Goal: Task Accomplishment & Management: Complete application form

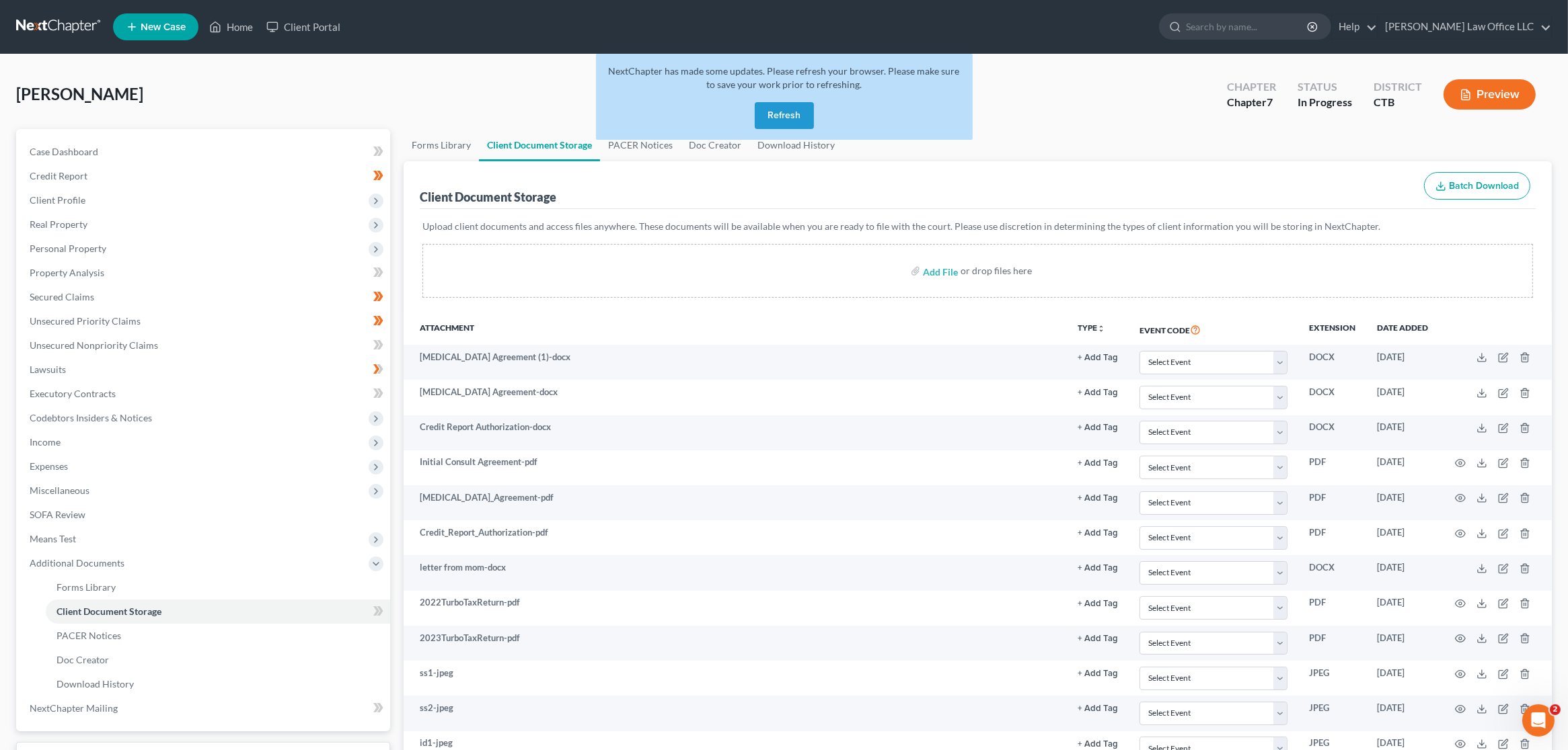
click at [793, 124] on button "Refresh" at bounding box center [784, 116] width 59 height 27
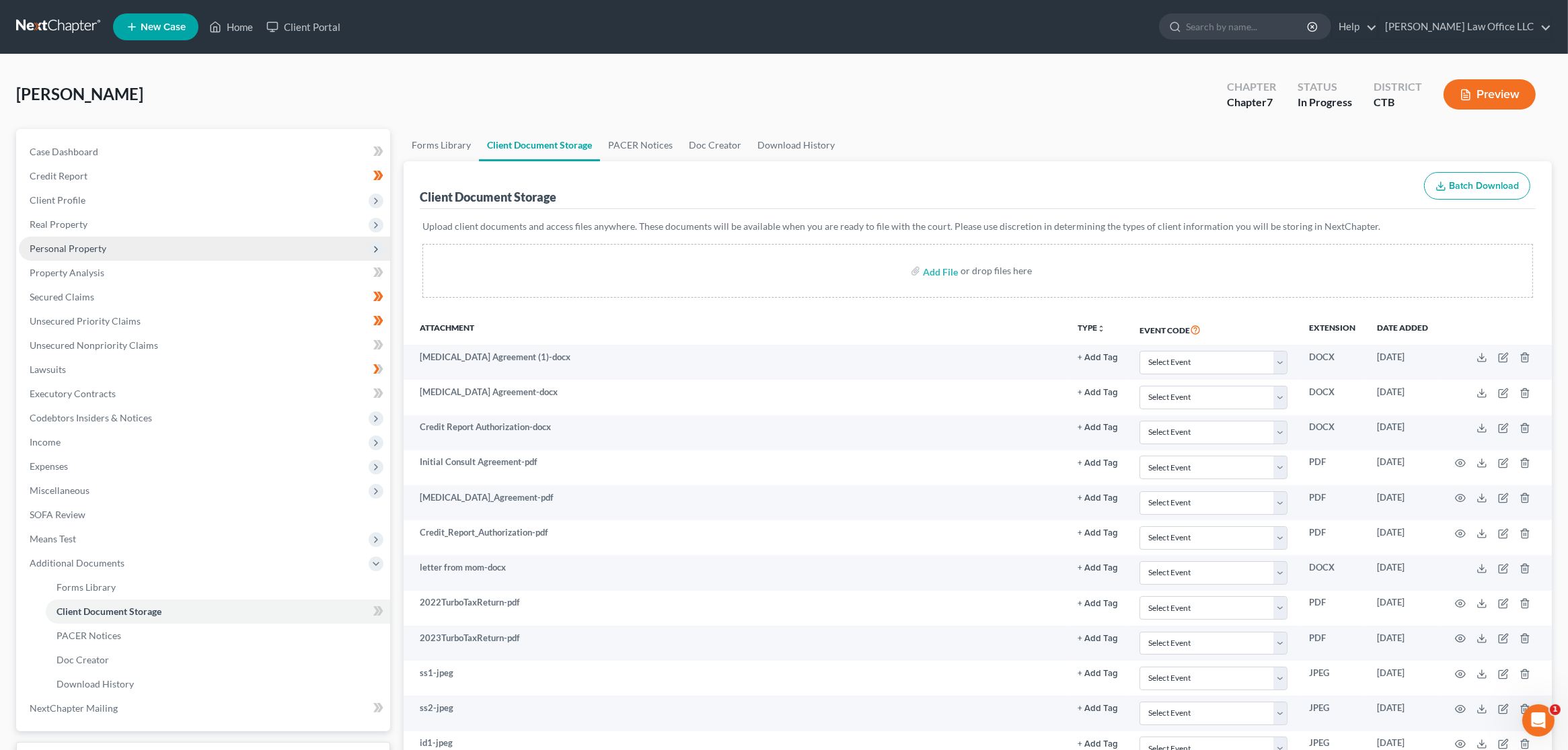
click at [127, 246] on span "Personal Property" at bounding box center [204, 249] width 371 height 24
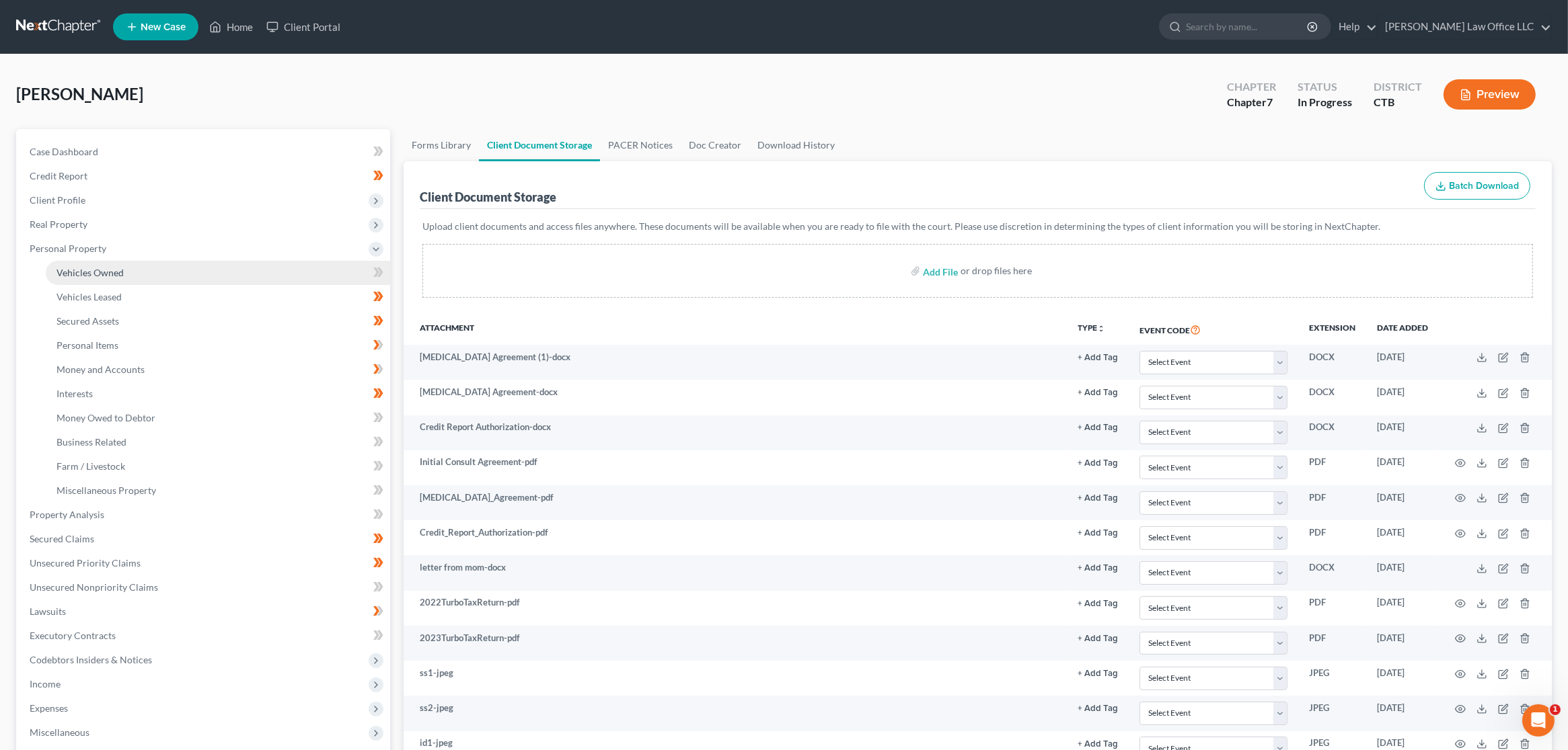
click at [127, 282] on link "Vehicles Owned" at bounding box center [218, 272] width 344 height 24
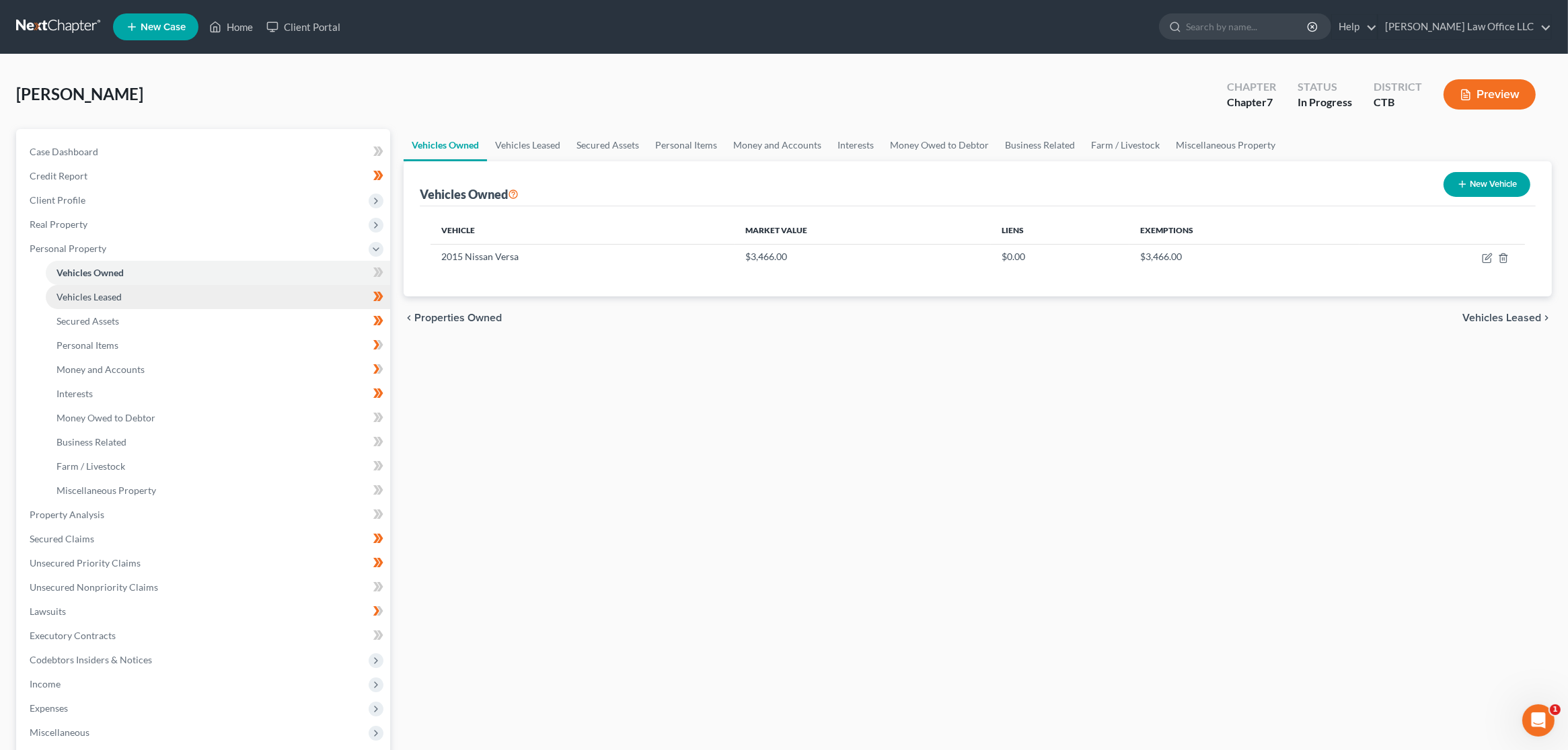
click at [122, 299] on link "Vehicles Leased" at bounding box center [218, 297] width 344 height 24
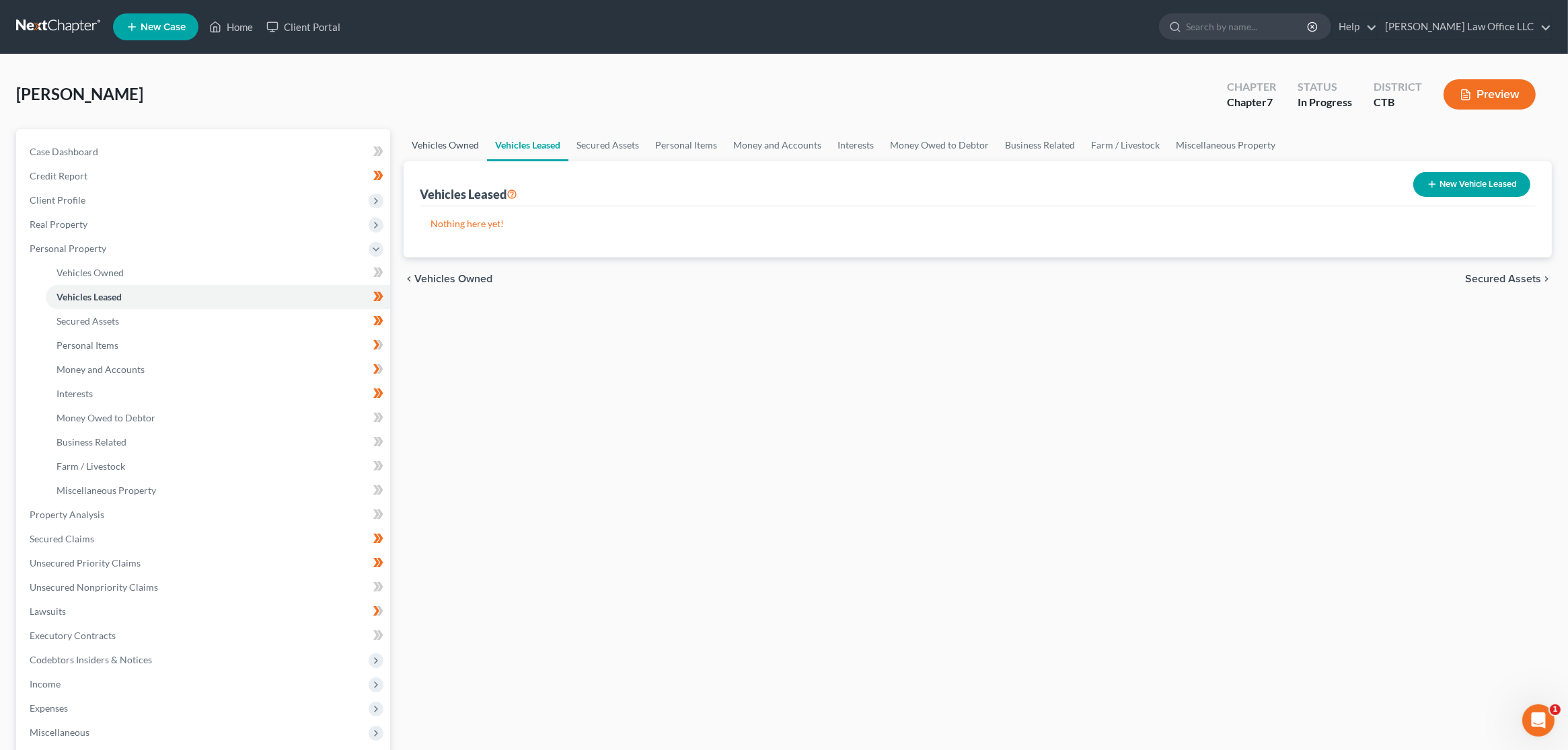
click at [454, 148] on link "Vehicles Owned" at bounding box center [445, 145] width 84 height 32
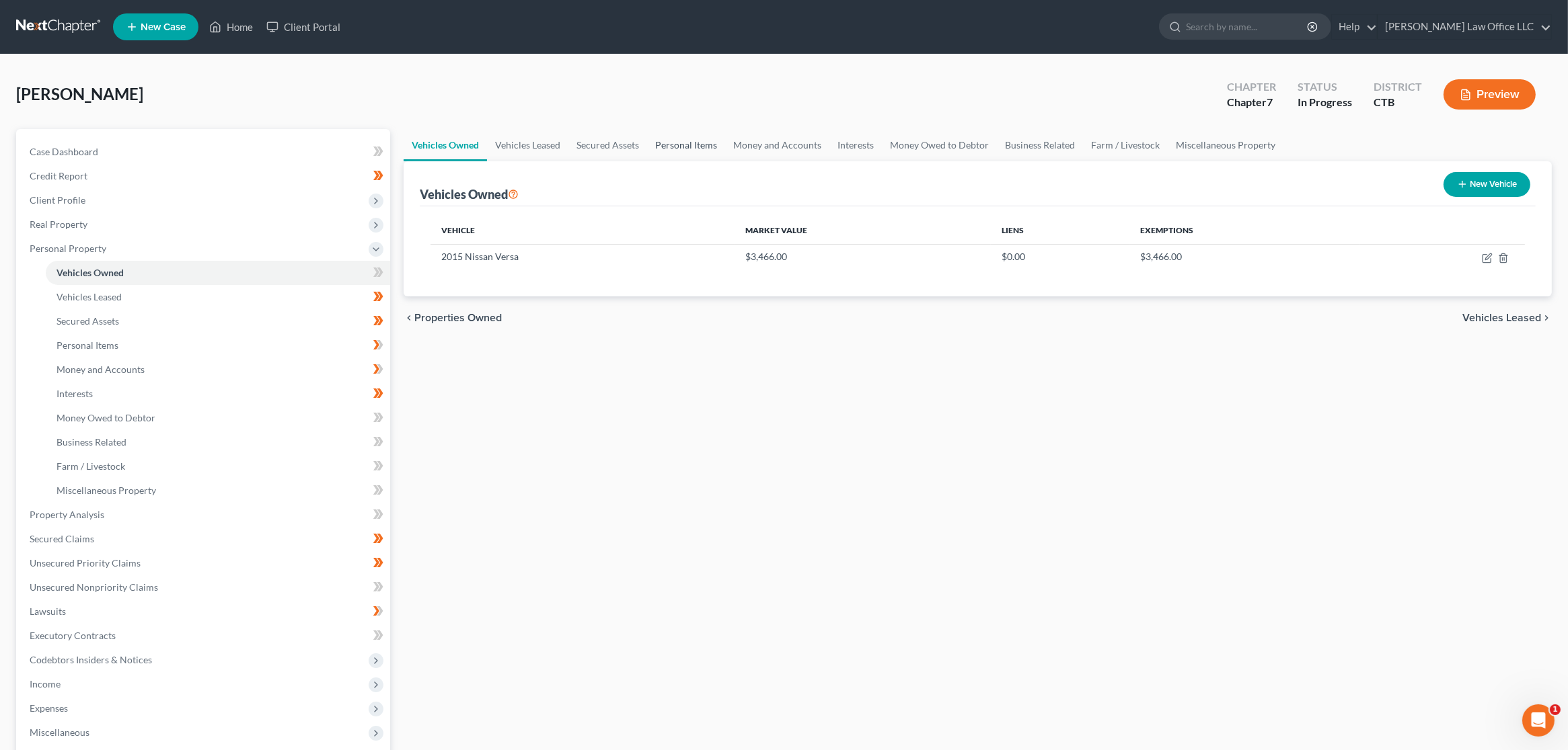
click at [694, 141] on link "Personal Items" at bounding box center [686, 145] width 78 height 32
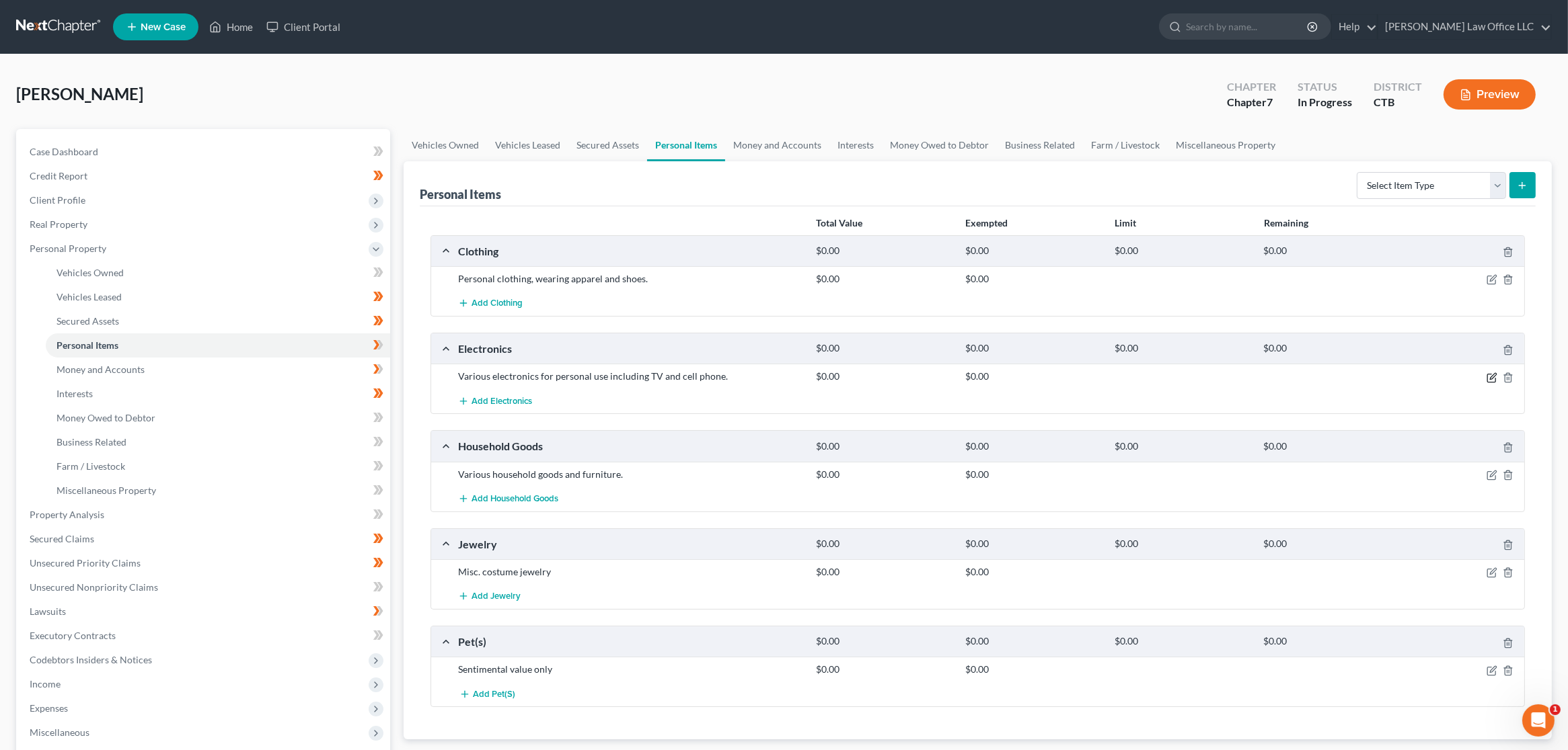
click at [1495, 373] on icon "button" at bounding box center [1491, 377] width 11 height 11
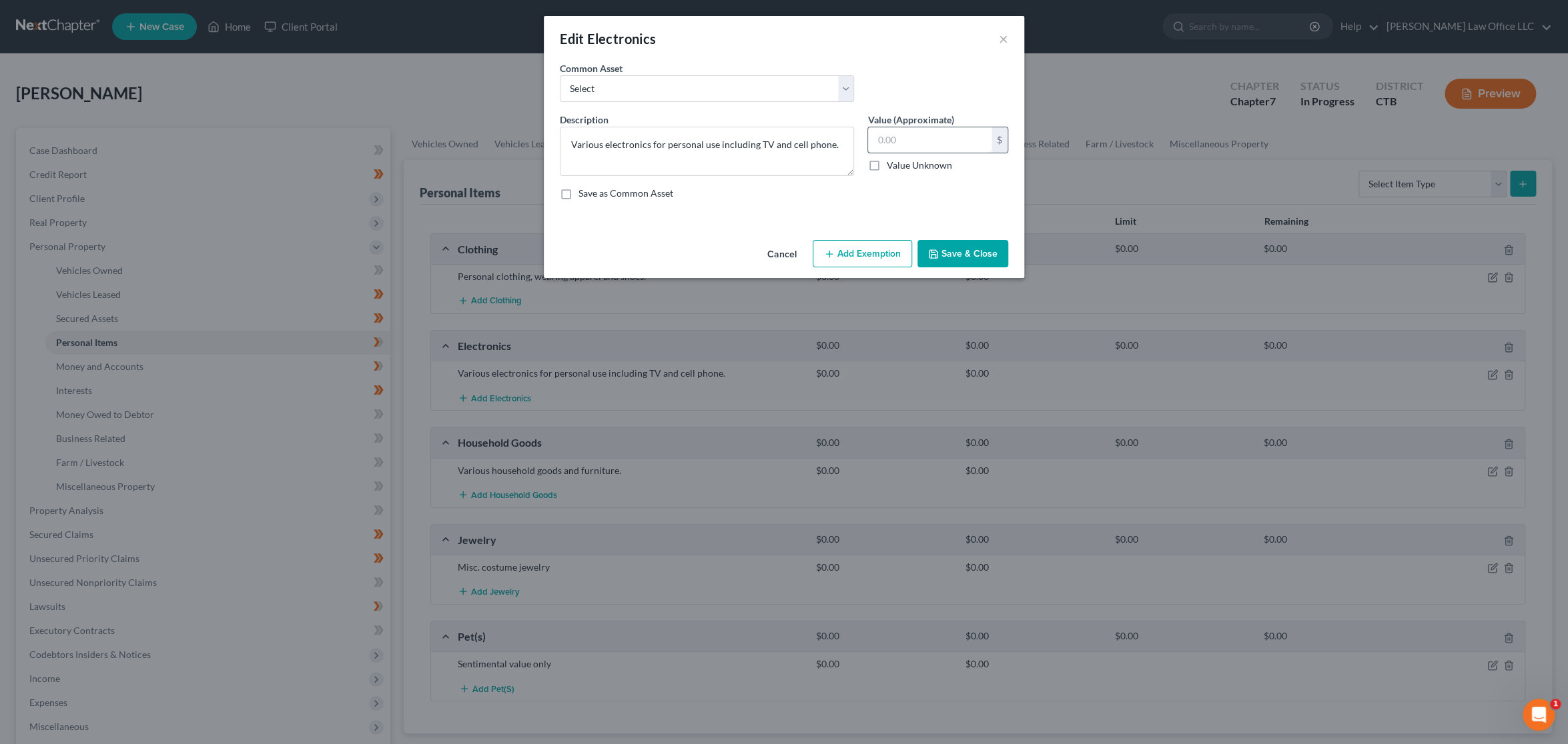
click at [908, 142] on input "text" at bounding box center [929, 140] width 123 height 25
type input "5"
type input "200"
click at [950, 252] on button "Save & Close" at bounding box center [963, 254] width 90 height 28
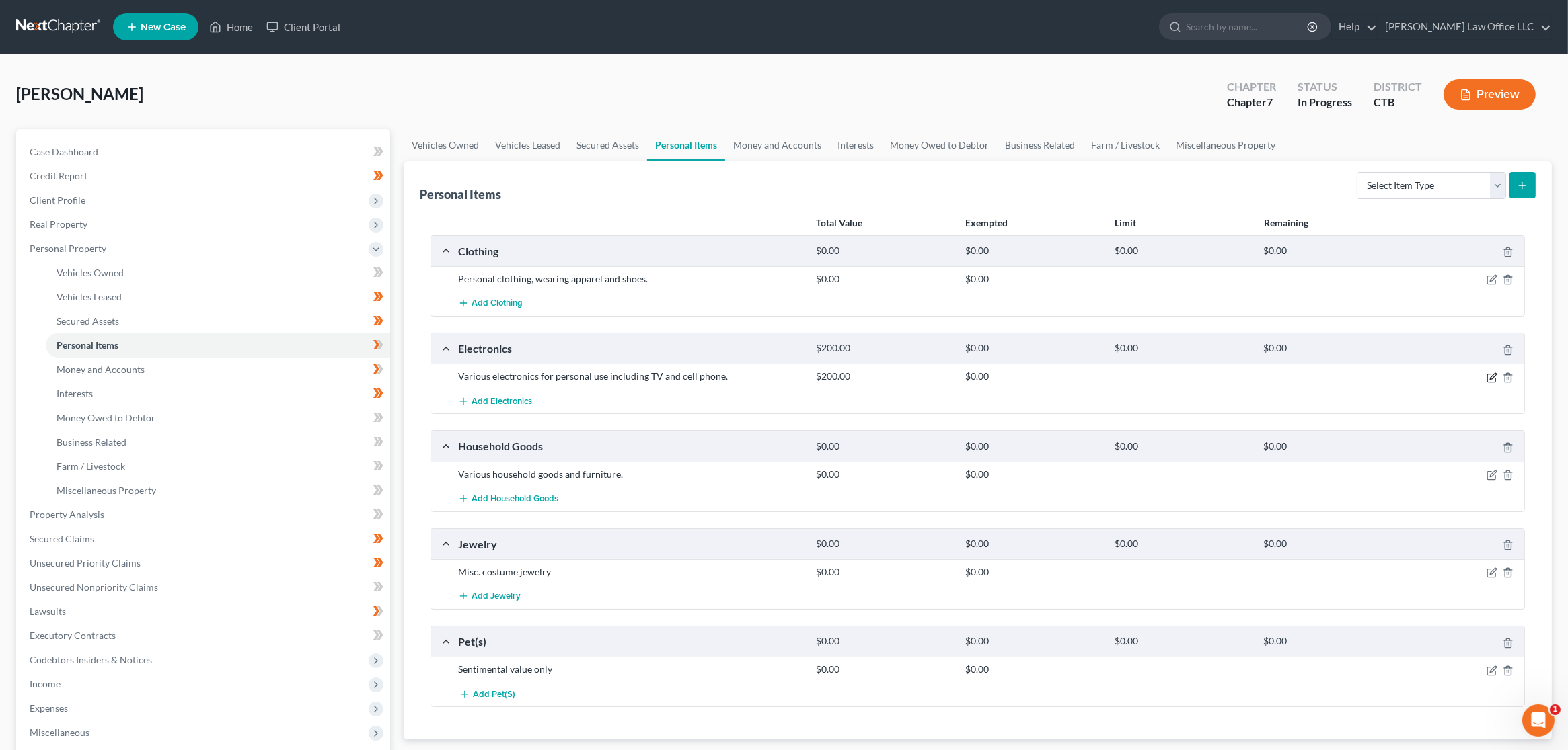
click at [1494, 375] on icon "button" at bounding box center [1491, 377] width 11 height 11
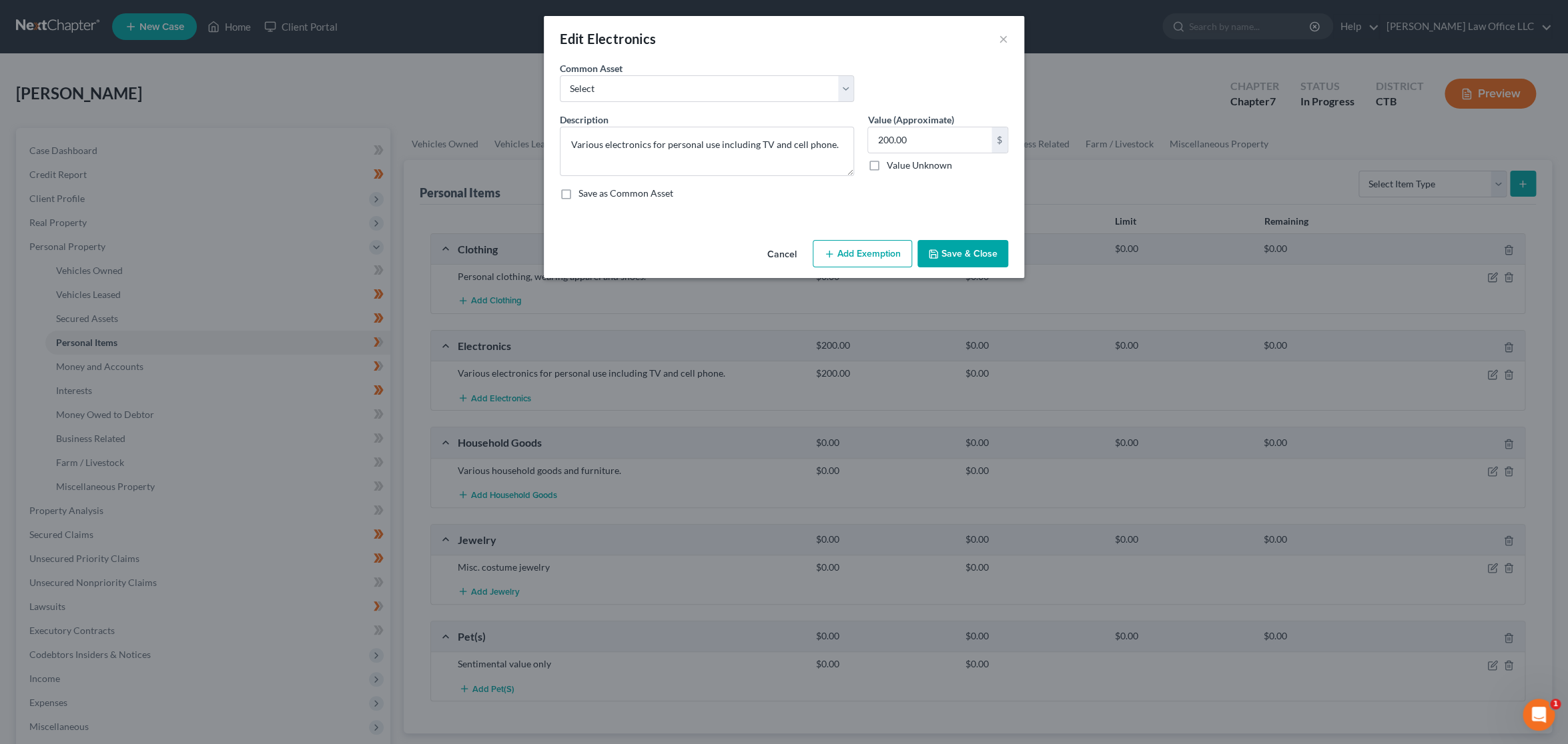
click at [883, 254] on button "Add Exemption" at bounding box center [862, 254] width 100 height 28
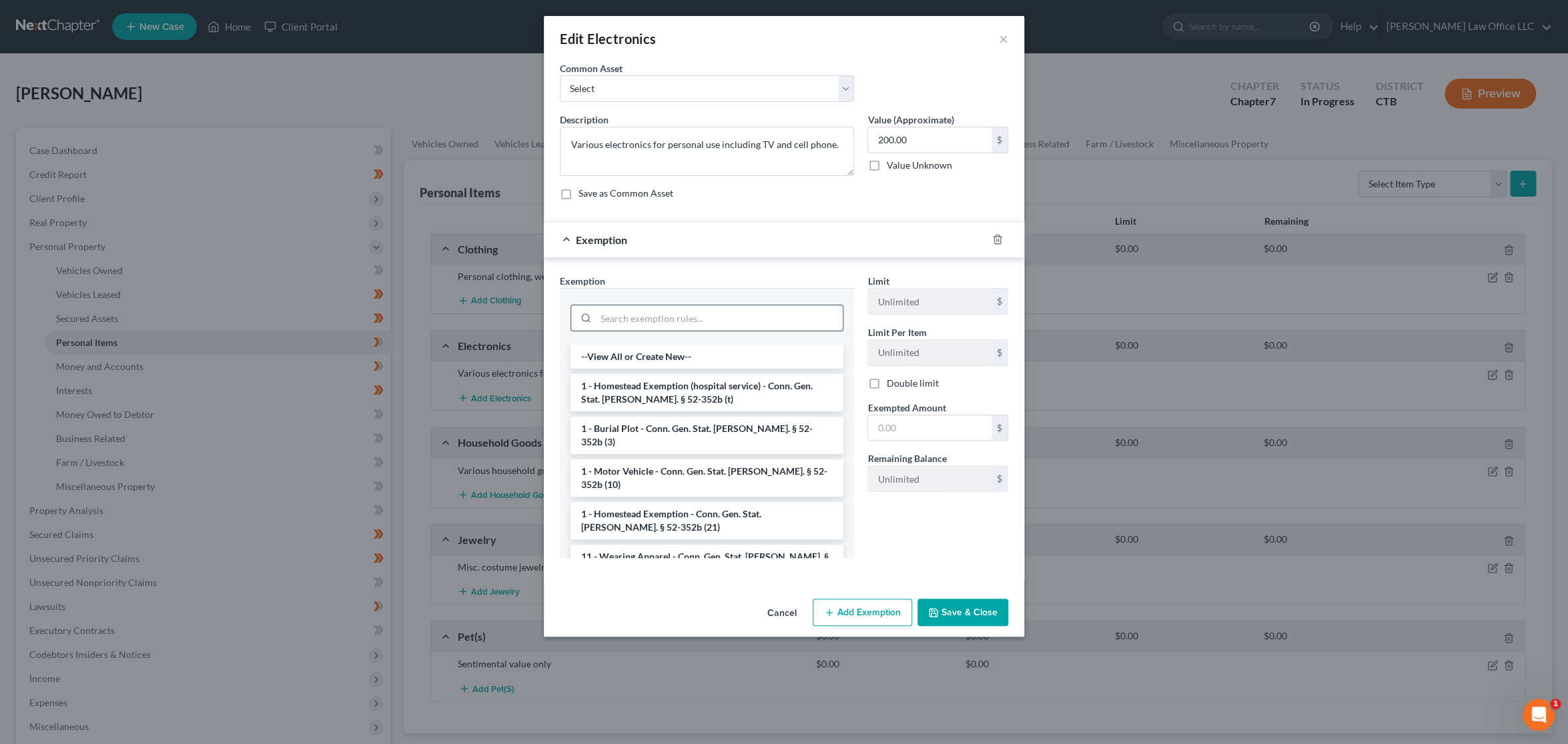
click at [753, 310] on input "search" at bounding box center [719, 318] width 247 height 25
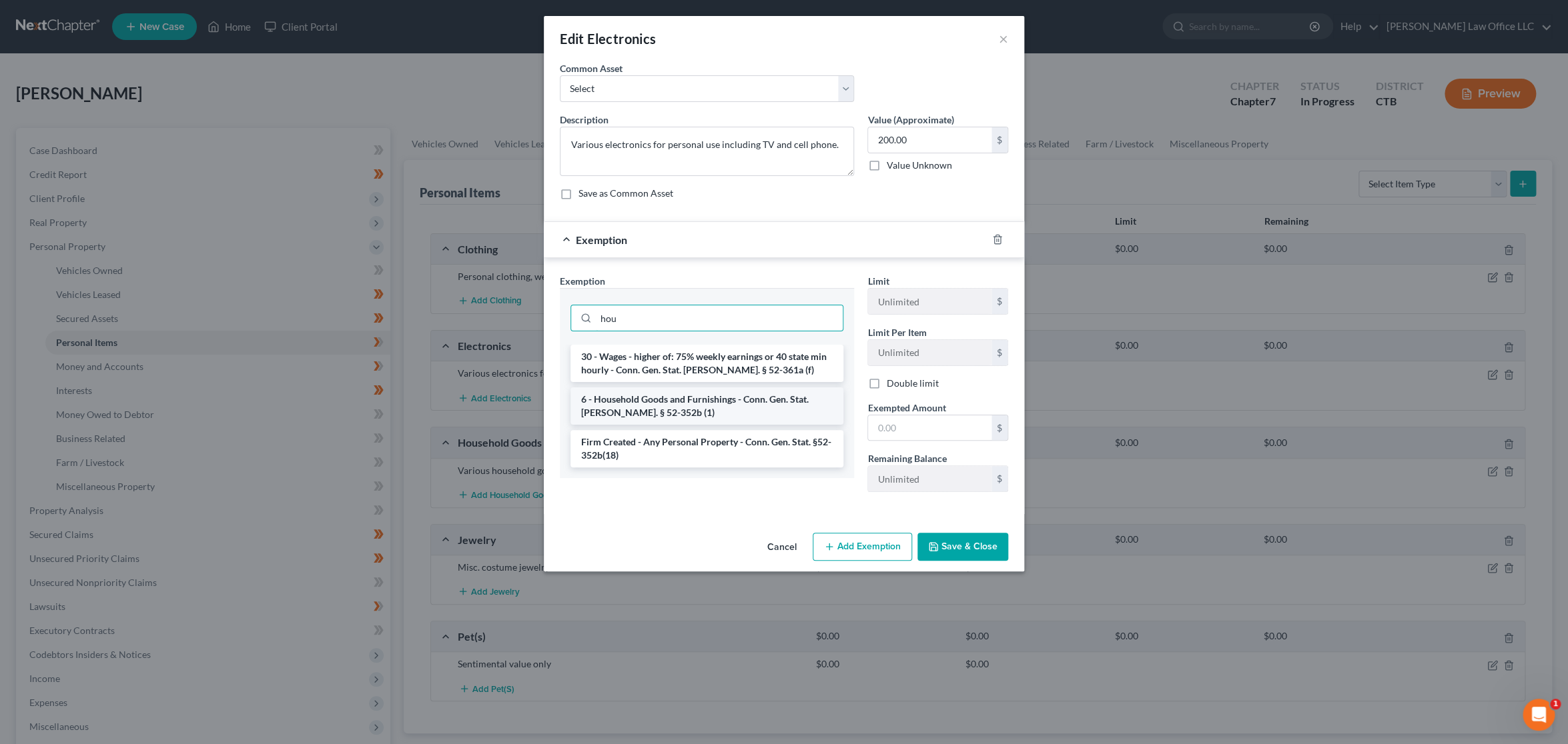
type input "hou"
click at [691, 410] on li "6 - Household Goods and Furnishings - Conn. Gen. Stat. Ann. § 52-352b (1)" at bounding box center [707, 406] width 273 height 38
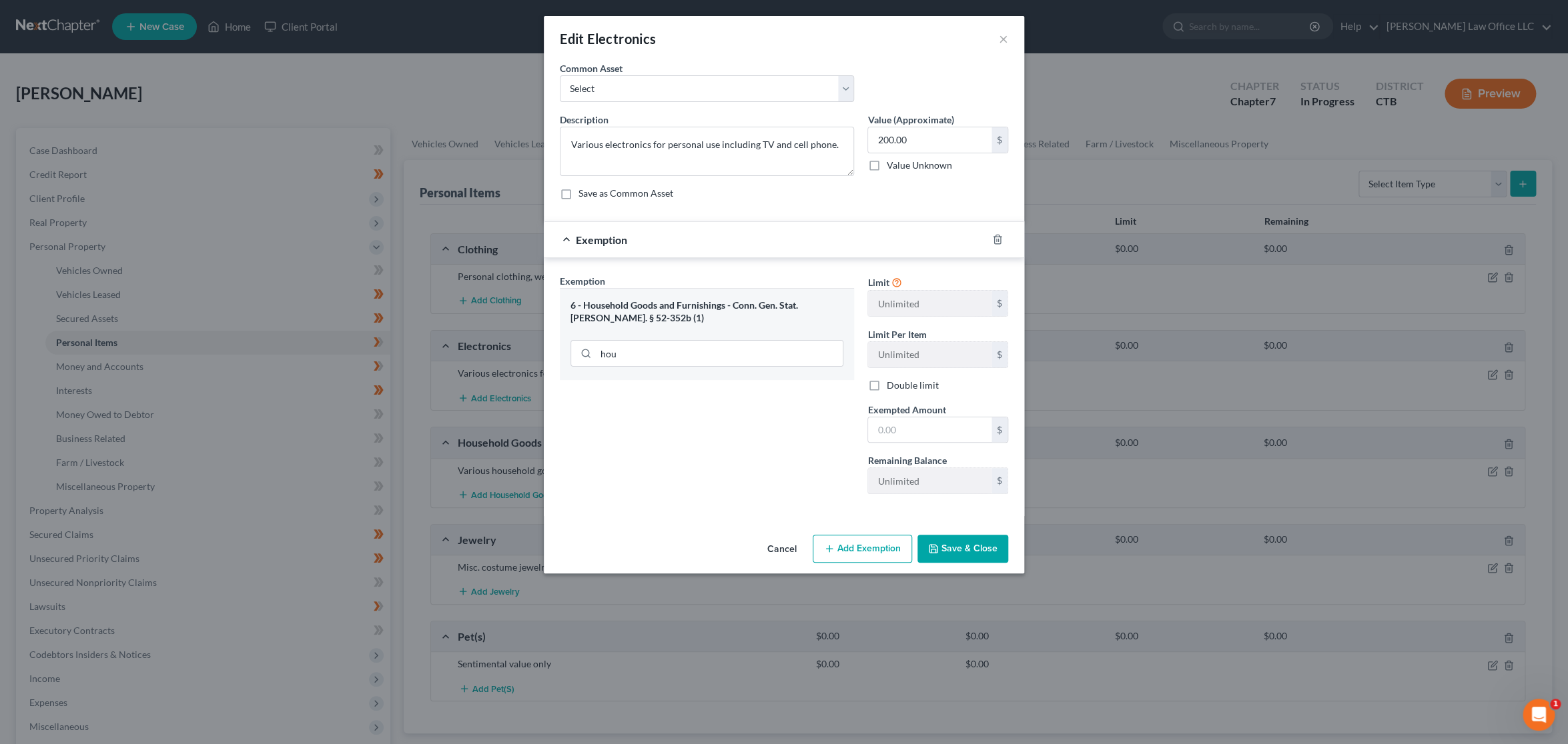
click at [978, 551] on button "Save & Close" at bounding box center [963, 548] width 90 height 28
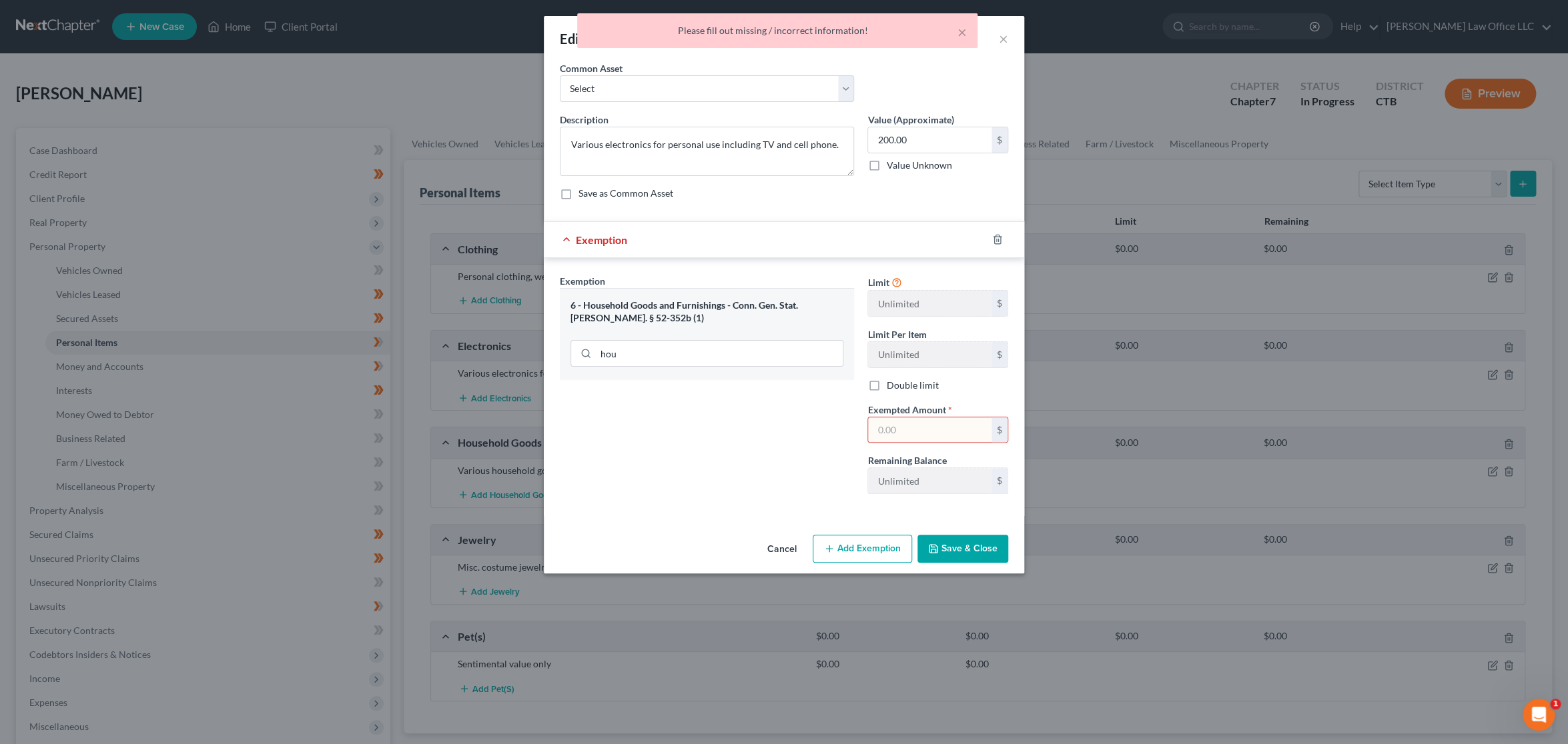
click at [949, 423] on input "text" at bounding box center [929, 430] width 123 height 25
type input "200"
click at [972, 542] on button "Save & Close" at bounding box center [963, 548] width 90 height 28
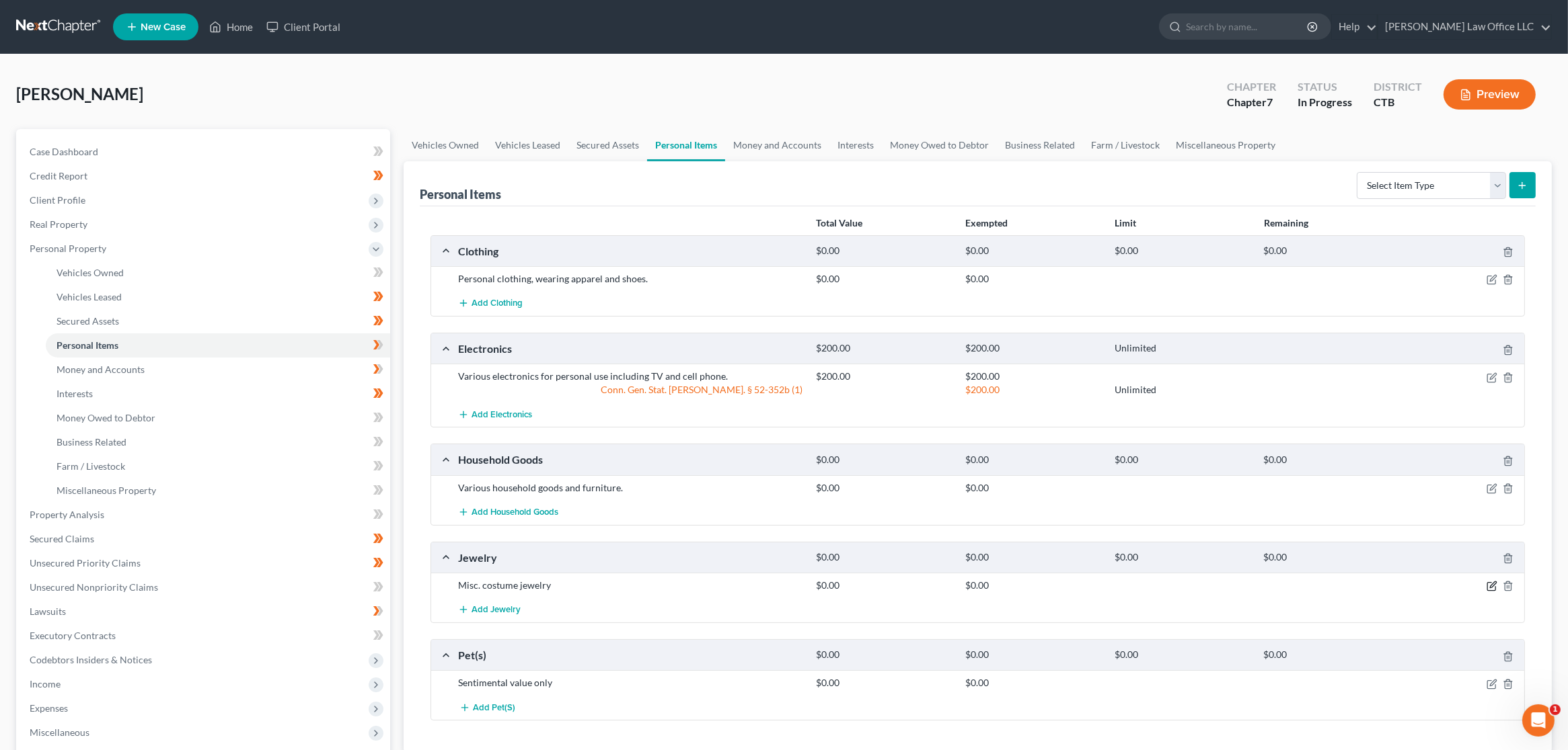
click at [1491, 590] on icon "button" at bounding box center [1491, 586] width 11 height 11
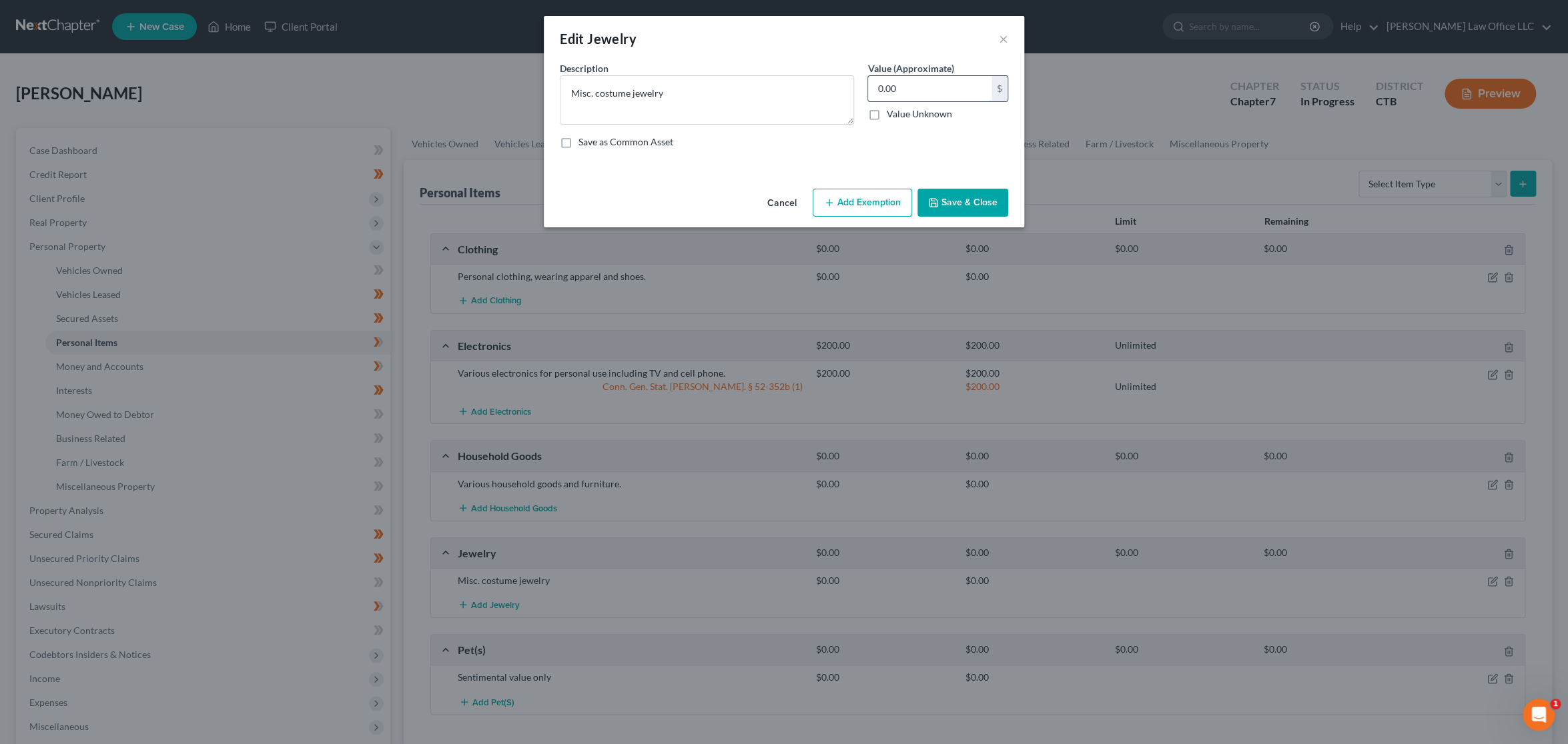
click at [918, 90] on input "0.00" at bounding box center [929, 89] width 123 height 25
type input "200"
click at [856, 206] on button "Add Exemption" at bounding box center [862, 203] width 100 height 28
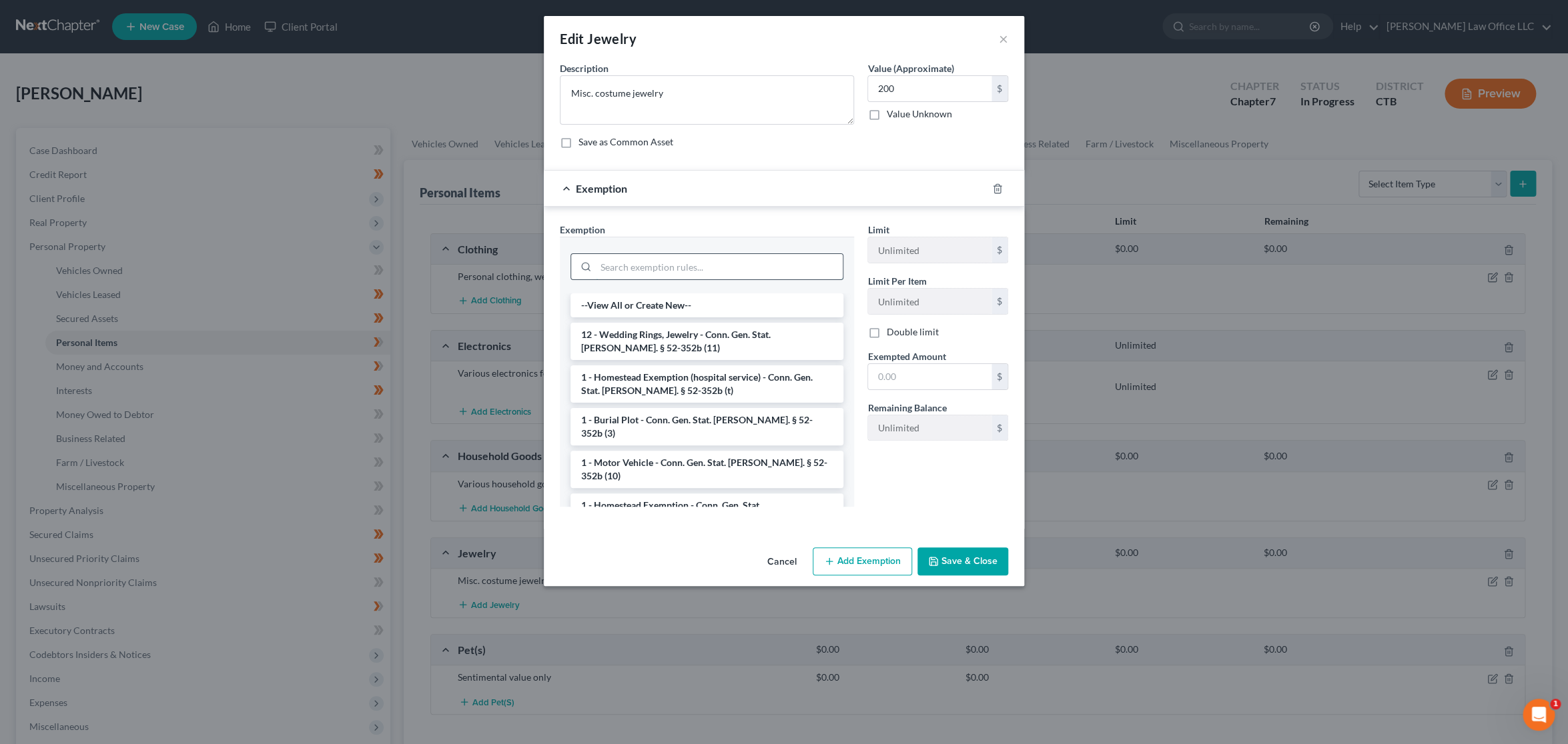
click at [691, 271] on input "search" at bounding box center [719, 267] width 247 height 25
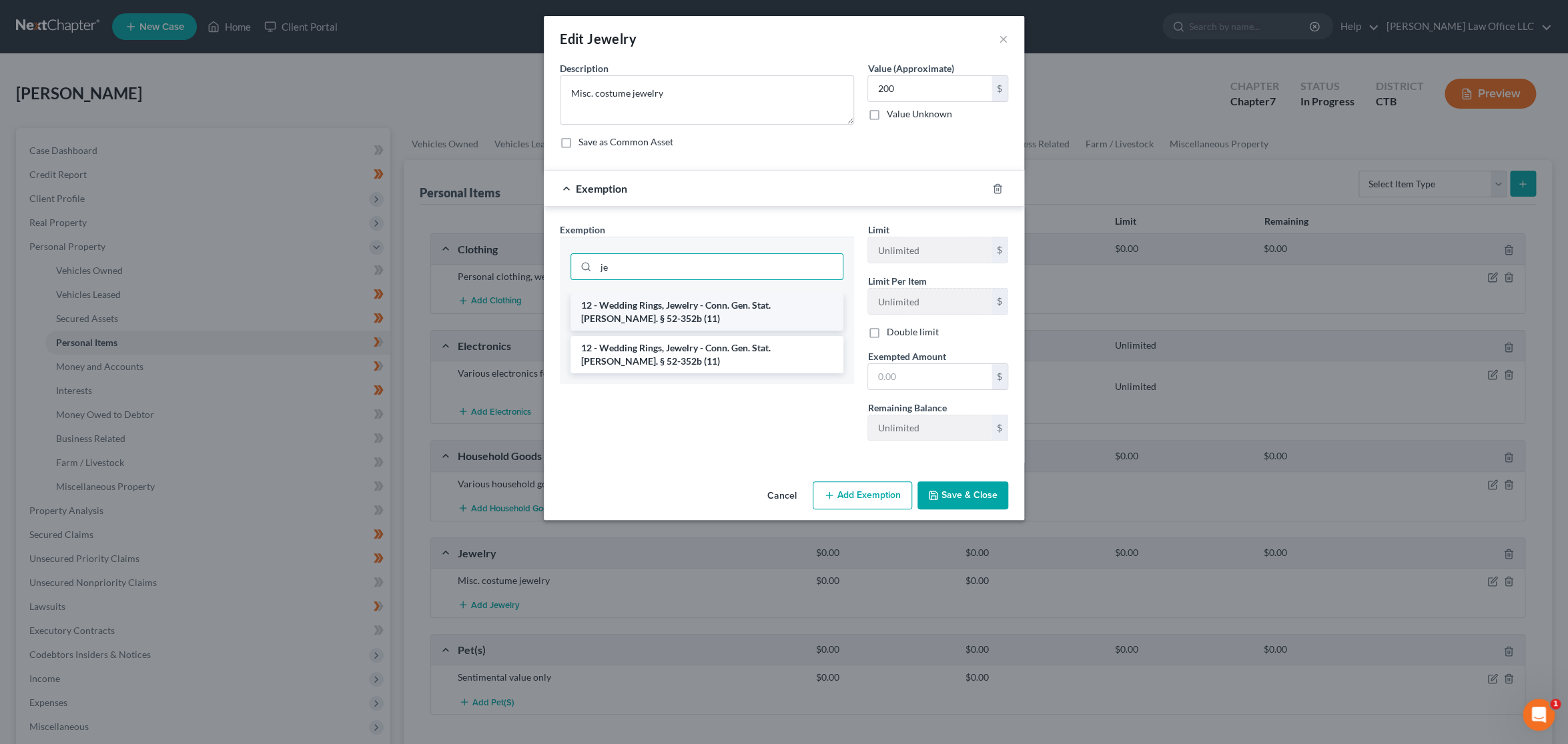
type input "je"
click at [691, 314] on li "12 - Wedding Rings, Jewelry - Conn. Gen. Stat. Ann. § 52-352b (11)" at bounding box center [707, 312] width 273 height 38
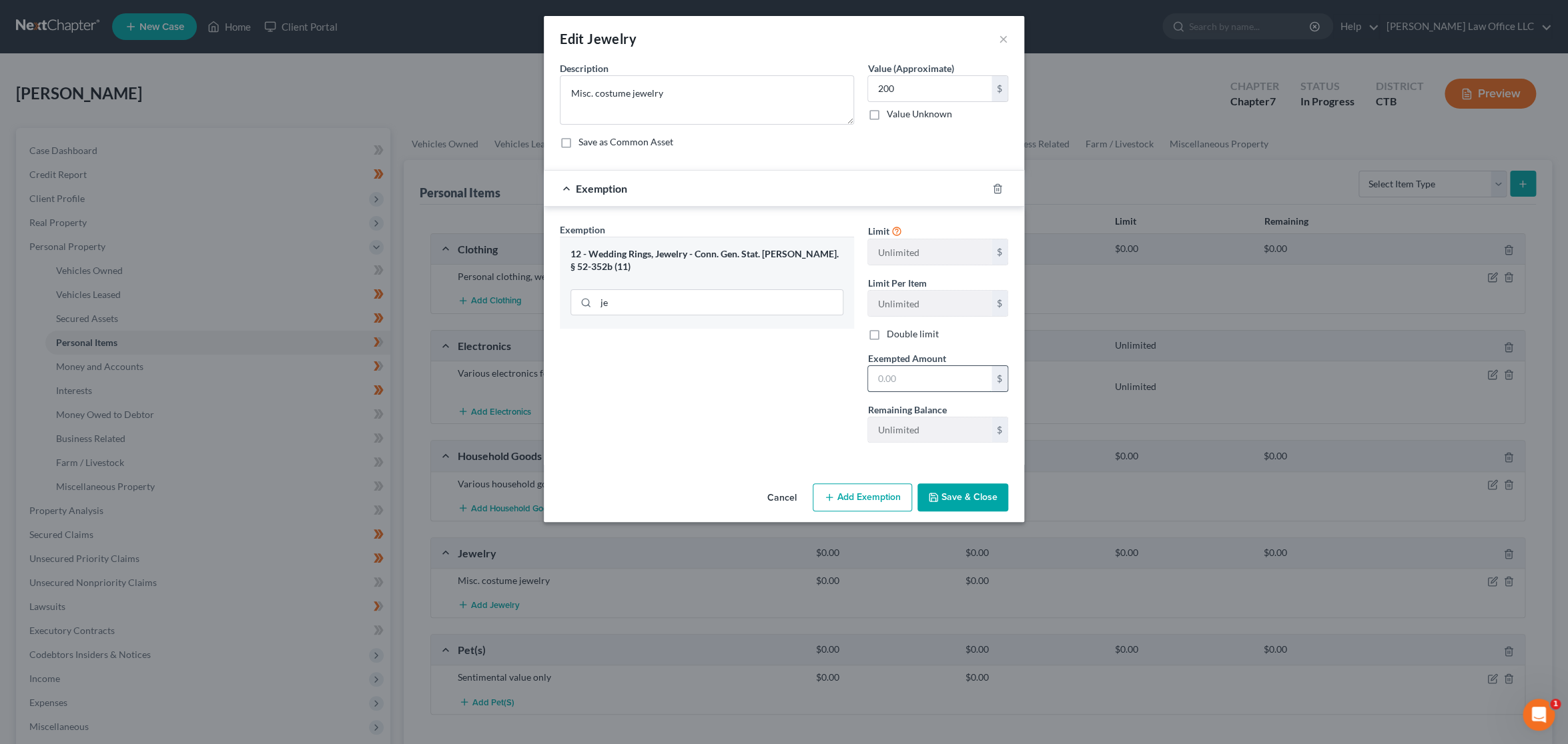
click at [887, 383] on input "text" at bounding box center [929, 379] width 123 height 25
type input "200"
click at [751, 393] on div "Exemption Set must be selected for CA. Exemption * 12 - Wedding Rings, Jewelry …" at bounding box center [707, 338] width 307 height 231
click at [963, 500] on button "Save & Close" at bounding box center [963, 497] width 90 height 28
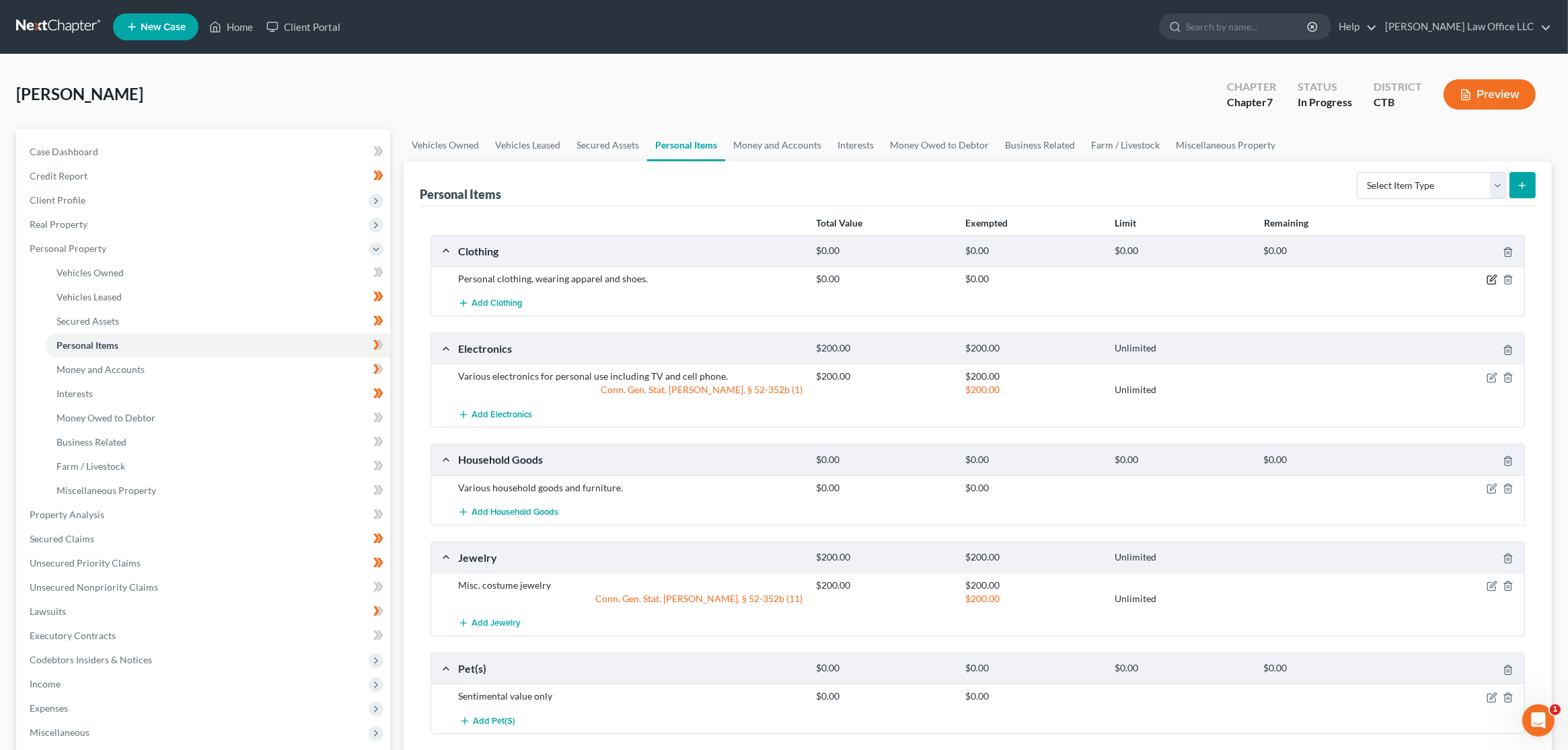
click at [1492, 283] on icon "button" at bounding box center [1491, 281] width 8 height 8
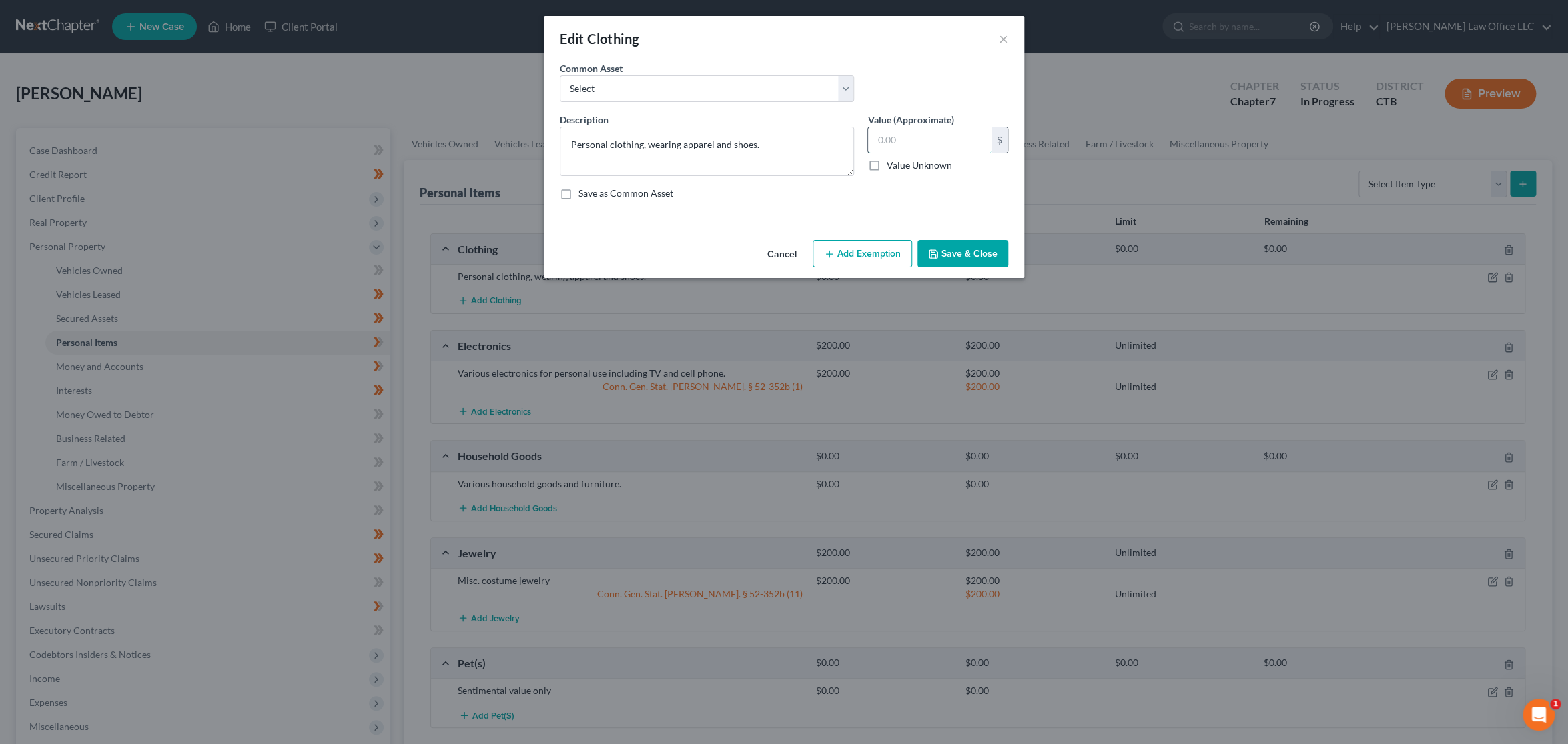
click at [933, 136] on input "text" at bounding box center [929, 140] width 123 height 25
type input "500"
click at [862, 260] on button "Add Exemption" at bounding box center [862, 254] width 100 height 28
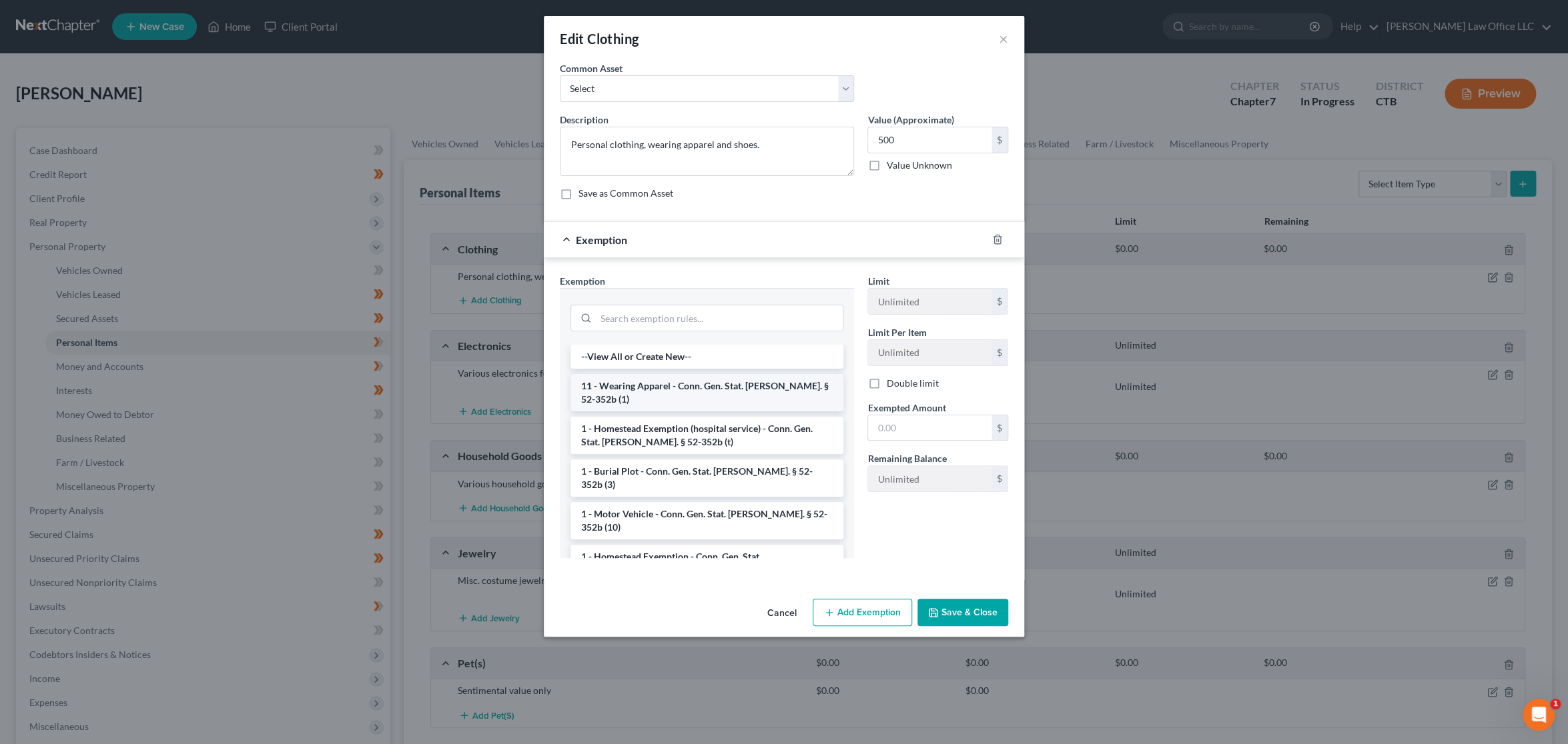
click at [670, 385] on li "11 - Wearing Apparel - Conn. Gen. Stat. Ann. § 52-352b (1)" at bounding box center [707, 393] width 273 height 38
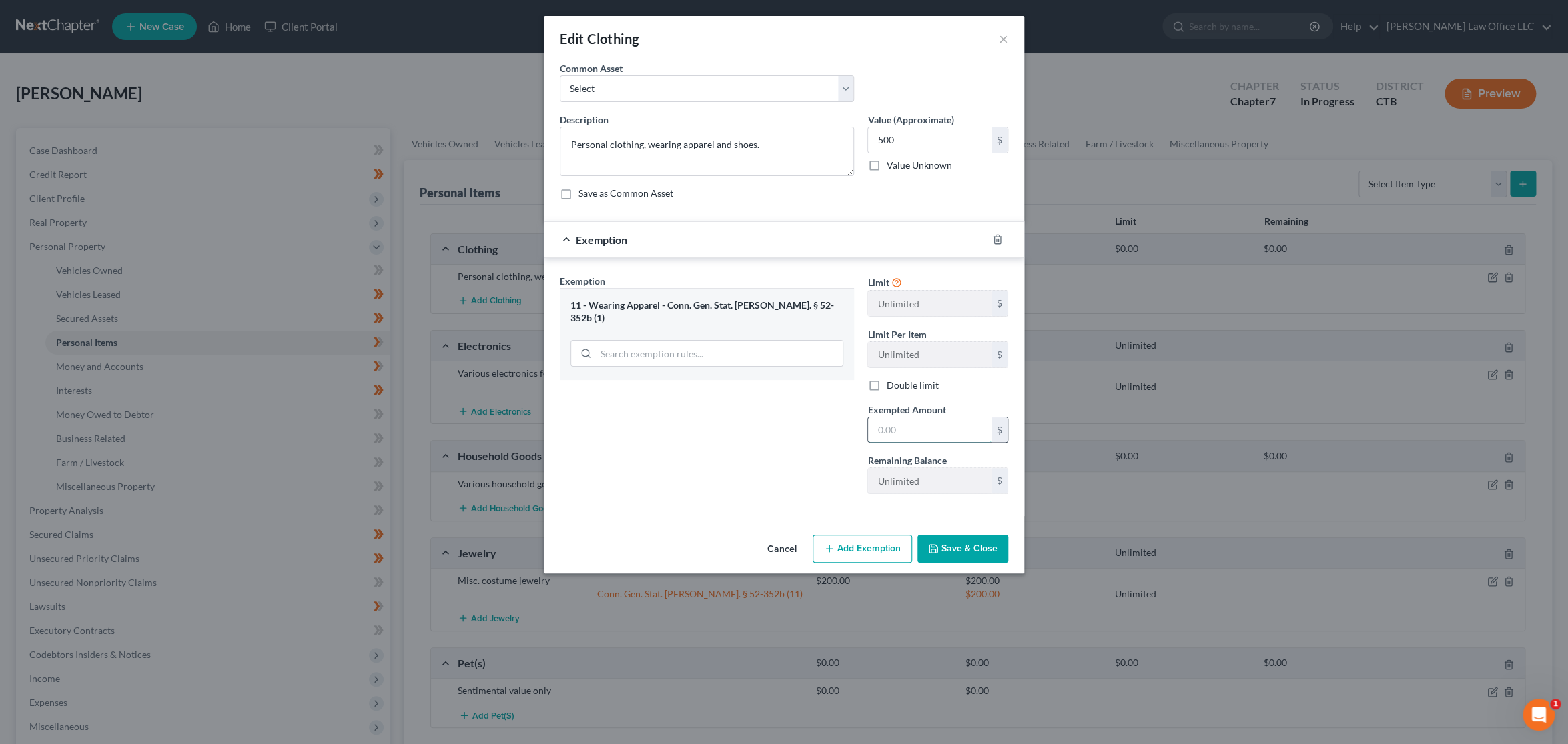
click at [907, 438] on input "text" at bounding box center [929, 430] width 123 height 25
type input "500"
click at [962, 548] on button "Save & Close" at bounding box center [963, 548] width 90 height 28
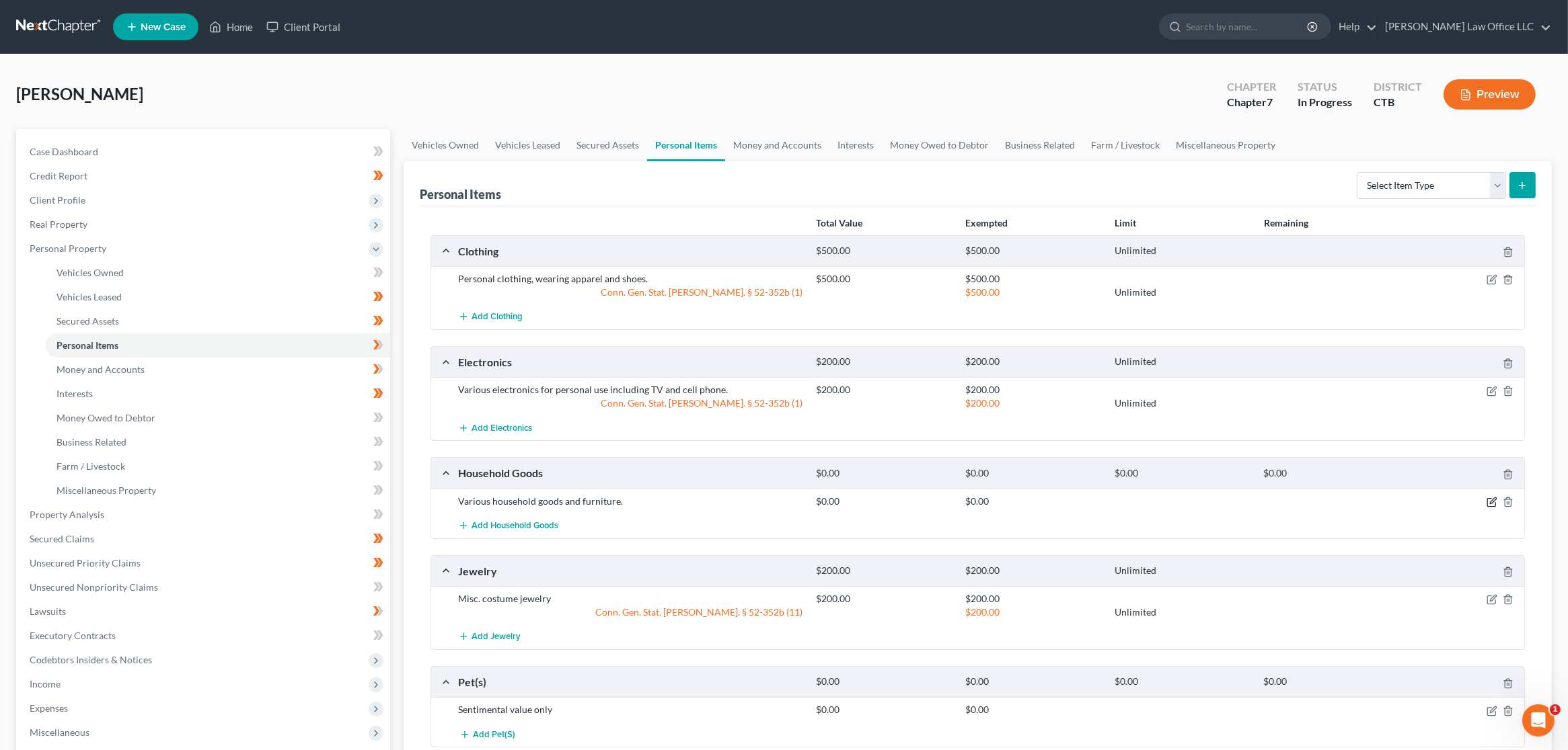
click at [1492, 501] on icon "button" at bounding box center [1491, 502] width 11 height 11
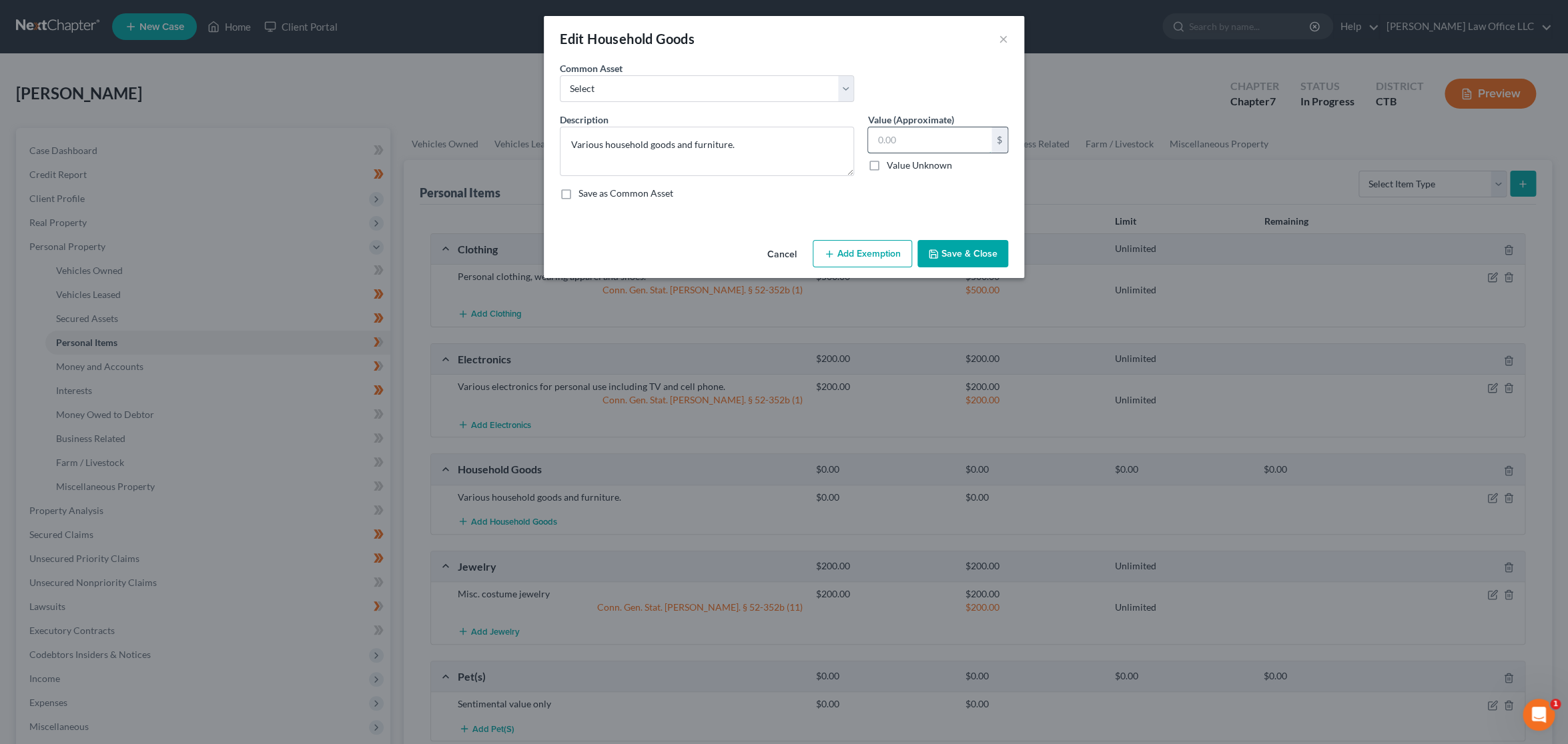
click at [946, 137] on input "text" at bounding box center [929, 140] width 123 height 25
type input "50"
click at [873, 249] on button "Add Exemption" at bounding box center [862, 254] width 100 height 28
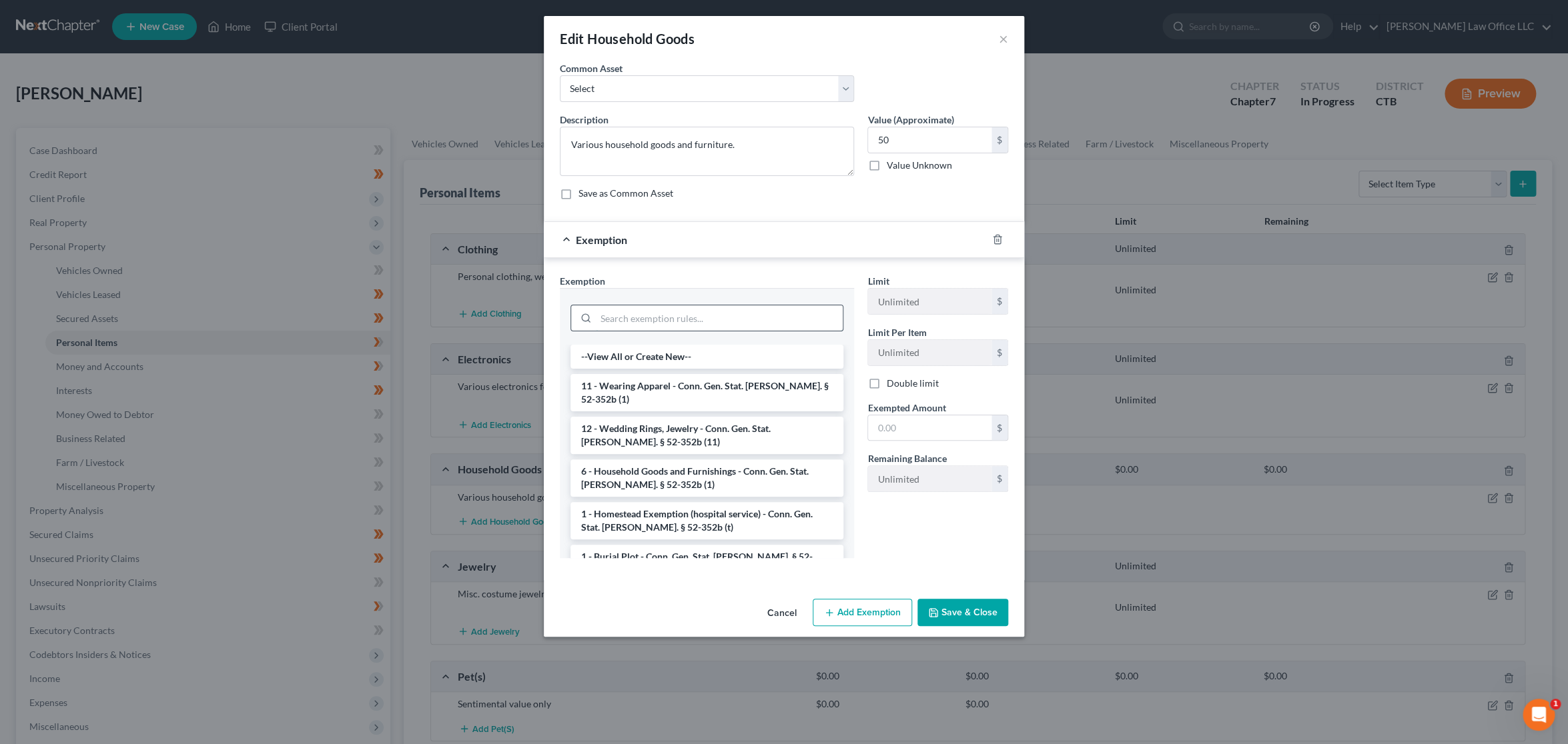
click at [696, 311] on input "search" at bounding box center [719, 318] width 247 height 25
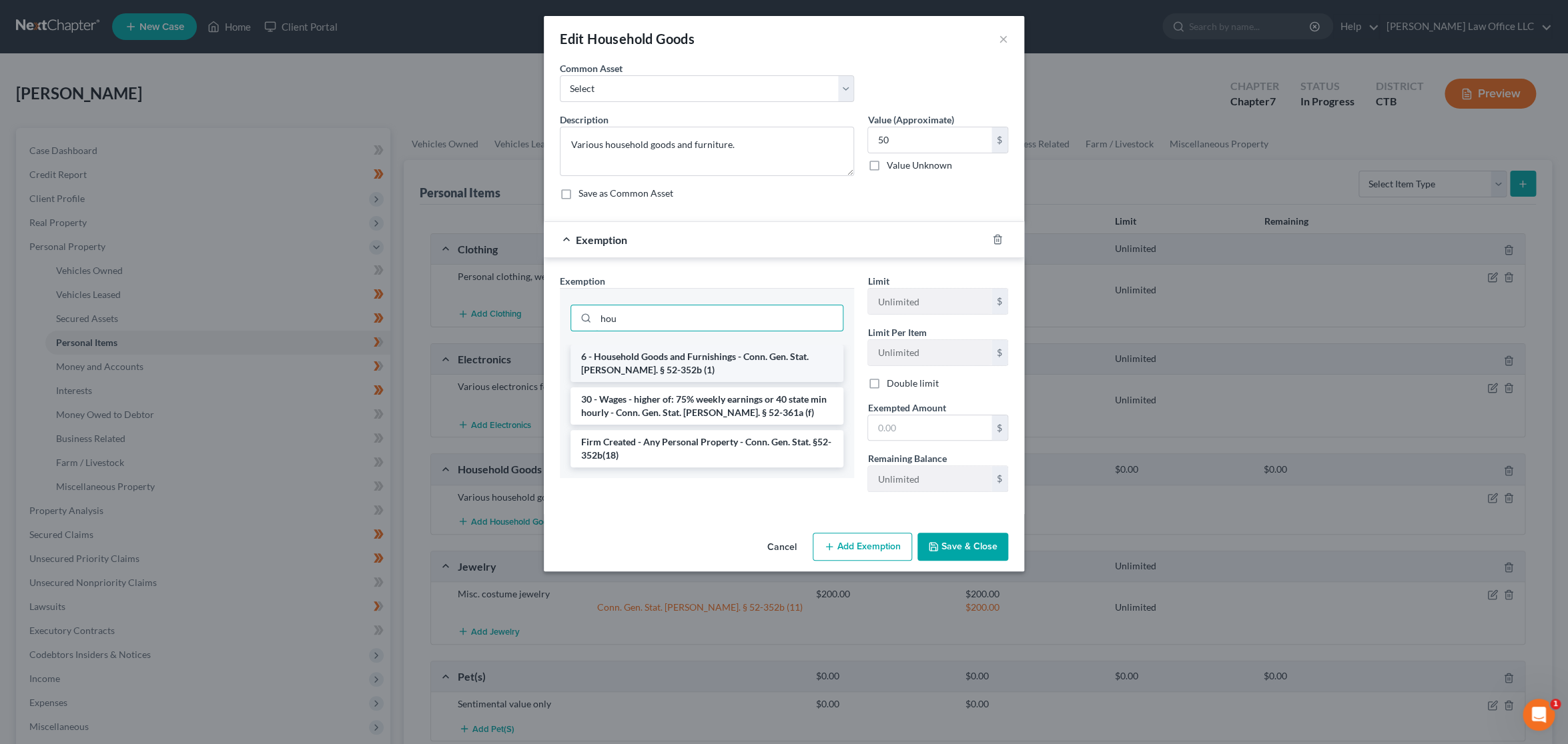
type input "hou"
click at [701, 365] on li "6 - Household Goods and Furnishings - Conn. Gen. Stat. Ann. § 52-352b (1)" at bounding box center [707, 363] width 273 height 38
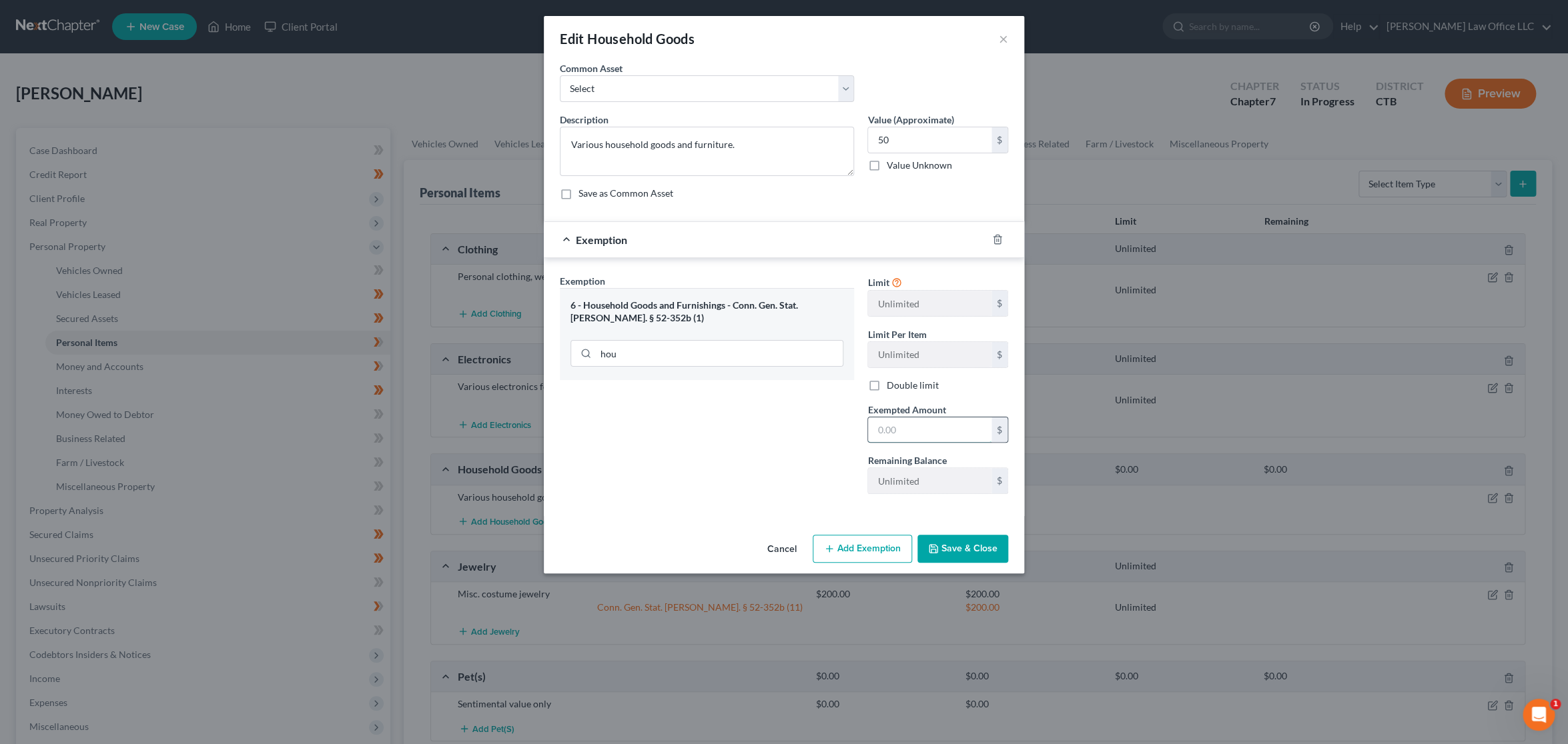
click at [915, 434] on input "text" at bounding box center [929, 430] width 123 height 25
type input "50"
click at [801, 468] on div "Exemption Set must be selected for CA. Exemption * 6 - Household Goods and Furn…" at bounding box center [707, 390] width 307 height 231
click at [988, 542] on button "Save & Close" at bounding box center [963, 548] width 90 height 28
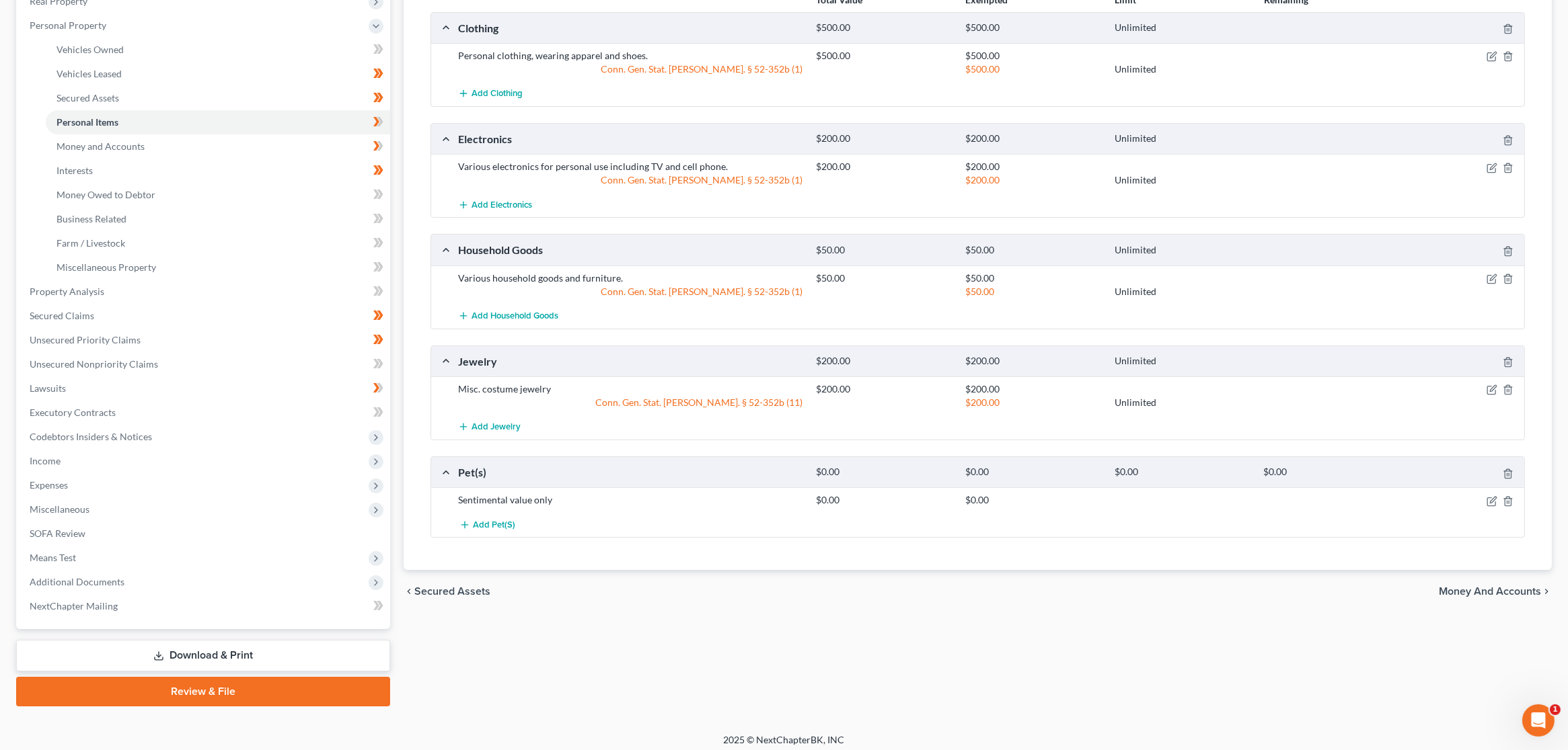
scroll to position [224, 0]
click at [1492, 495] on icon "button" at bounding box center [1491, 500] width 11 height 11
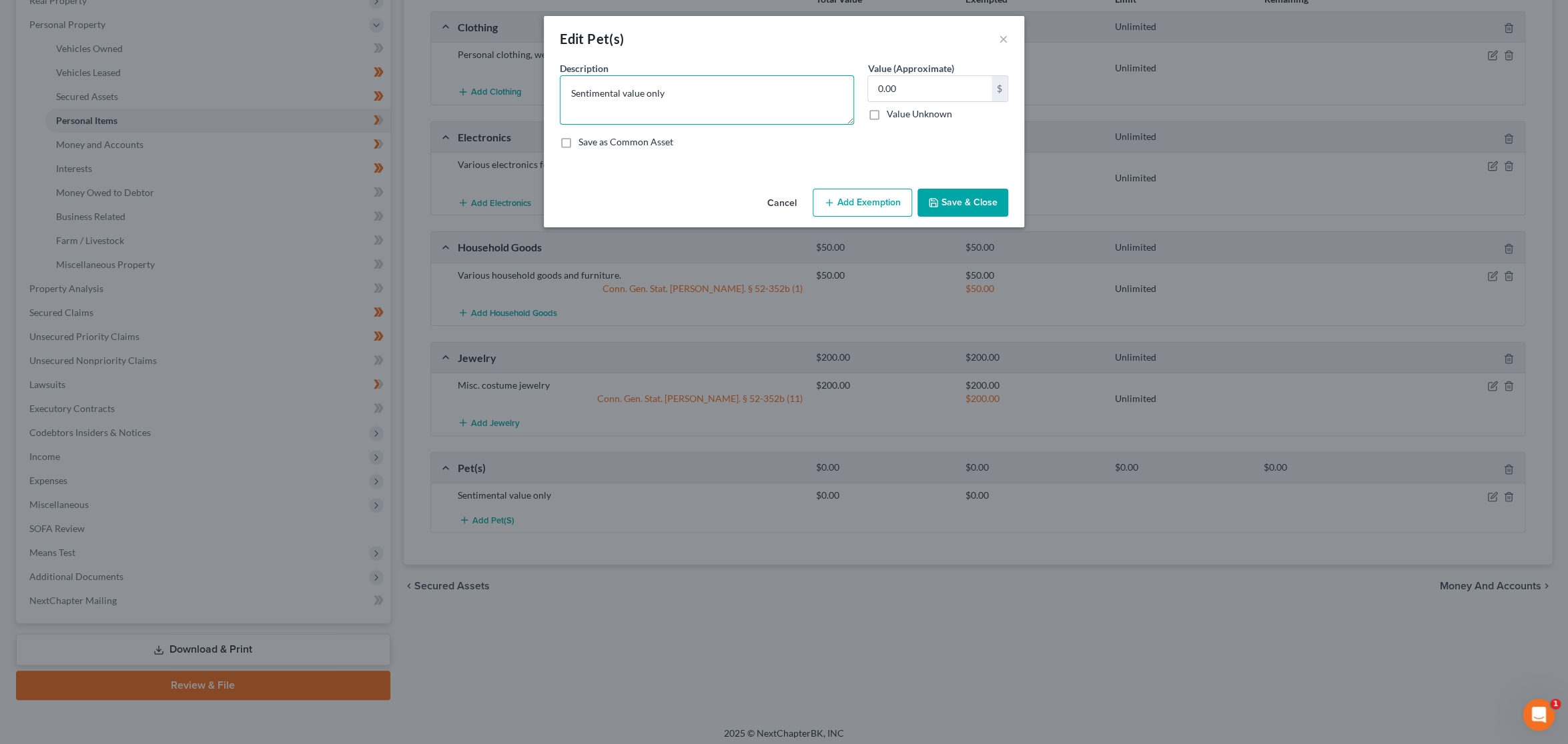
click at [569, 90] on textarea "Sentimental value only" at bounding box center [707, 100] width 294 height 49
type textarea "2 Cats: Sentimental value only"
click at [956, 202] on button "Save & Close" at bounding box center [963, 203] width 90 height 28
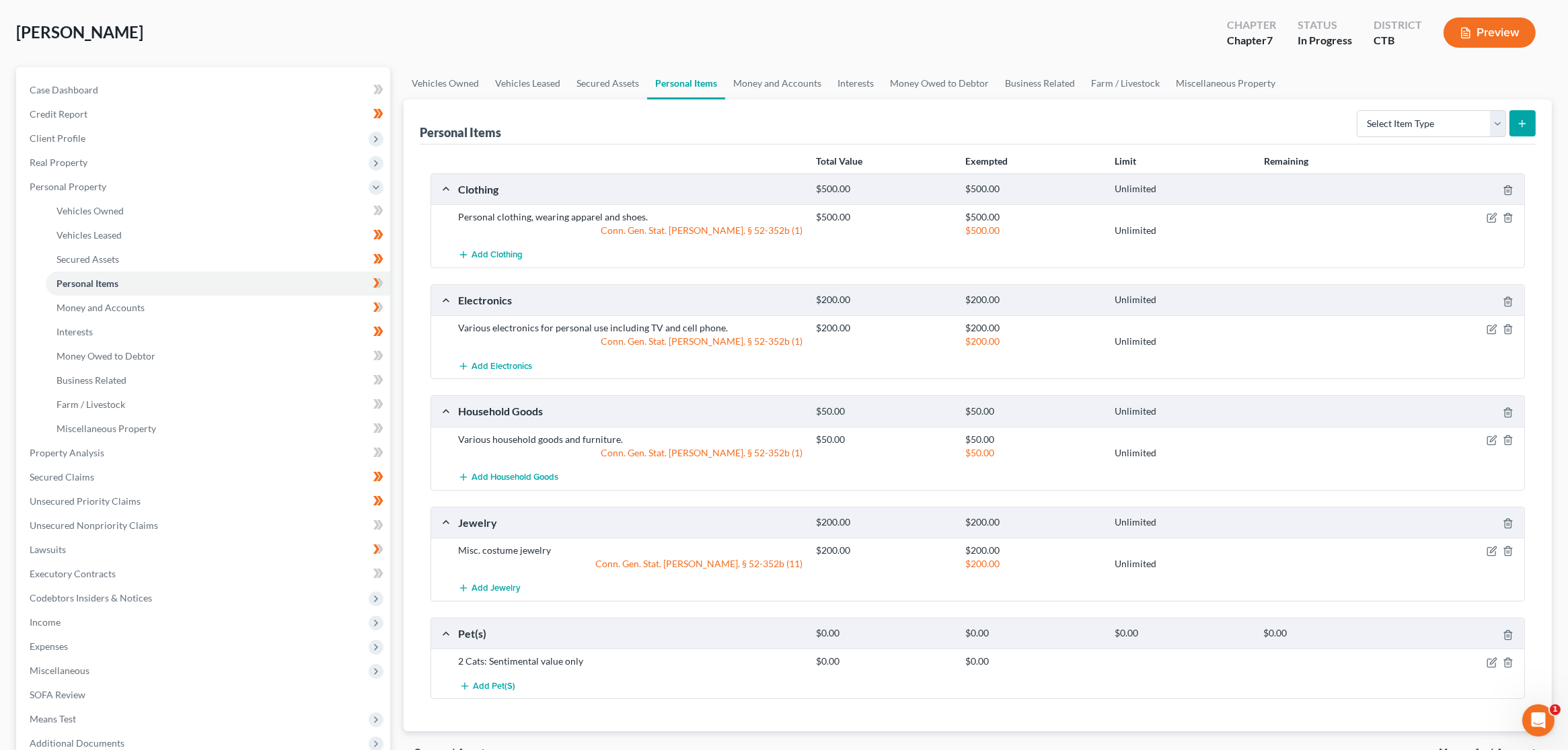
scroll to position [0, 0]
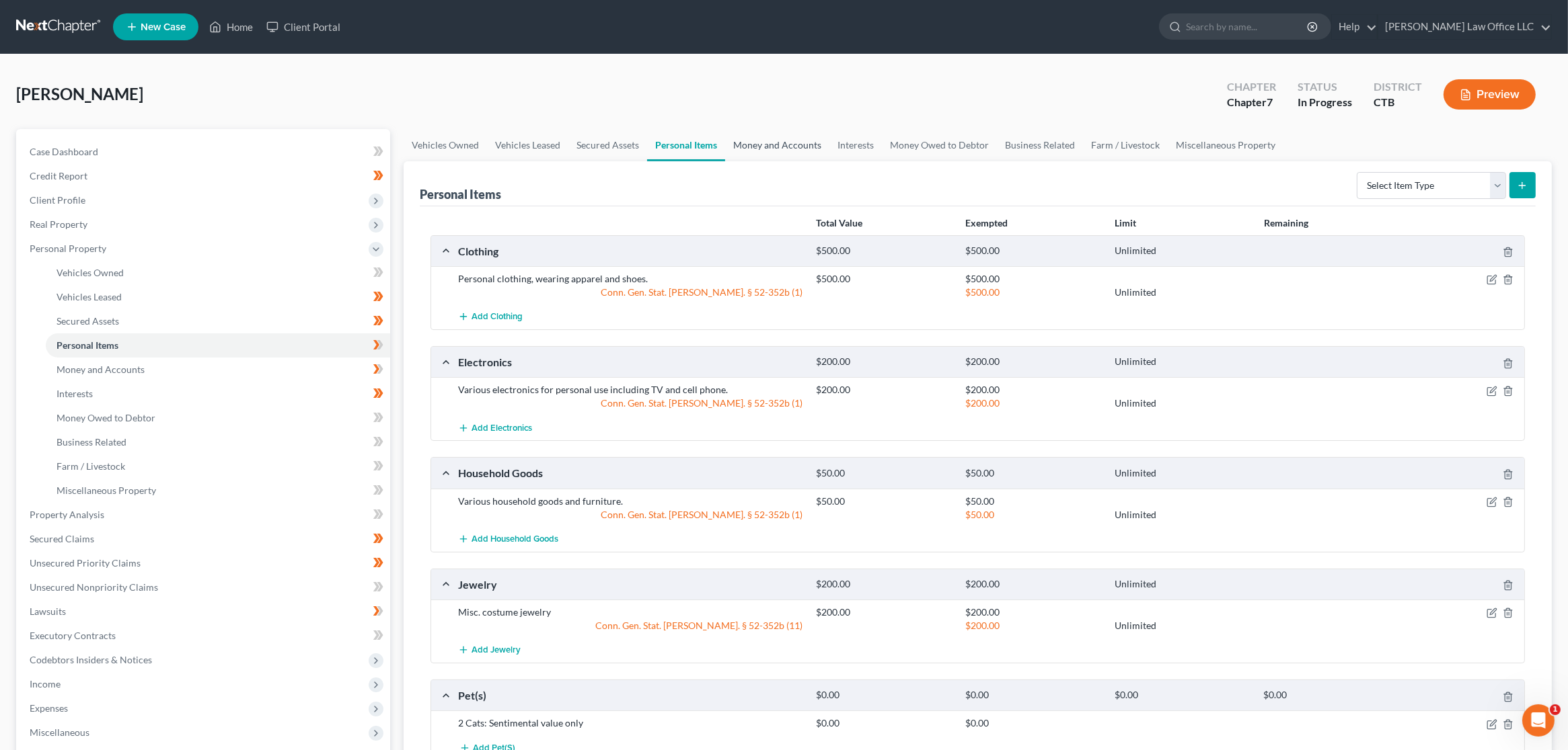
click at [774, 143] on link "Money and Accounts" at bounding box center [777, 145] width 105 height 32
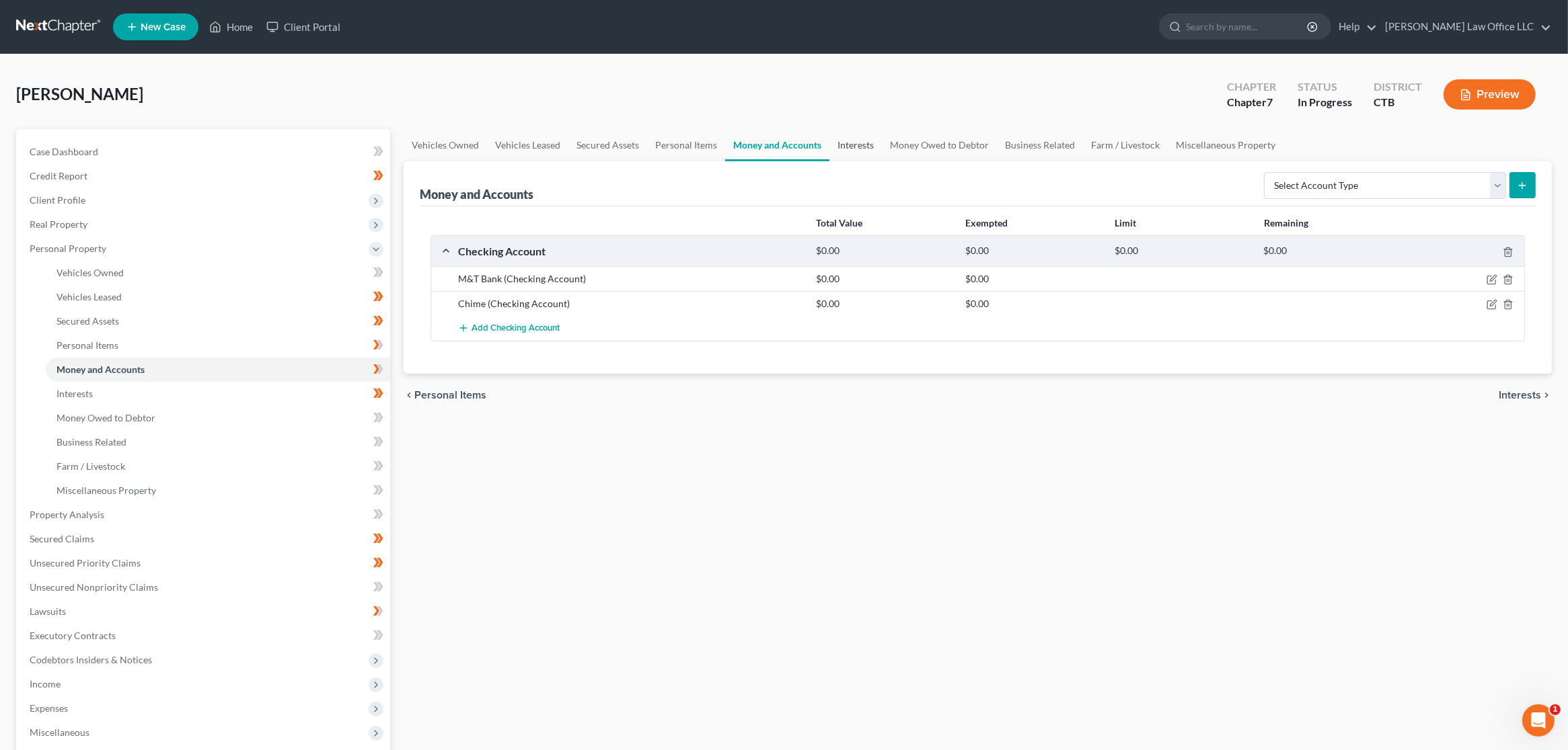
click at [850, 138] on link "Interests" at bounding box center [856, 145] width 52 height 32
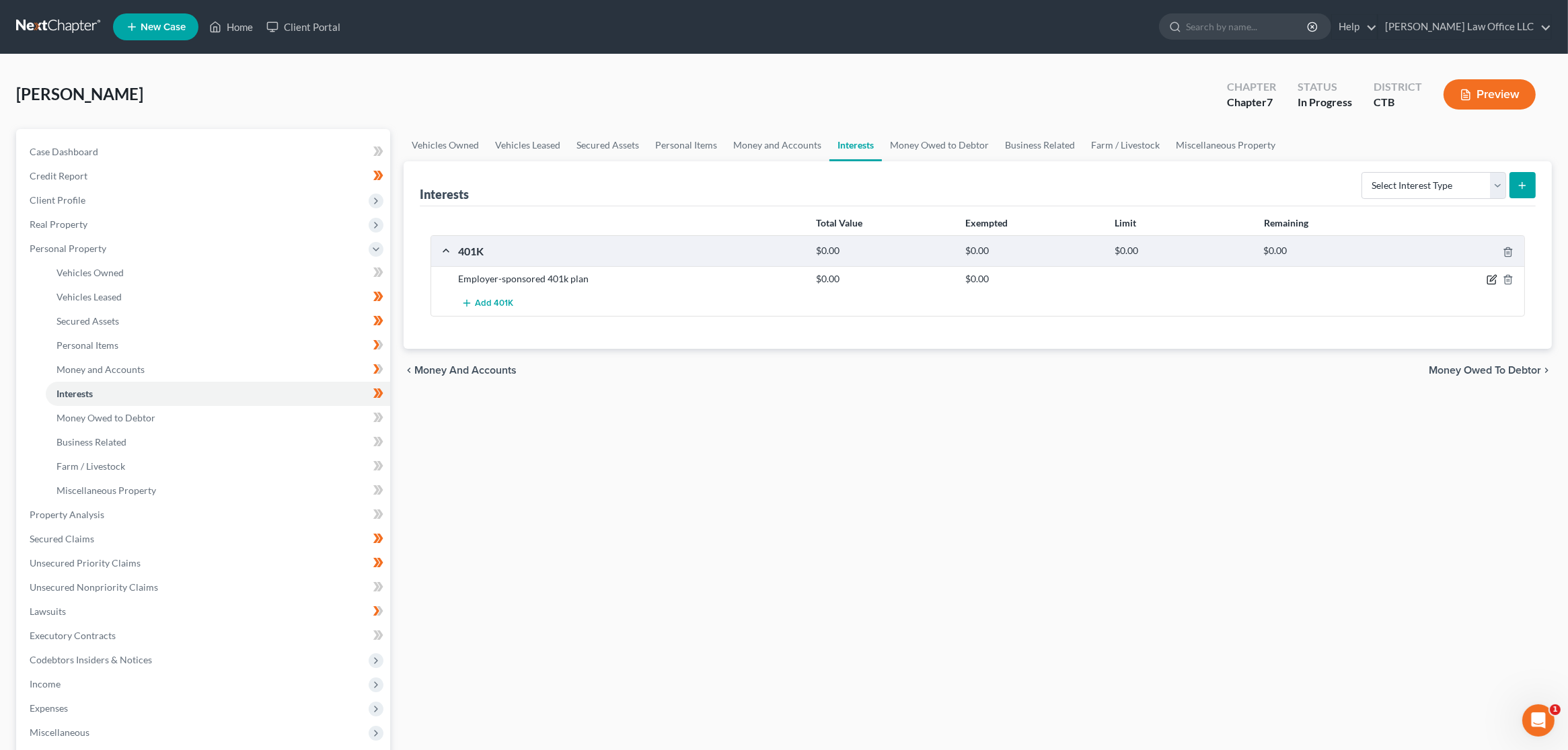
click at [1490, 283] on icon "button" at bounding box center [1491, 279] width 11 height 11
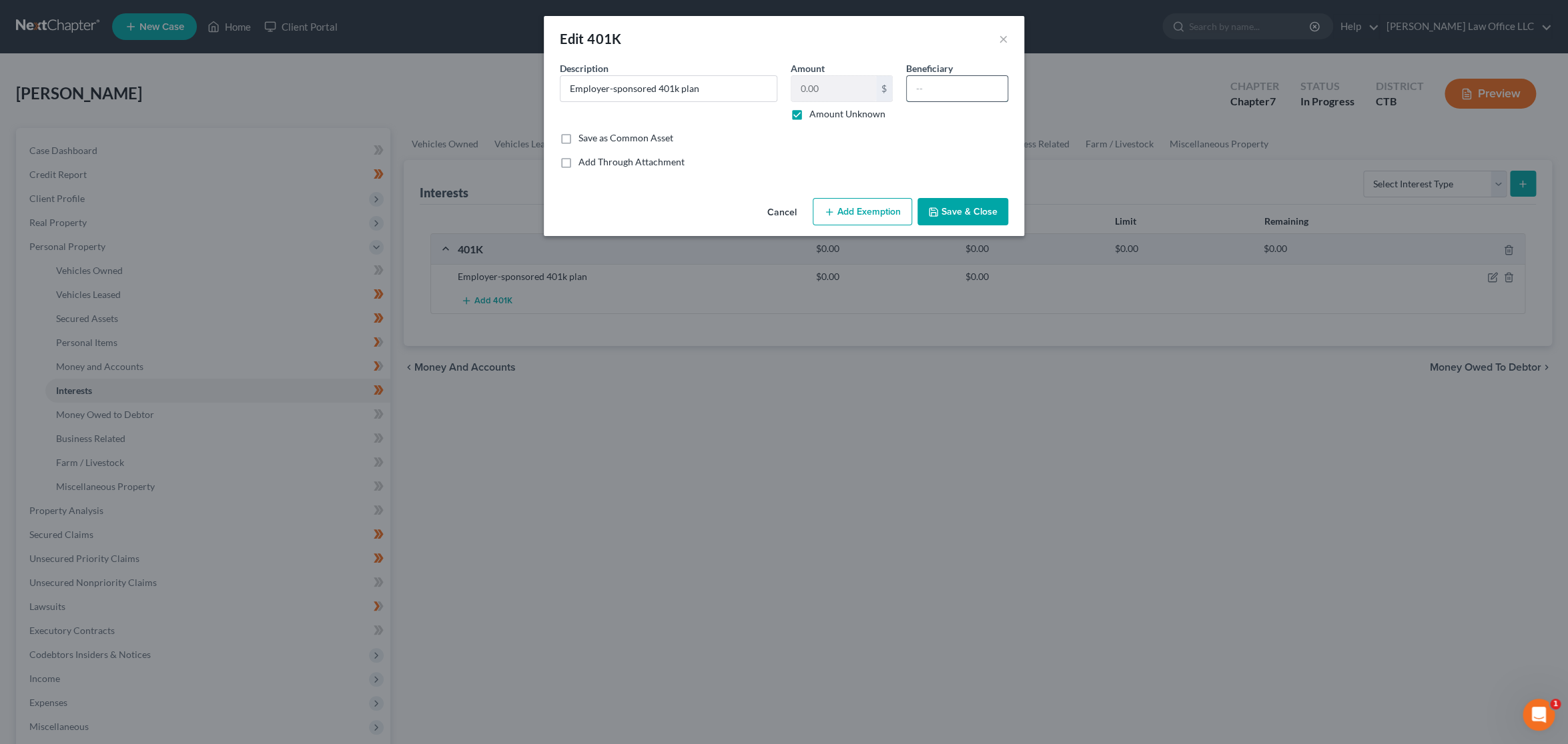
click at [956, 90] on input "text" at bounding box center [957, 89] width 100 height 25
type input "Son"
click at [810, 111] on label "Amount Unknown" at bounding box center [847, 114] width 76 height 13
click at [815, 111] on input "Amount Unknown" at bounding box center [819, 111] width 8 height 8
checkbox input "false"
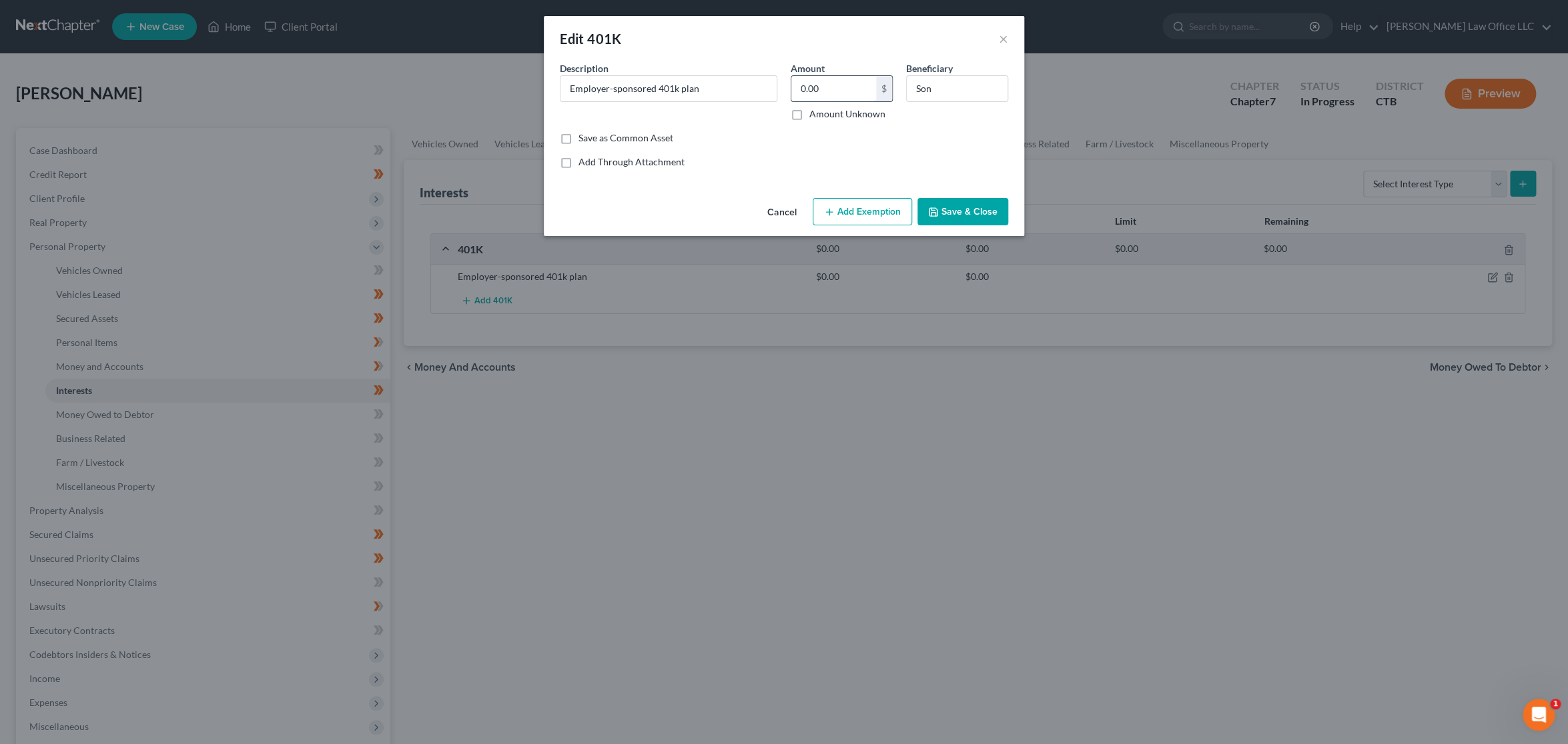
click at [827, 86] on input "0.00" at bounding box center [833, 89] width 85 height 25
type input "241.79"
click at [882, 214] on button "Add Exemption" at bounding box center [862, 212] width 100 height 28
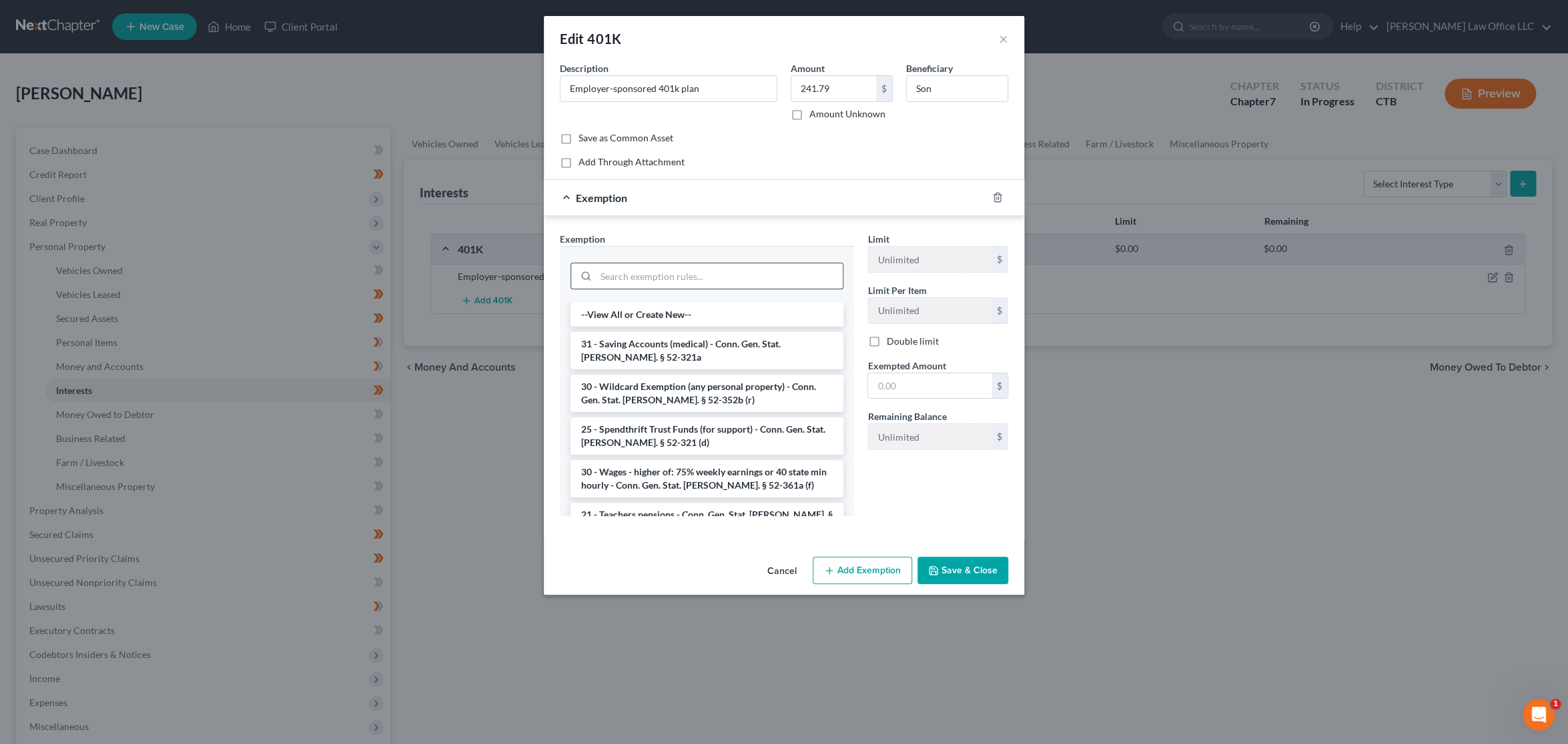
click at [719, 274] on input "search" at bounding box center [719, 276] width 247 height 25
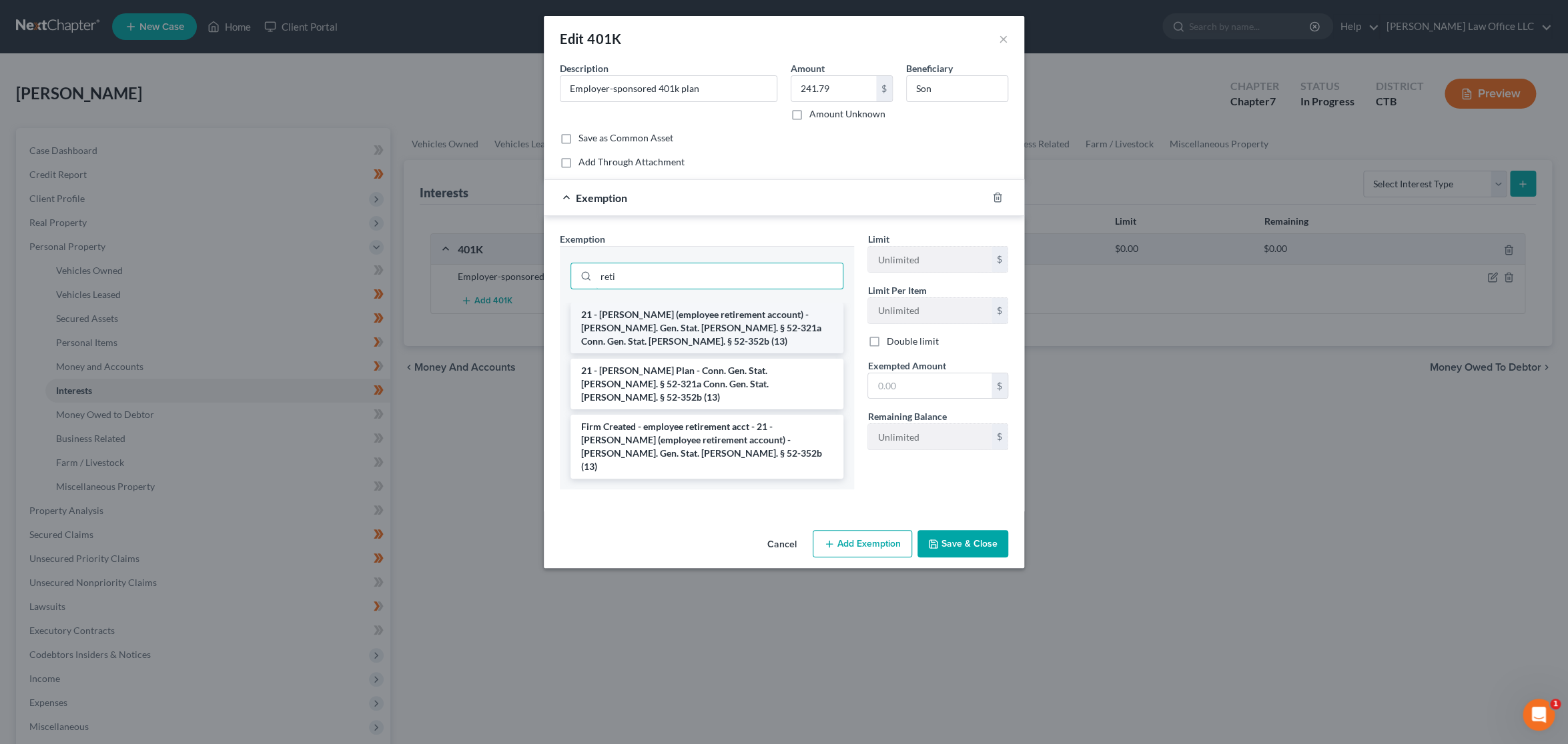
type input "reti"
click at [681, 315] on li "21 - ERISA (employee retirement account) - Conn. Gen. Stat. Ann. § 52-321a Conn…" at bounding box center [707, 328] width 273 height 51
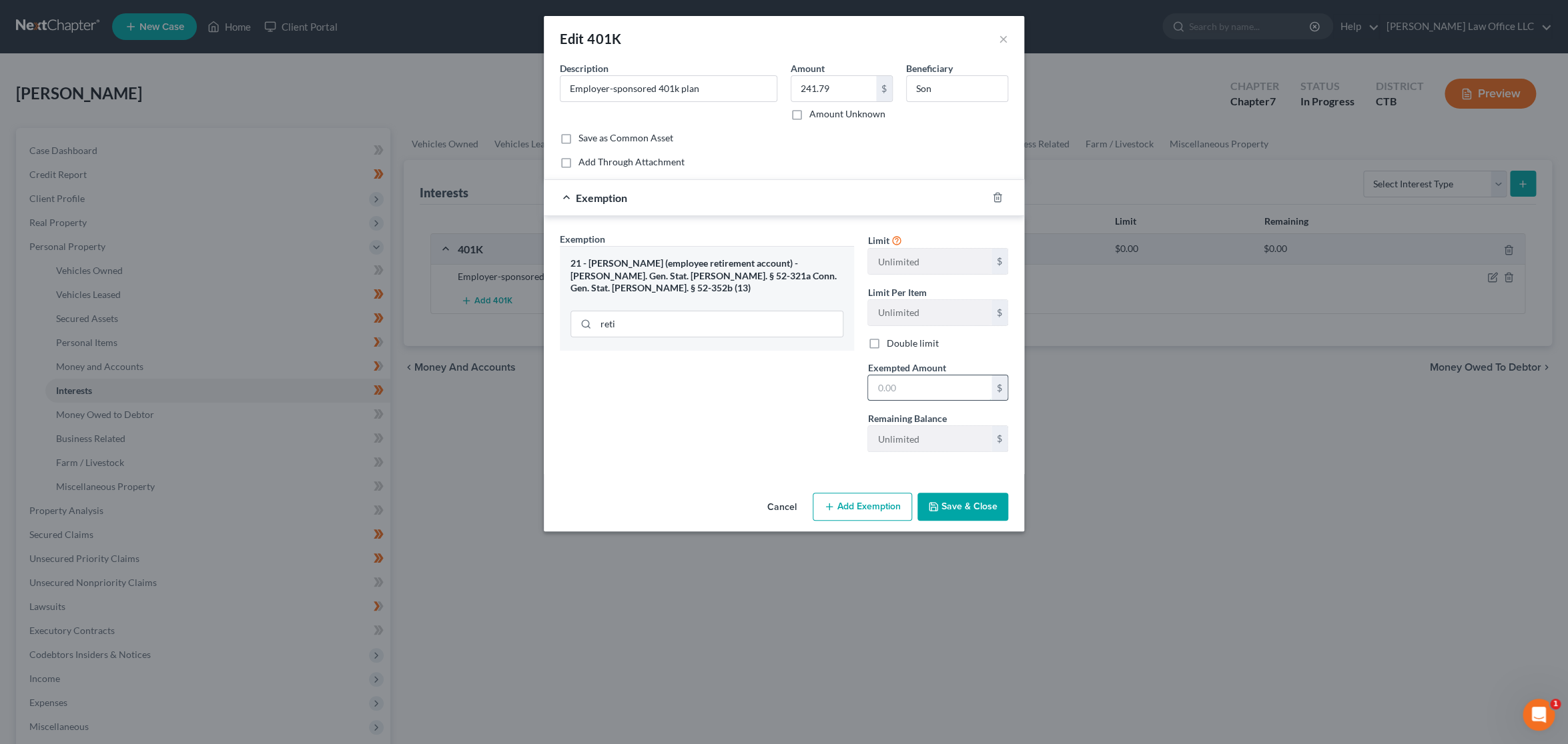
click at [907, 393] on input "text" at bounding box center [929, 388] width 123 height 25
type input "241.79"
click at [945, 503] on button "Save & Close" at bounding box center [963, 506] width 90 height 28
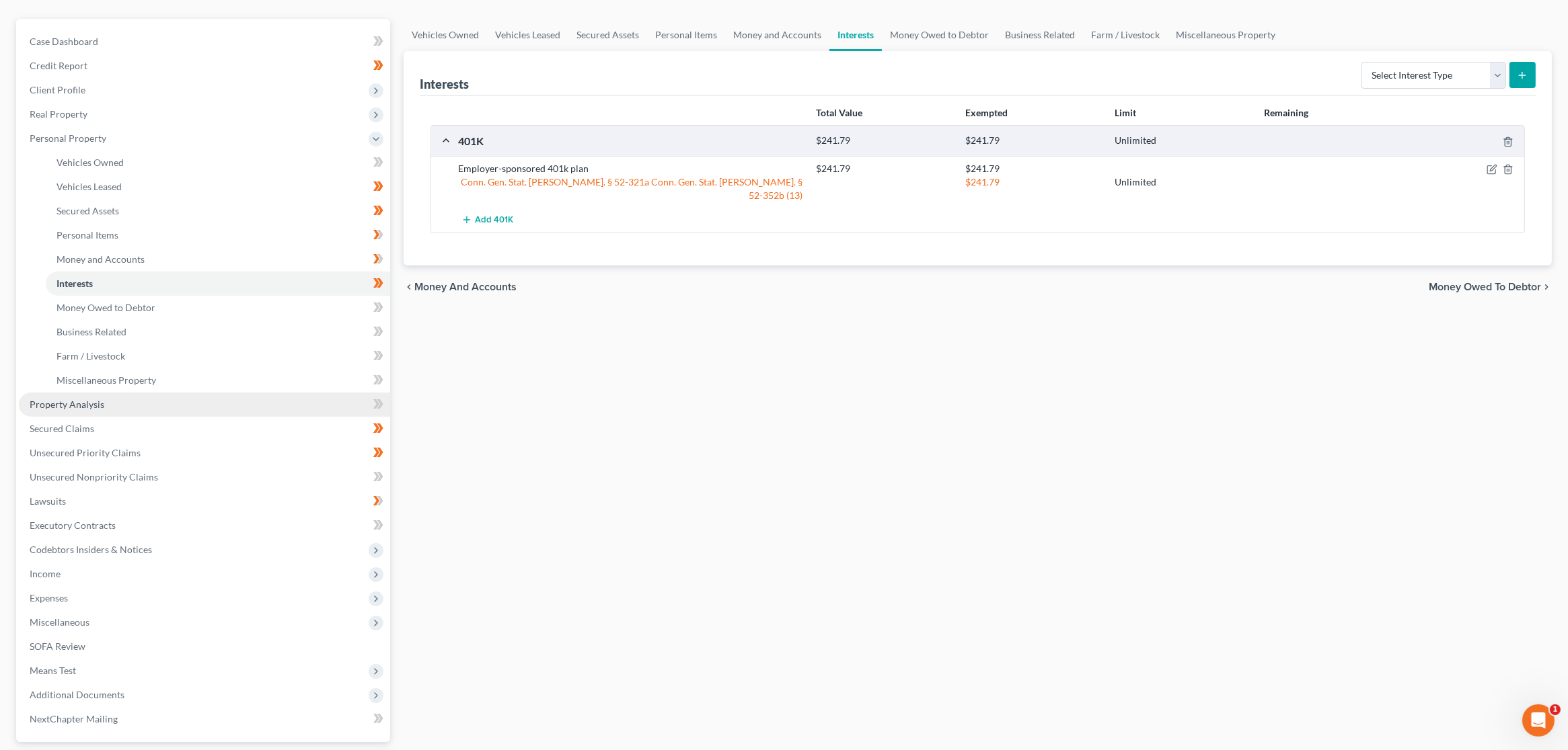
scroll to position [111, 0]
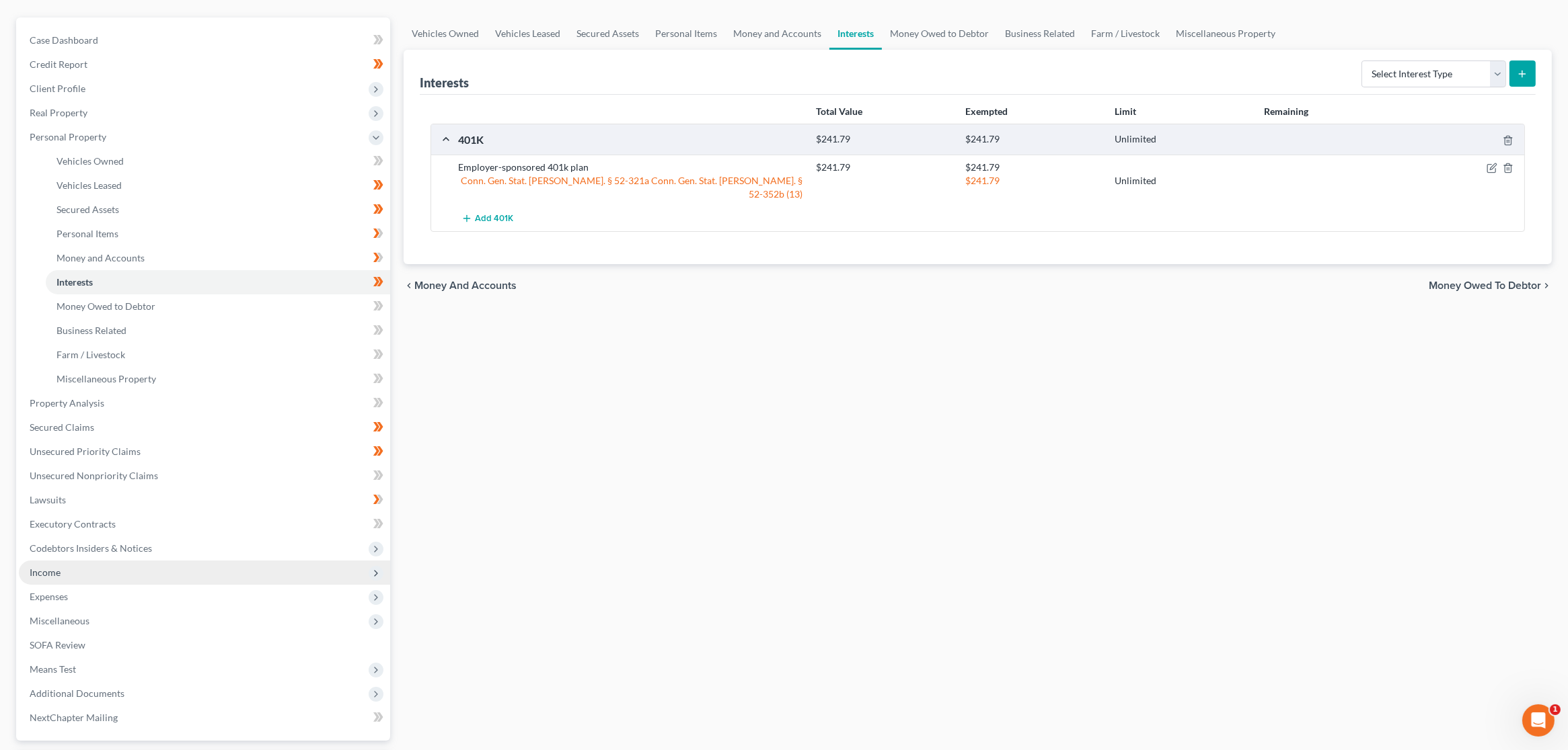
click at [127, 572] on span "Income" at bounding box center [204, 573] width 371 height 24
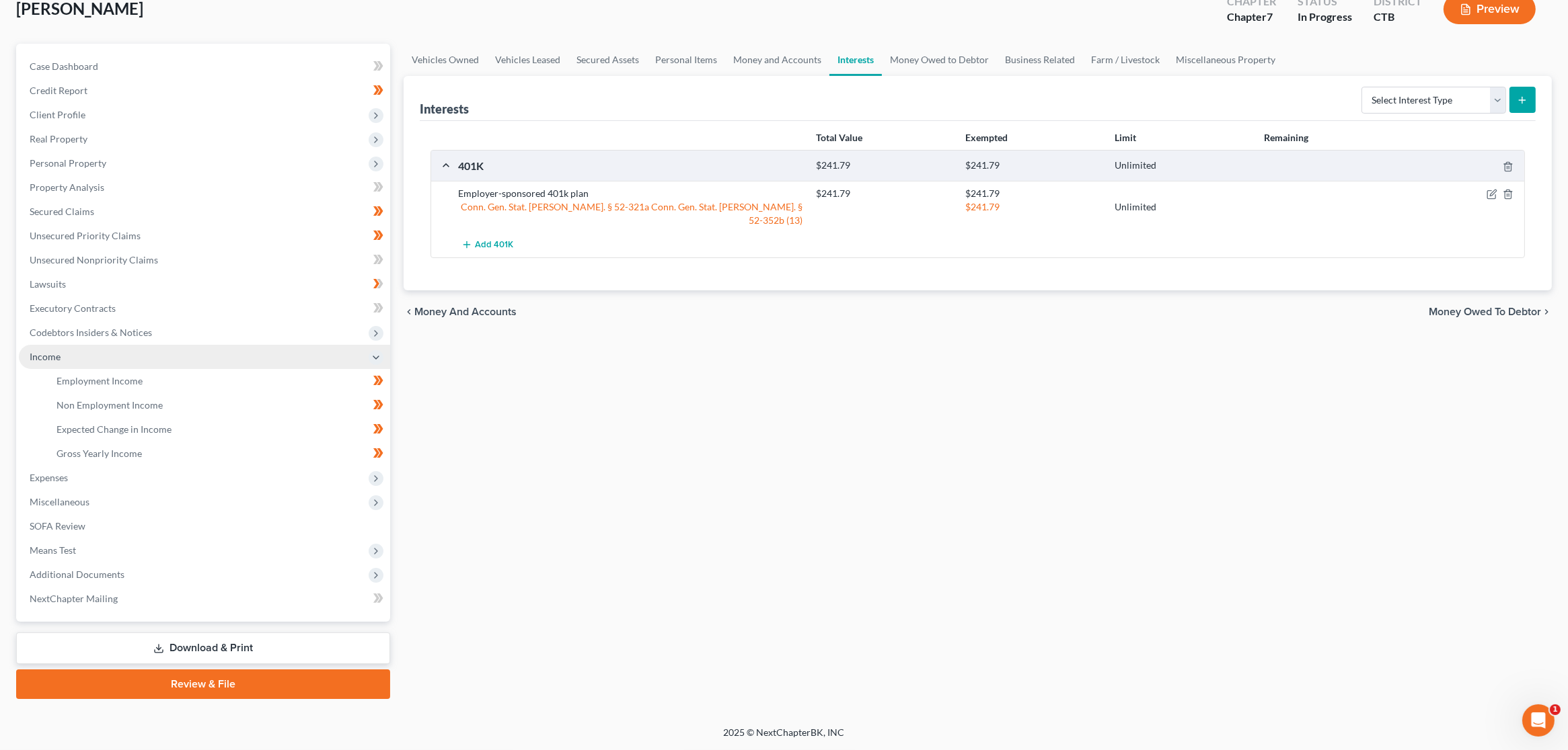
scroll to position [84, 0]
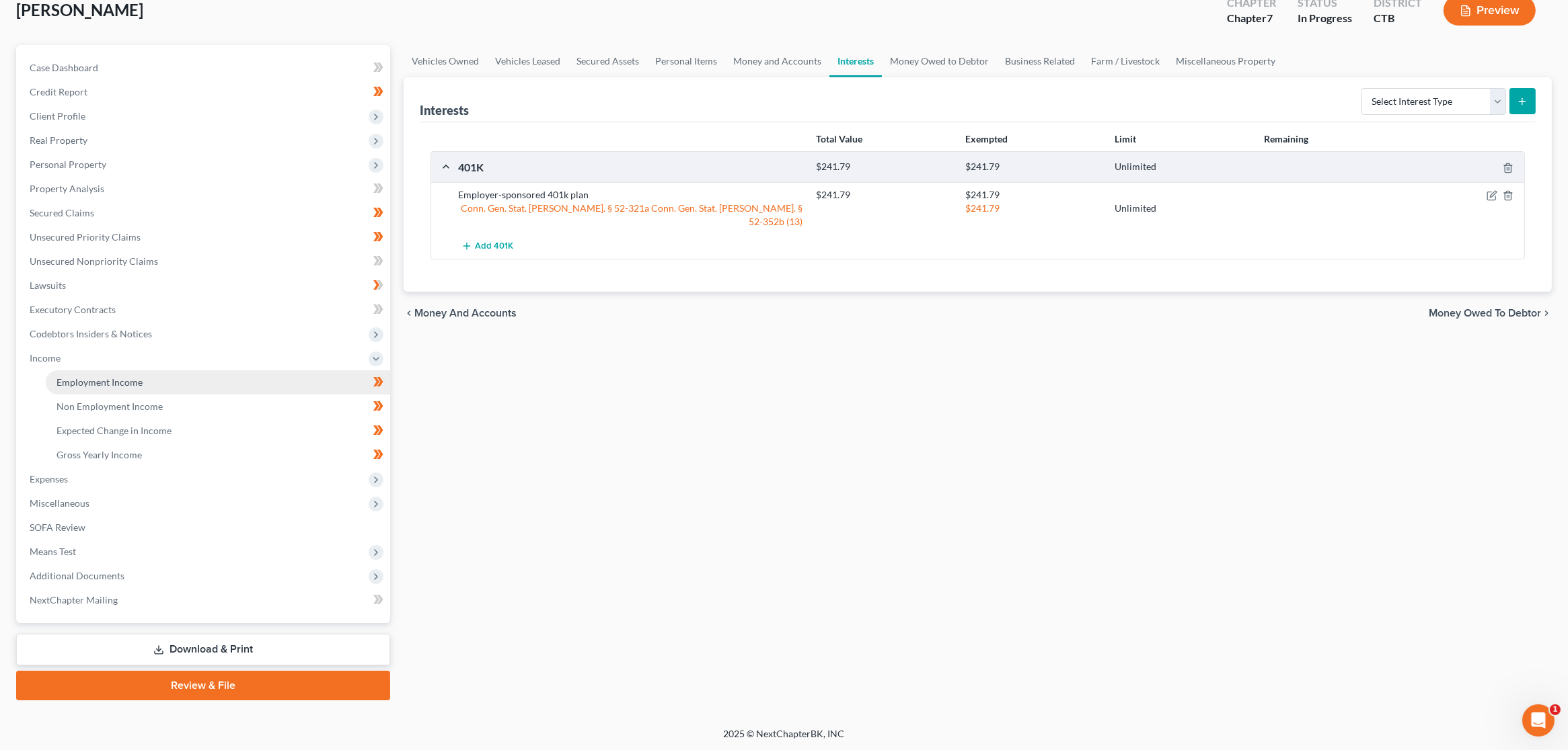
click at [149, 382] on link "Employment Income" at bounding box center [218, 382] width 344 height 24
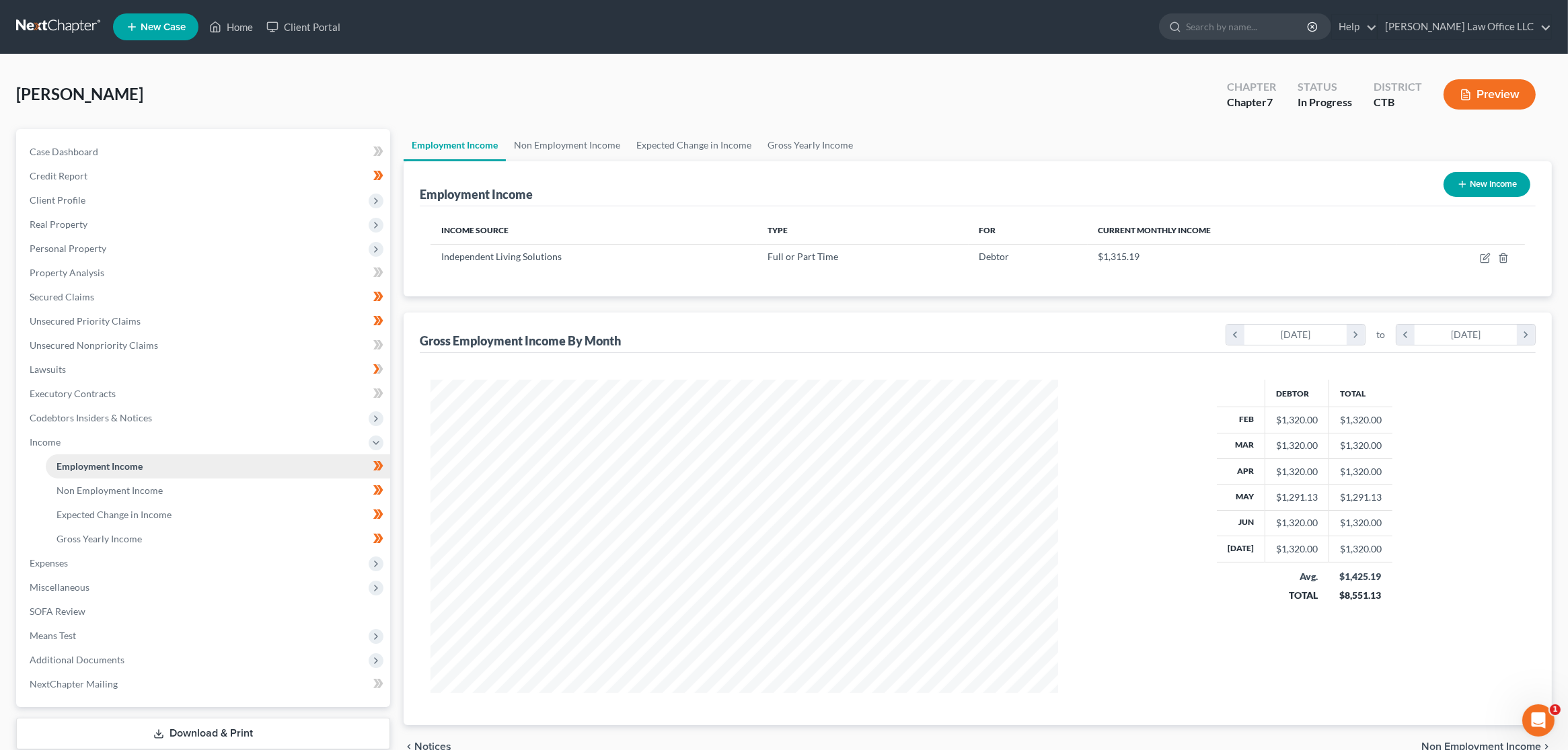
scroll to position [313, 654]
click at [595, 135] on link "Non Employment Income" at bounding box center [566, 145] width 122 height 32
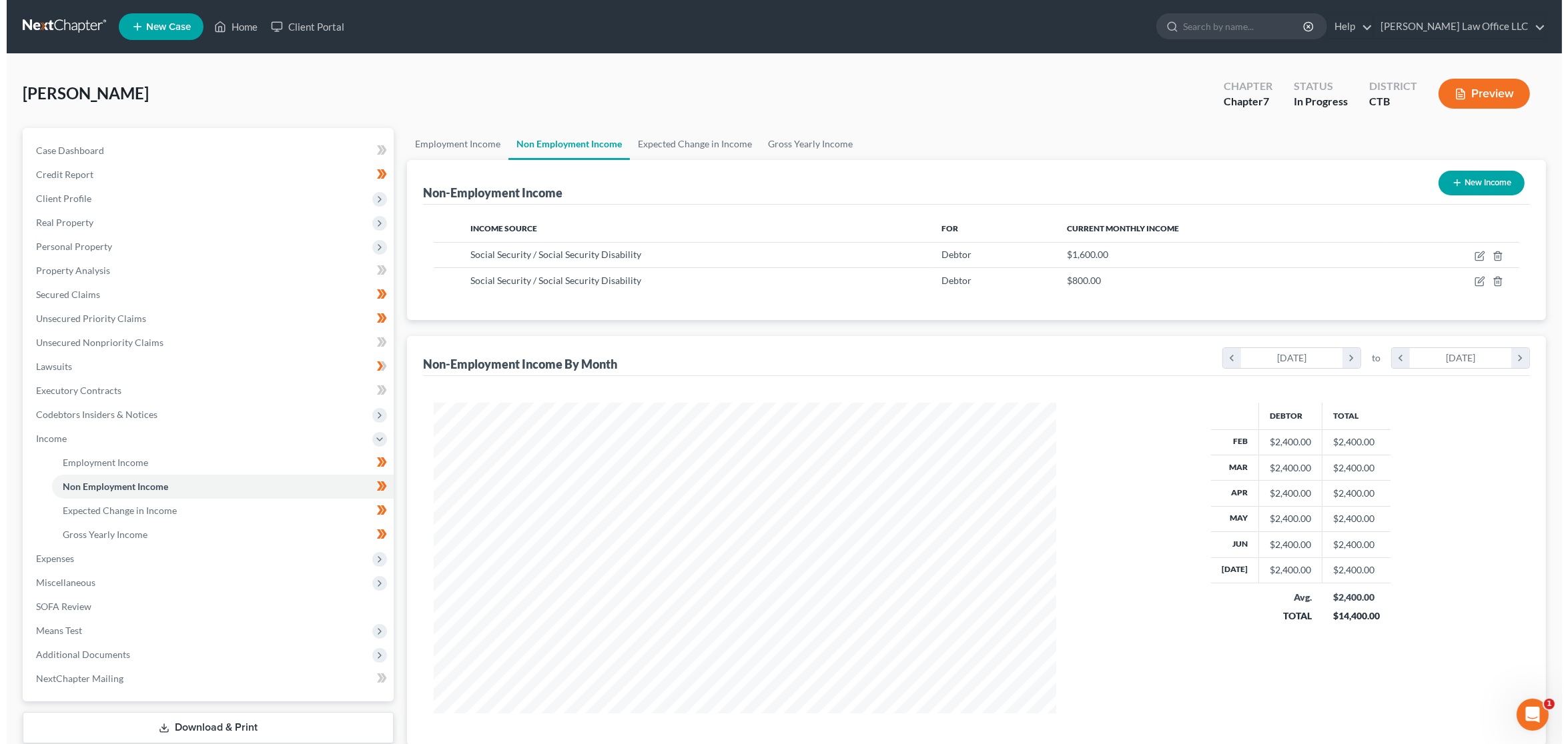
scroll to position [310, 649]
click at [1473, 254] on icon "button" at bounding box center [1473, 254] width 6 height 6
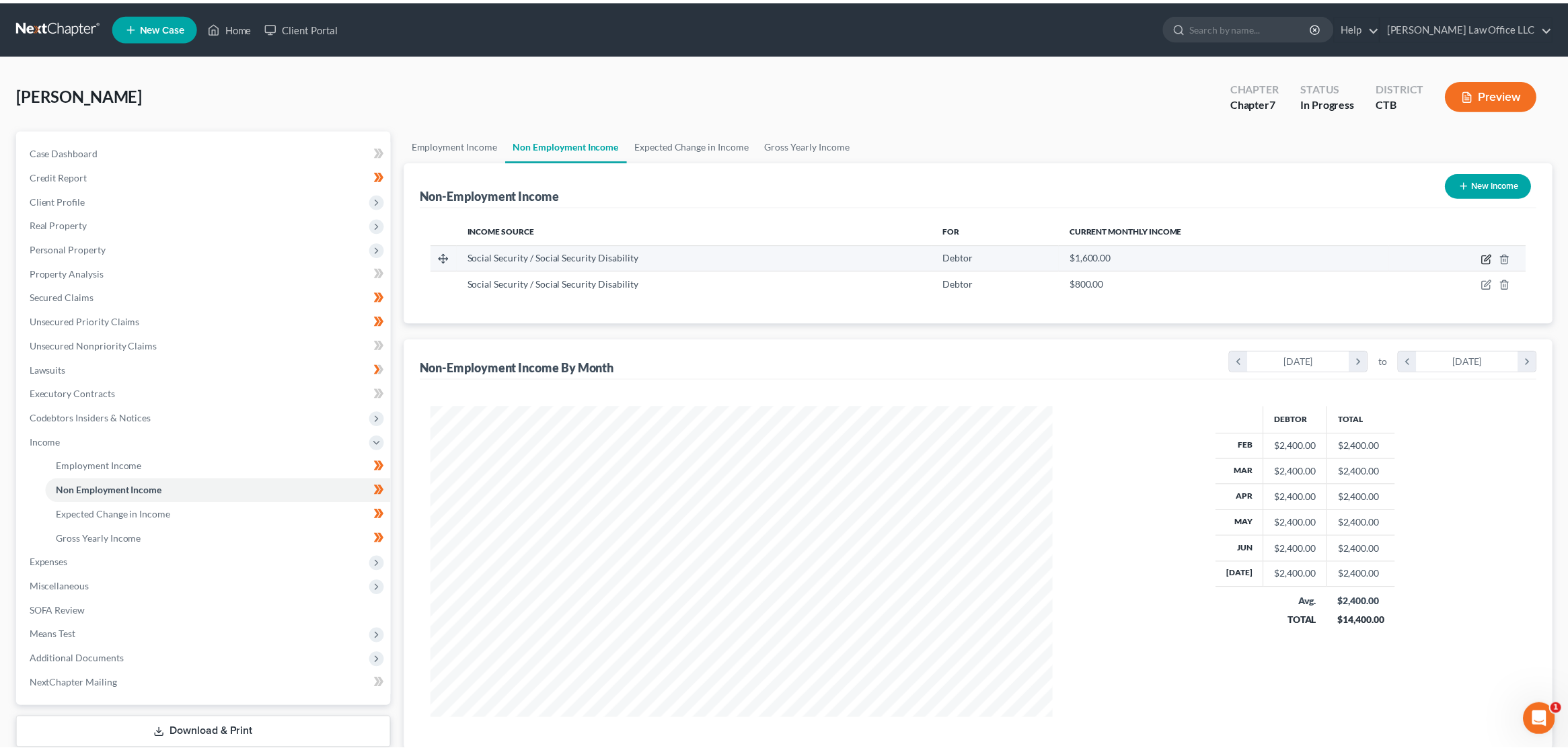
scroll to position [316, 659]
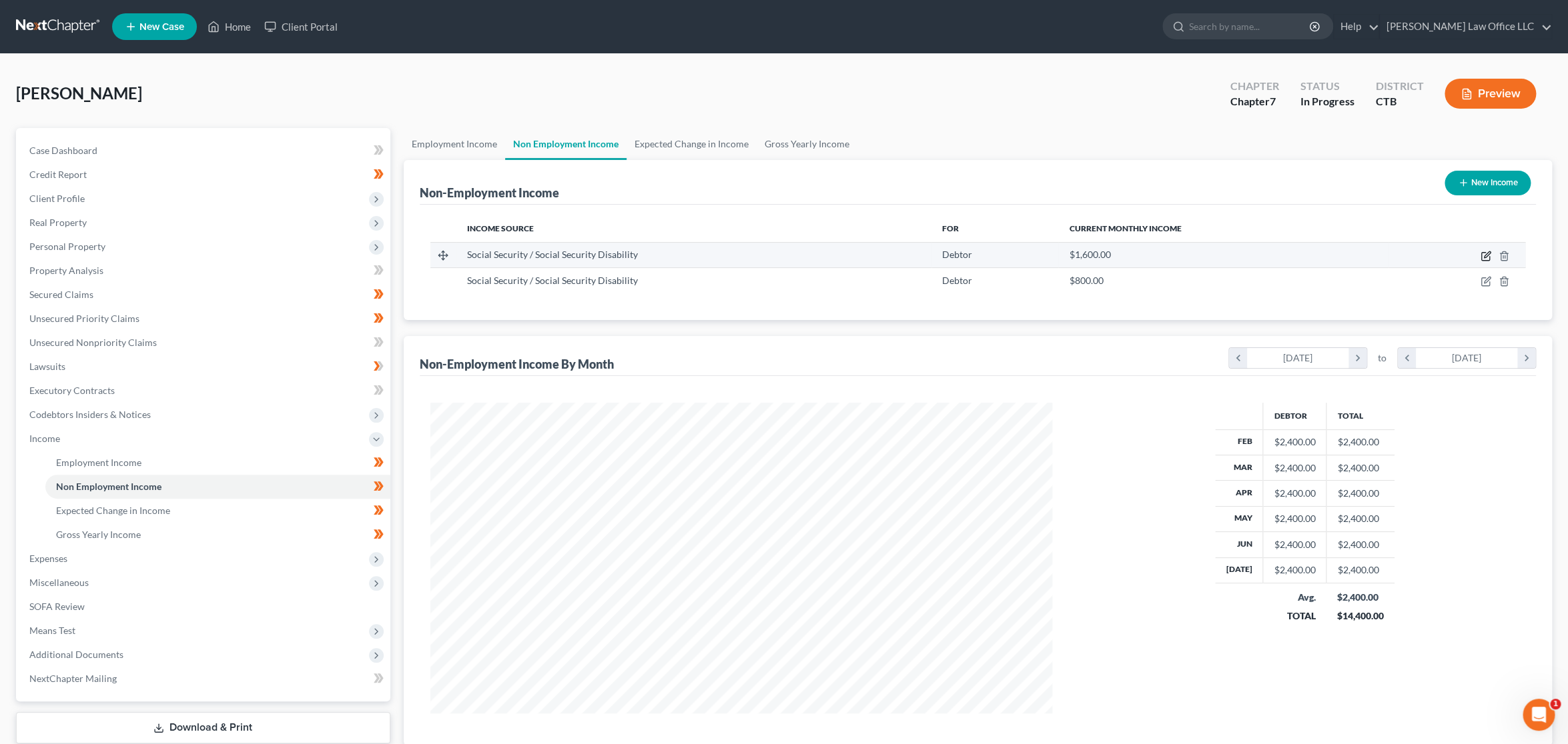
select select "4"
select select "0"
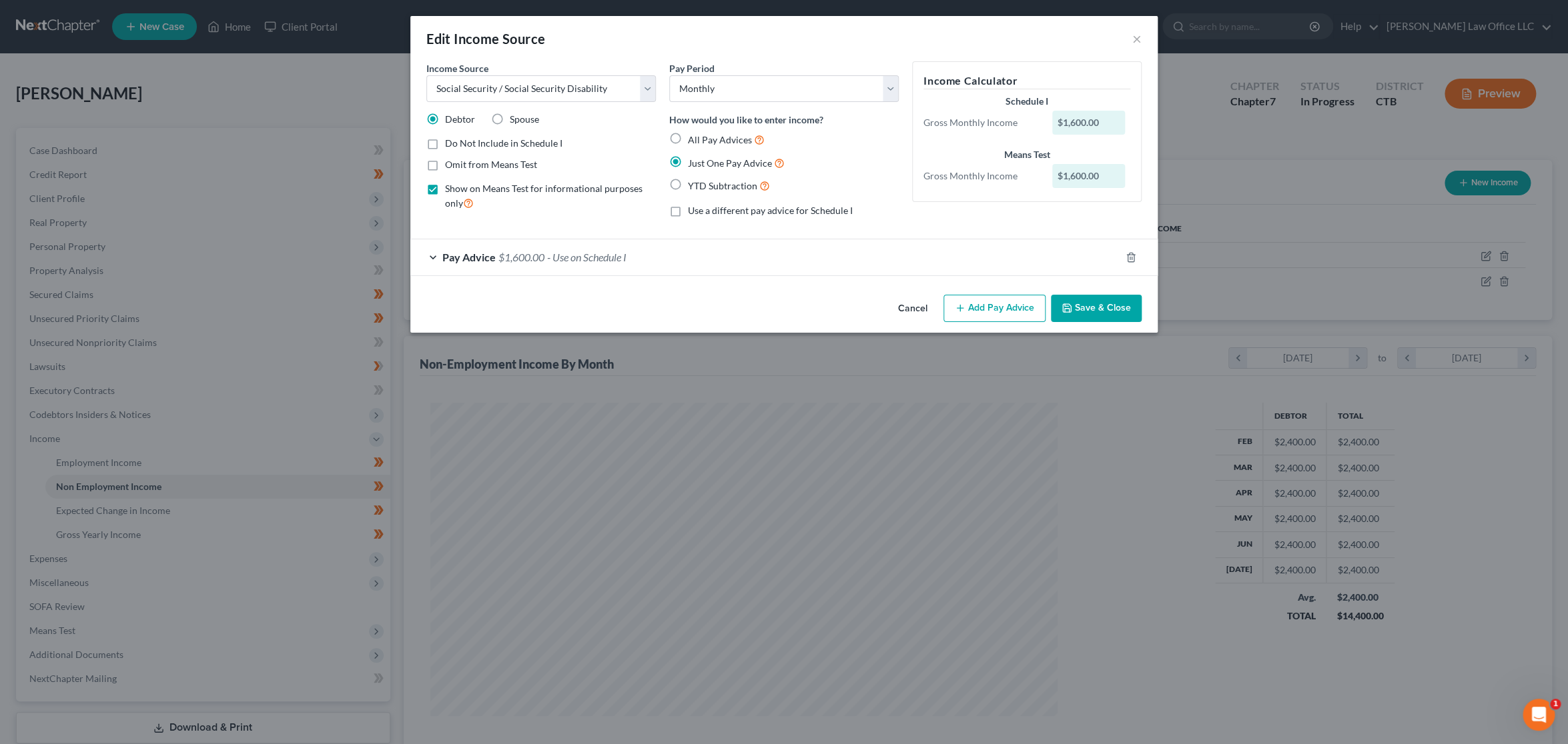
click at [475, 260] on span "Pay Advice" at bounding box center [469, 257] width 54 height 13
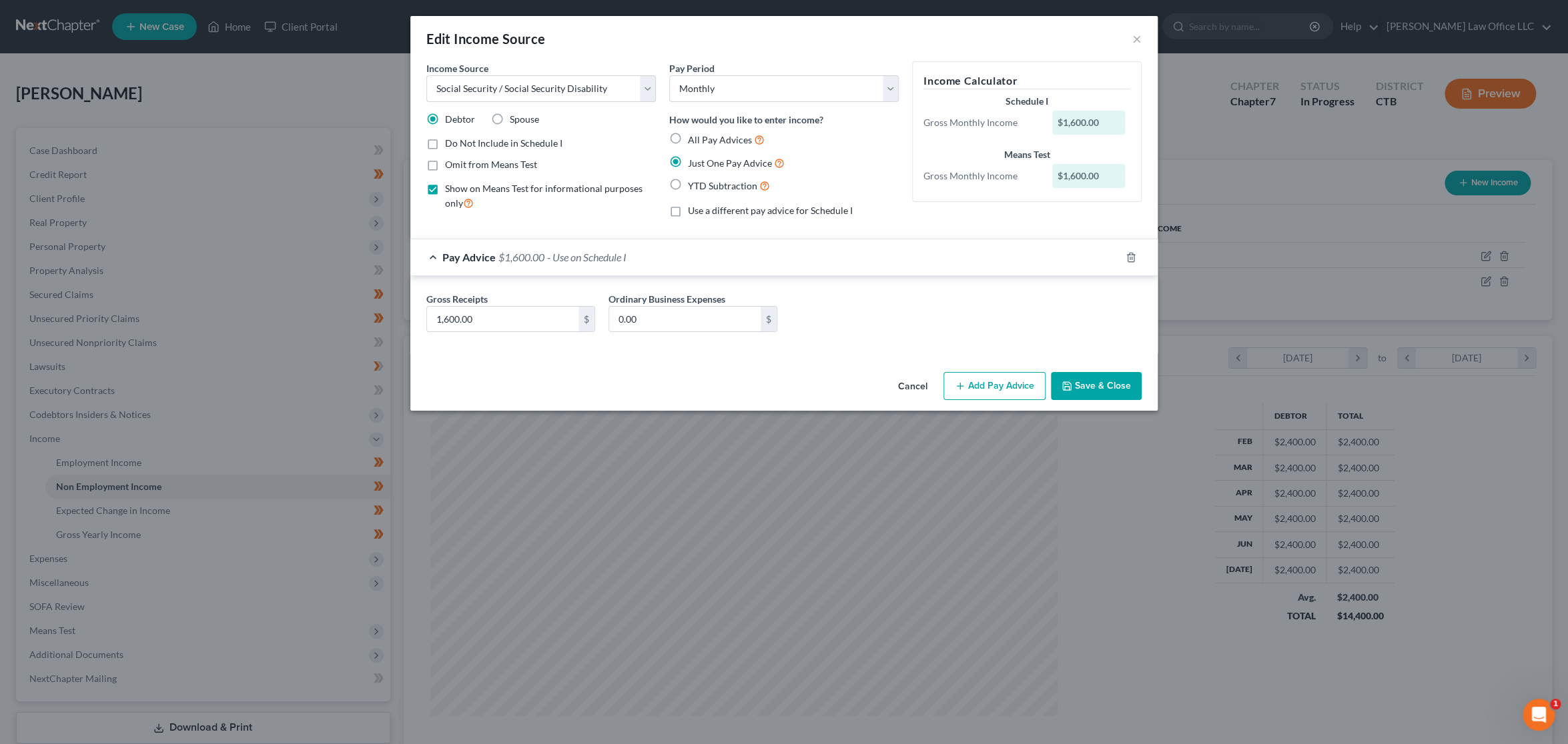
click at [688, 212] on label "Use a different pay advice for Schedule I" at bounding box center [770, 211] width 165 height 13
click at [693, 212] on input "Use a different pay advice for Schedule I" at bounding box center [697, 208] width 8 height 8
checkbox input "true"
click at [965, 381] on icon "button" at bounding box center [959, 386] width 11 height 11
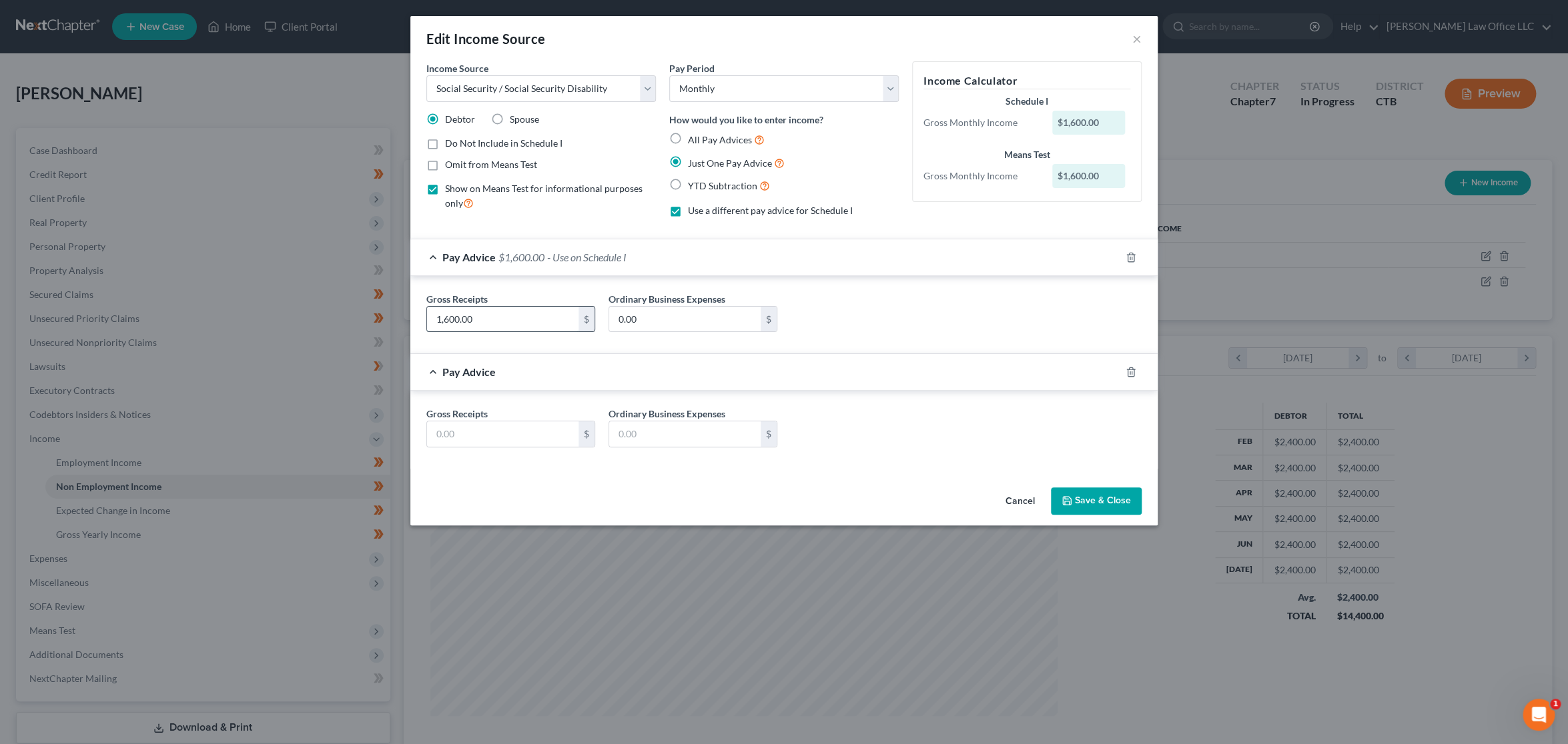
click at [526, 326] on input "1,600.00" at bounding box center [502, 320] width 152 height 25
click at [502, 424] on input "text" at bounding box center [502, 434] width 152 height 25
paste input "1,600.00"
type input "1,600.00"
click at [491, 321] on input "1,600.00" at bounding box center [502, 320] width 152 height 25
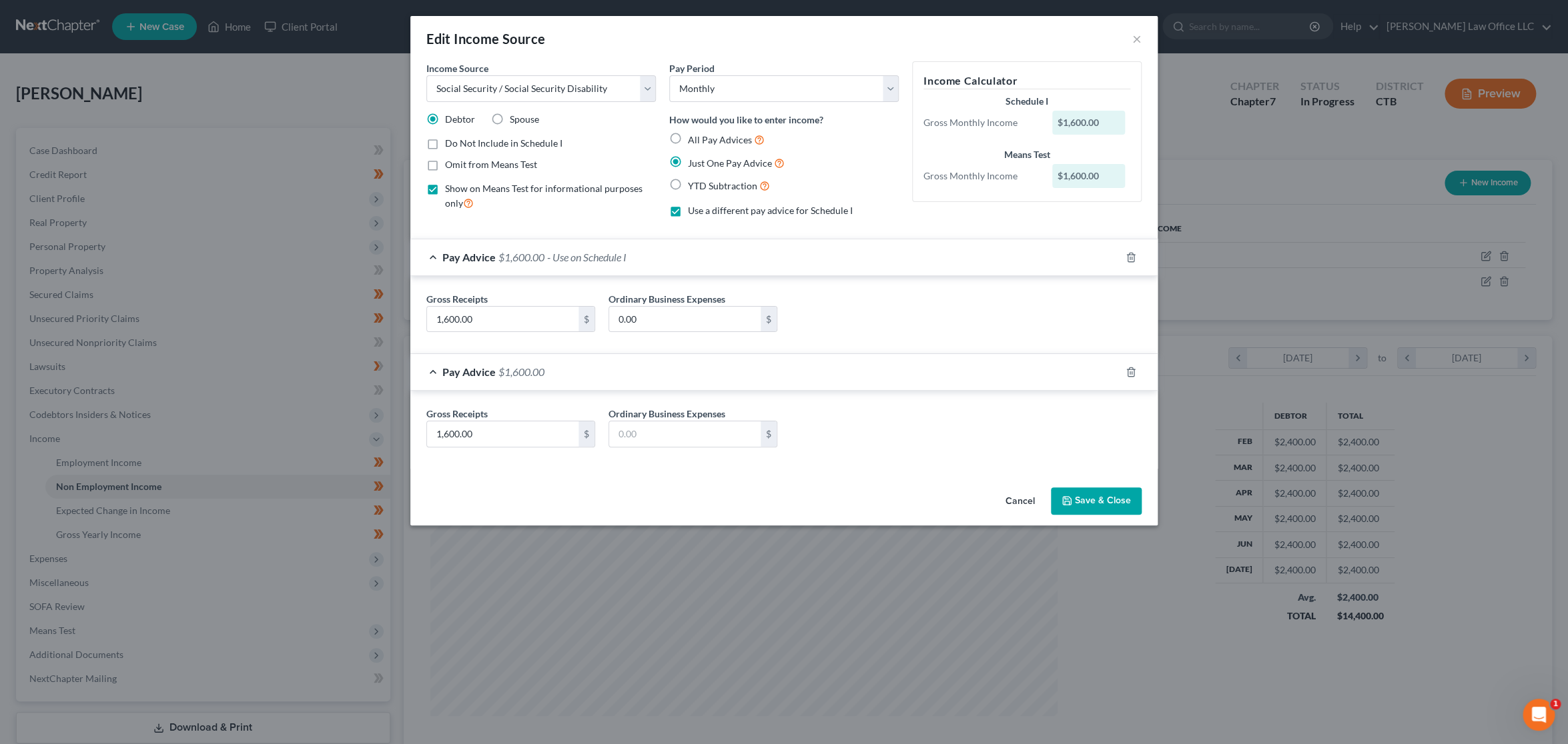
click at [688, 212] on label "Use a different pay advice for Schedule I" at bounding box center [770, 211] width 165 height 13
click at [693, 212] on input "Use a different pay advice for Schedule I" at bounding box center [697, 208] width 8 height 8
checkbox input "false"
click at [1130, 372] on line "button" at bounding box center [1130, 372] width 0 height 3
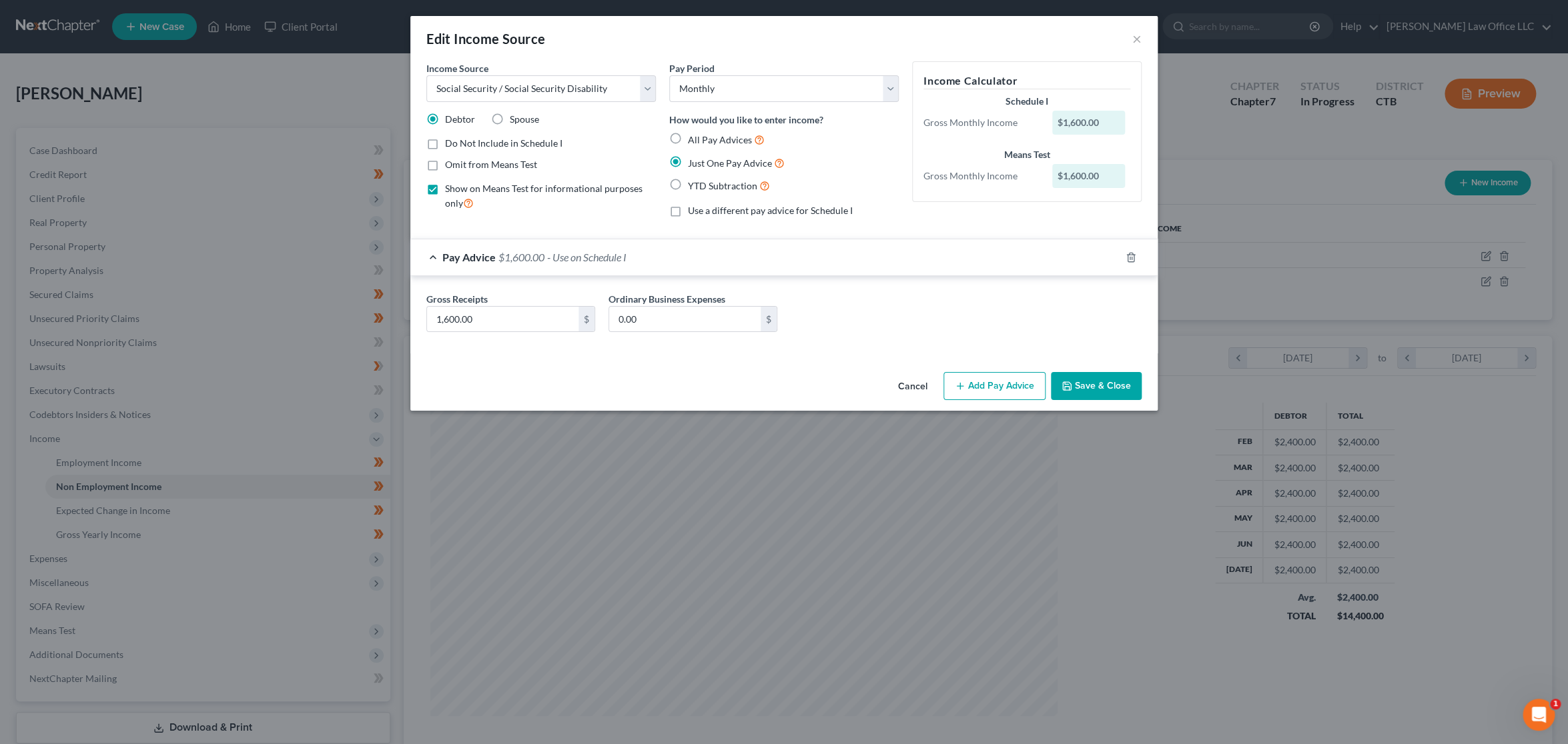
click at [1091, 387] on button "Save & Close" at bounding box center [1096, 386] width 90 height 28
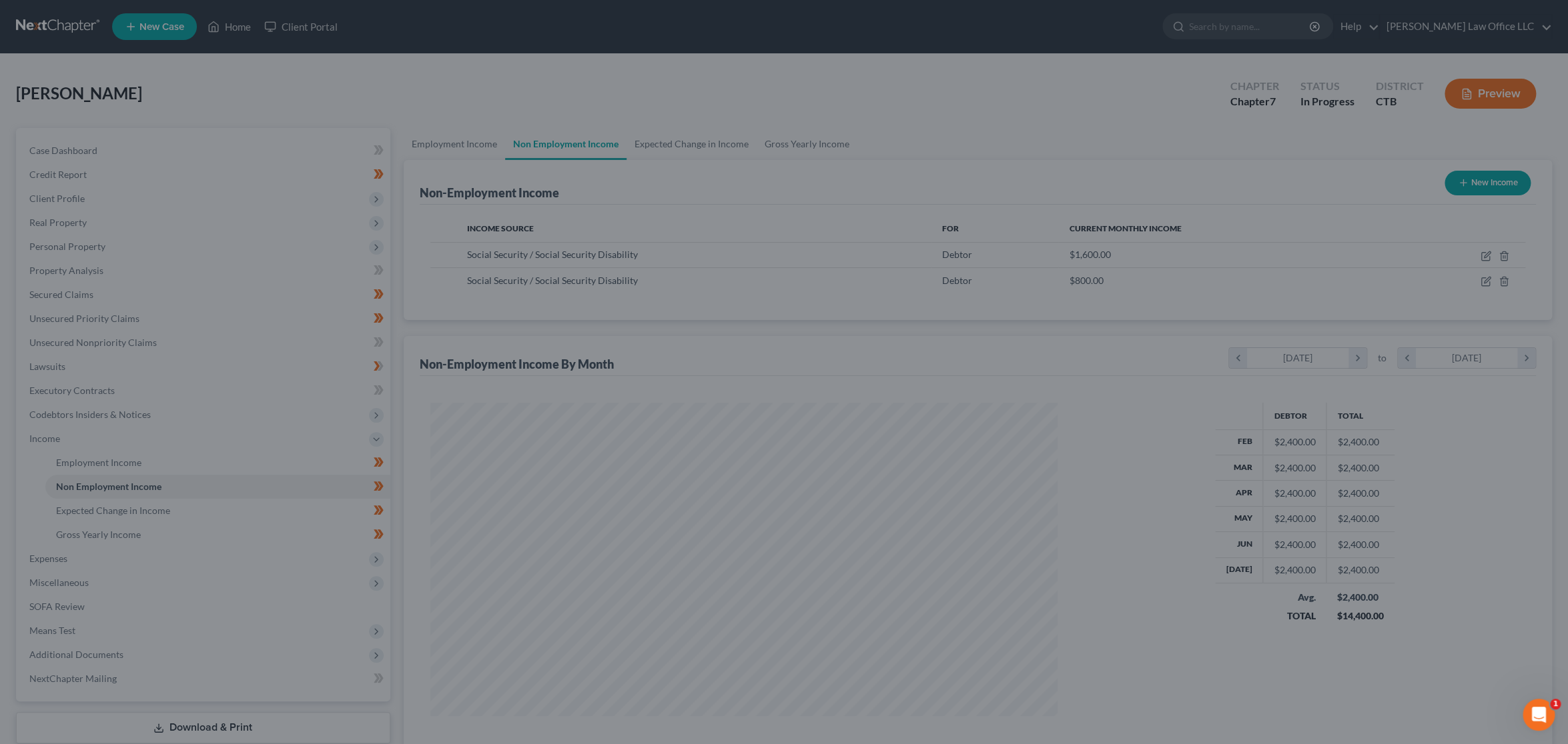
scroll to position [666636, 666509]
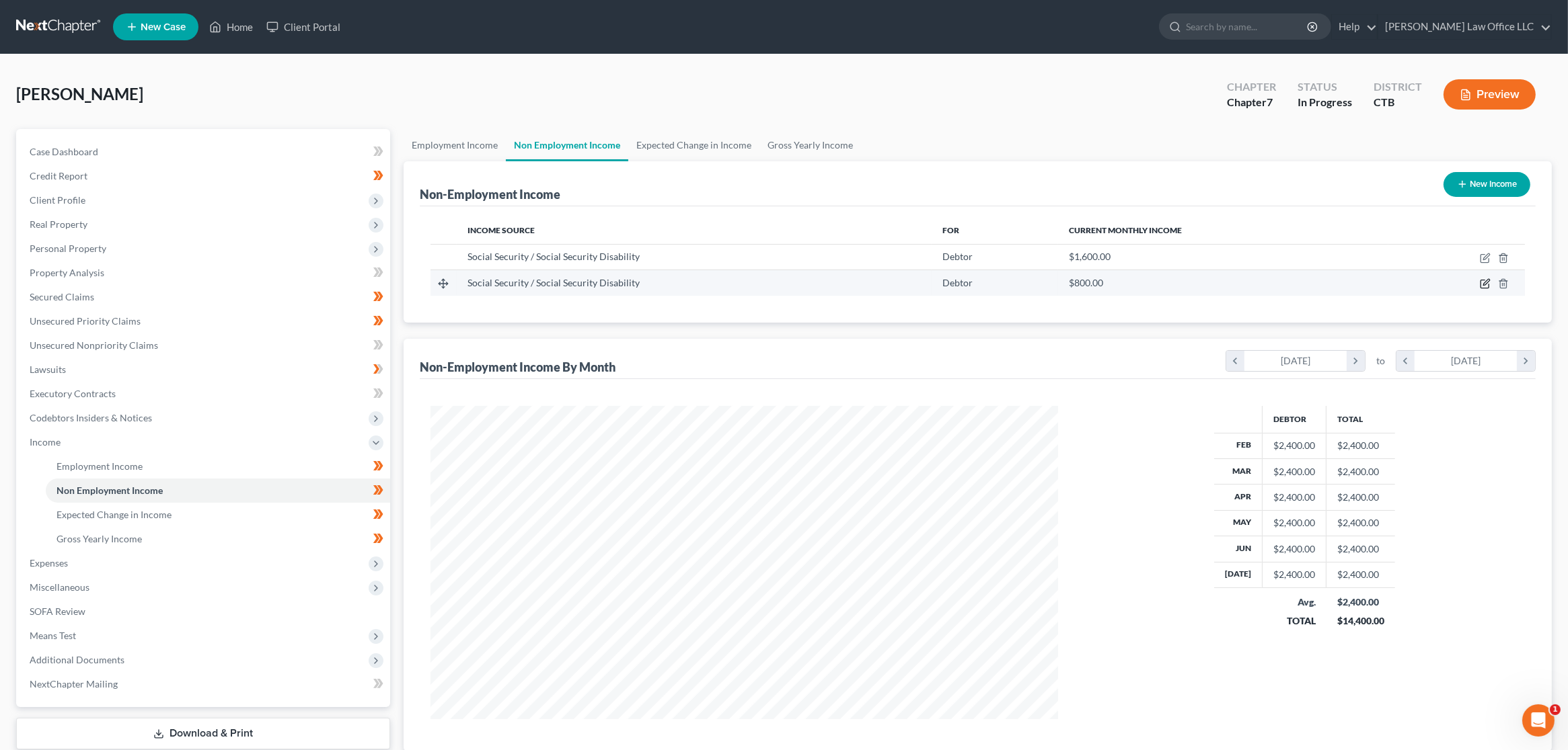
click at [1484, 284] on icon "button" at bounding box center [1485, 283] width 6 height 6
select select "4"
select select "0"
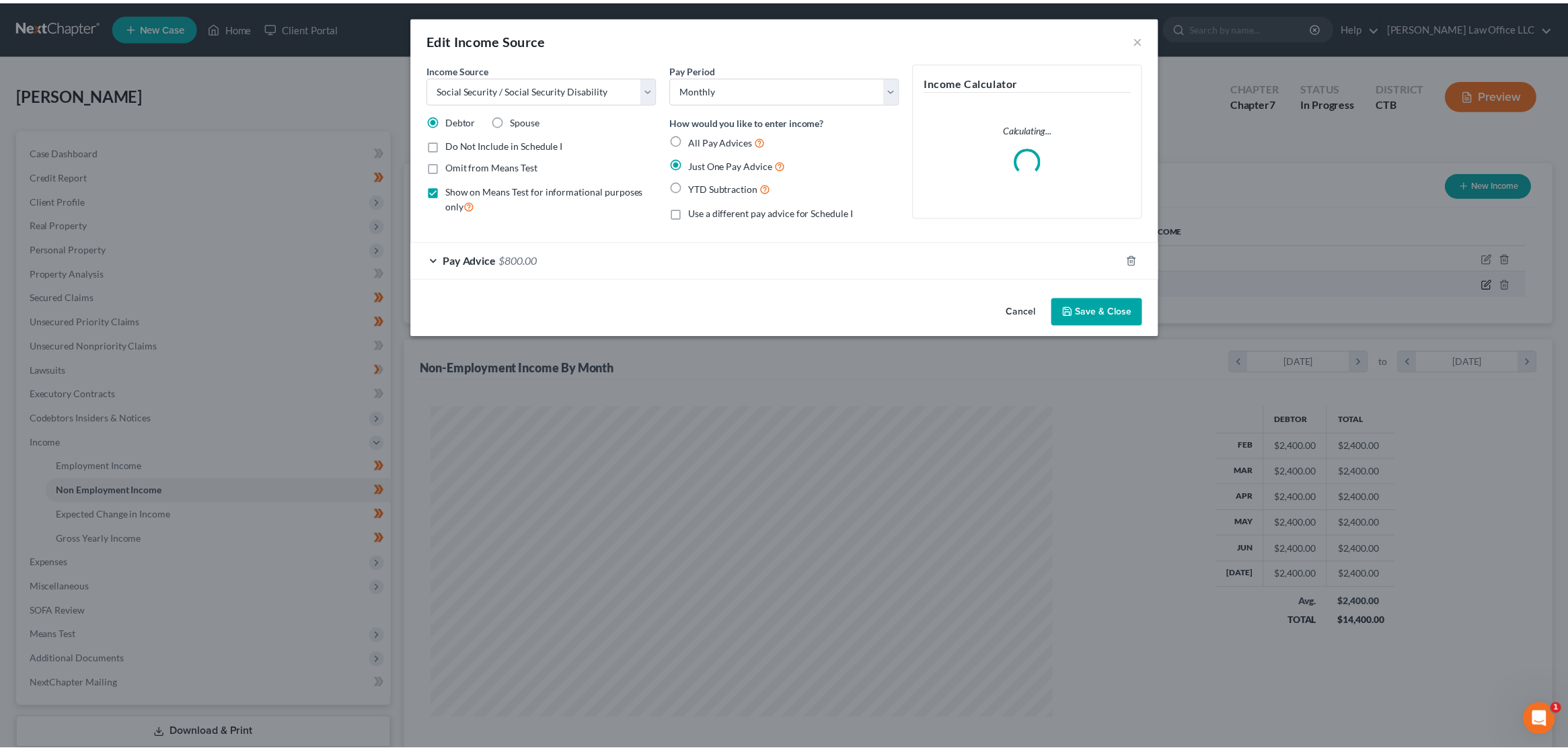
scroll to position [316, 659]
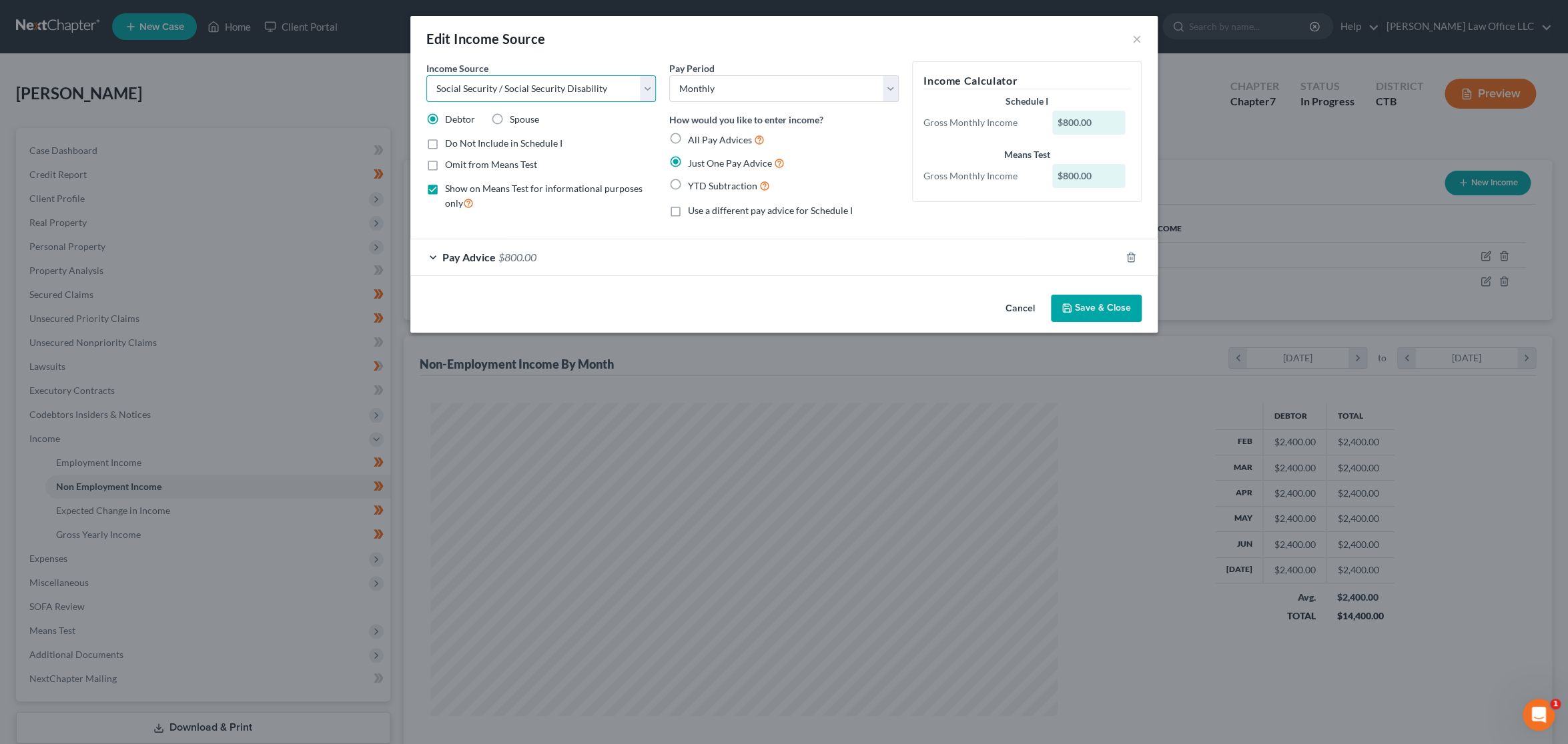
click at [644, 84] on select "Select Unemployment Disability (from employer) Pension Retirement Social Securi…" at bounding box center [541, 89] width 229 height 27
select select "13"
click at [426, 75] on select "Select Unemployment Disability (from employer) Pension Retirement Social Securi…" at bounding box center [541, 89] width 229 height 27
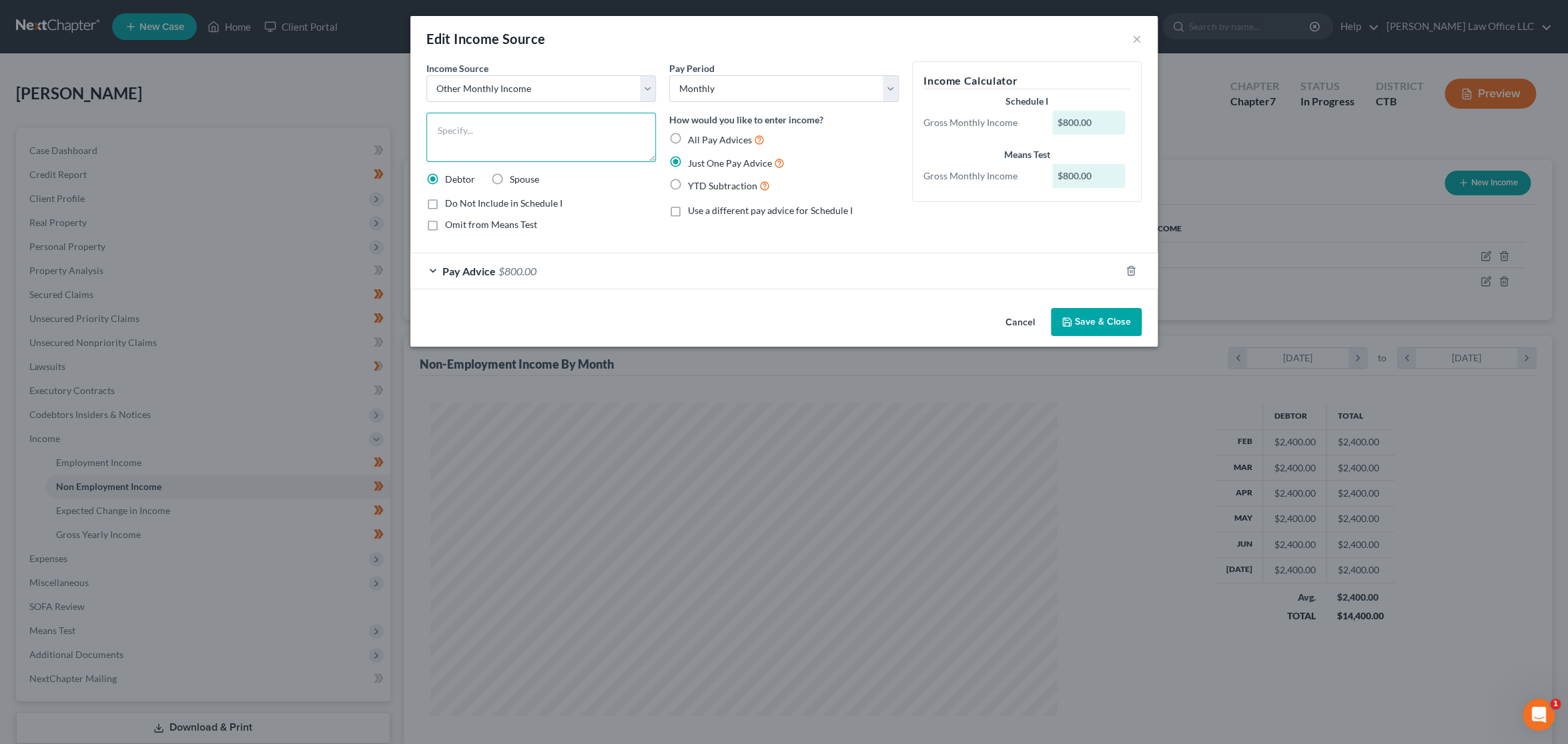
click at [496, 140] on textarea at bounding box center [541, 137] width 229 height 49
type textarea "Social Security Benefits for Son"
click at [1114, 318] on button "Save & Close" at bounding box center [1096, 321] width 90 height 28
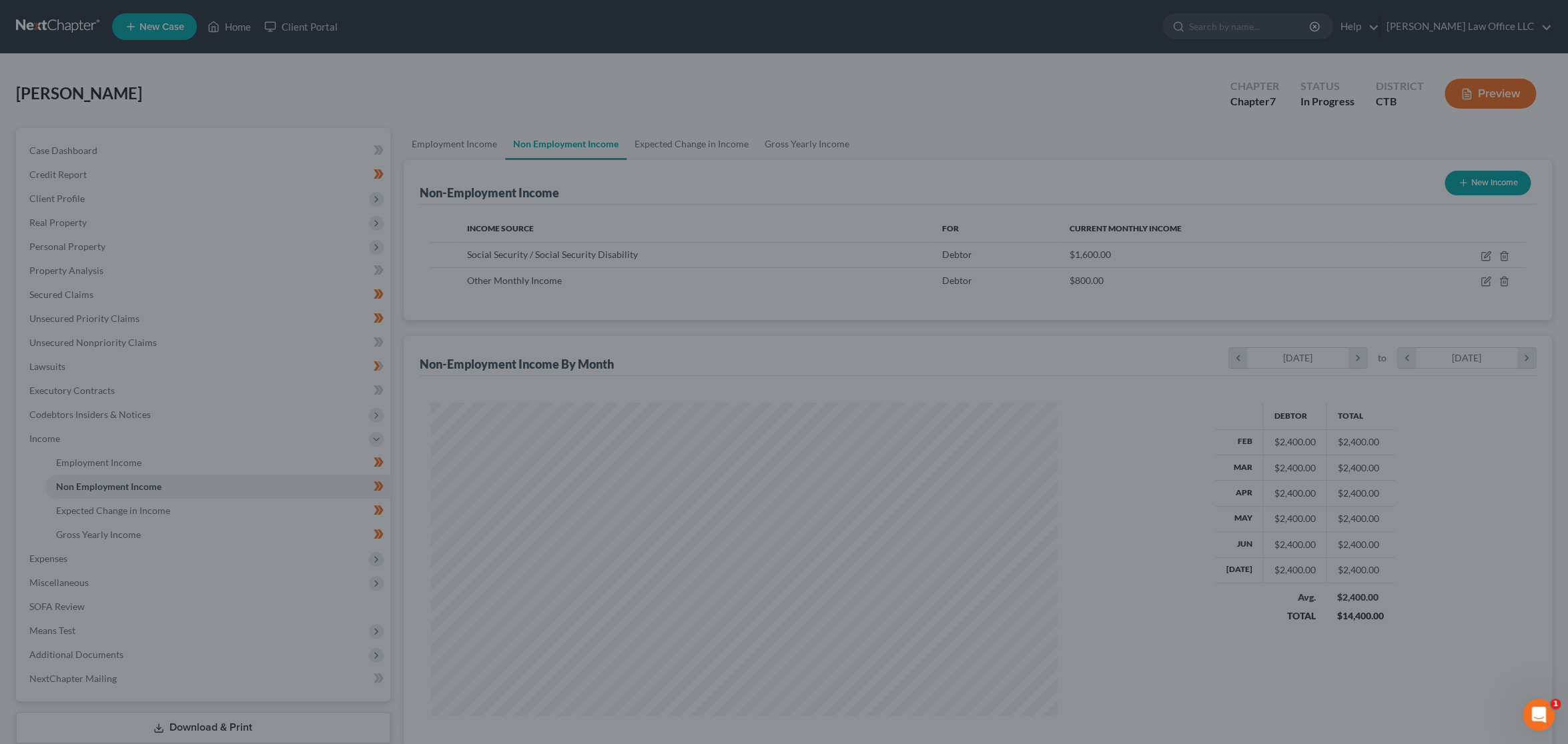
scroll to position [666636, 666509]
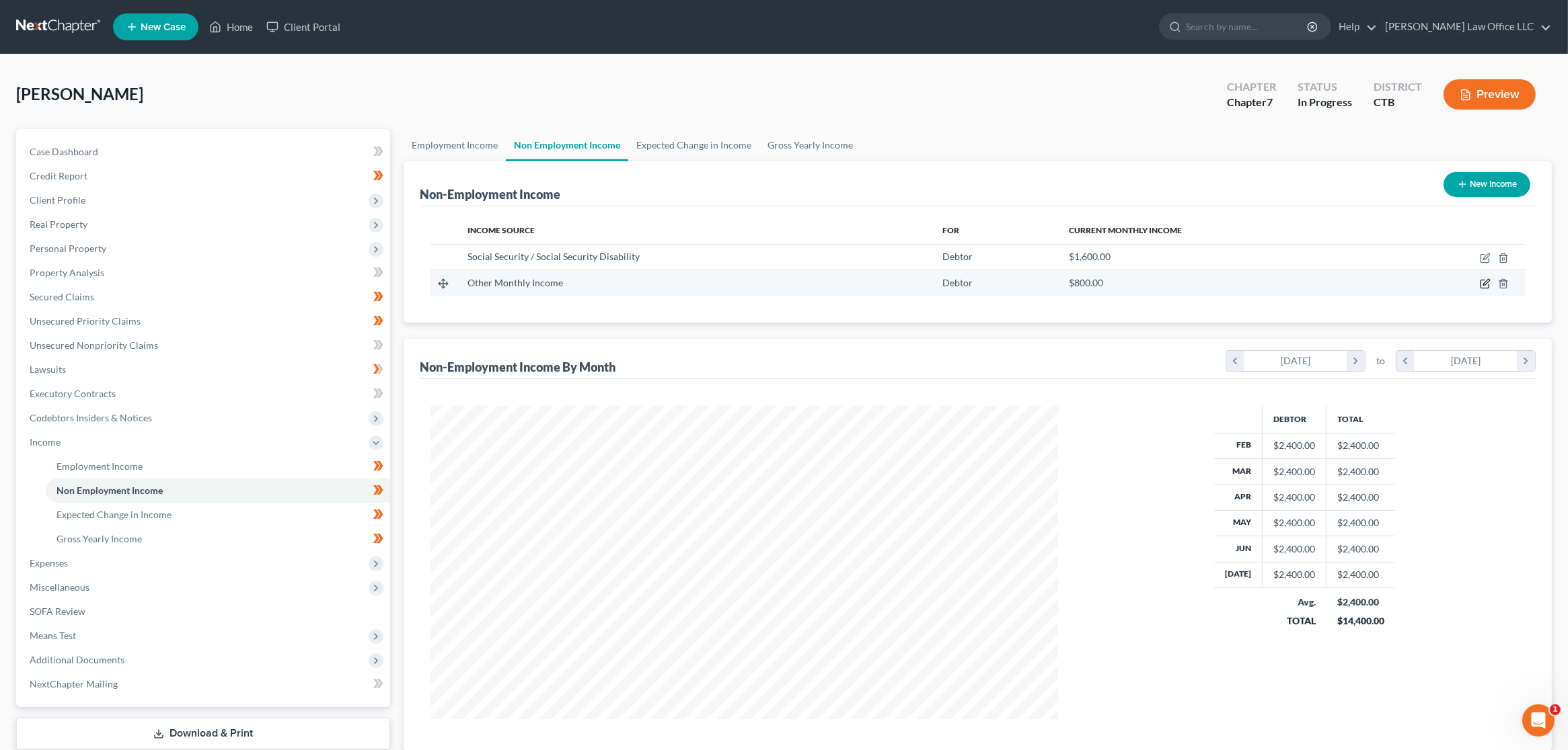
click at [1482, 285] on icon "button" at bounding box center [1484, 283] width 11 height 11
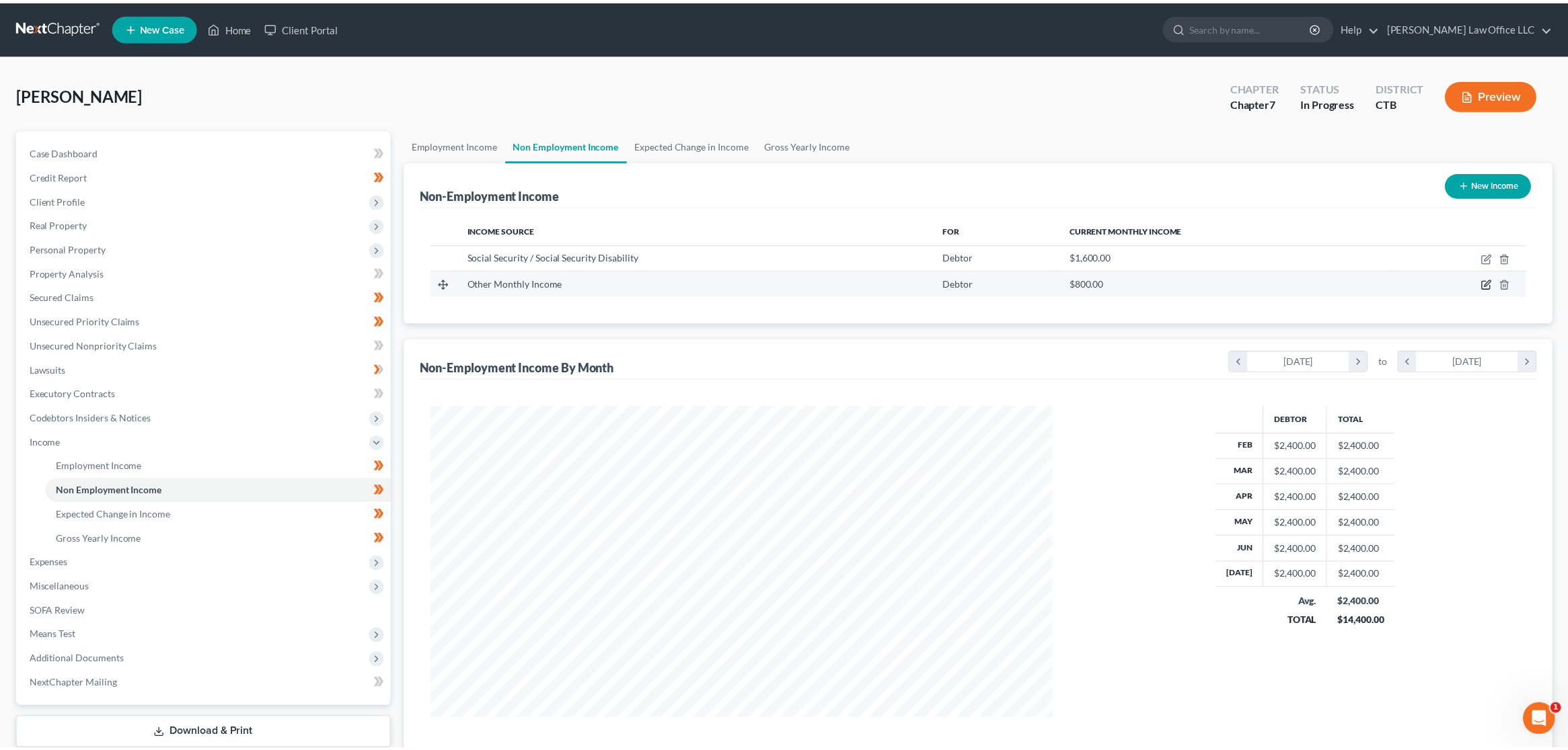
scroll to position [316, 659]
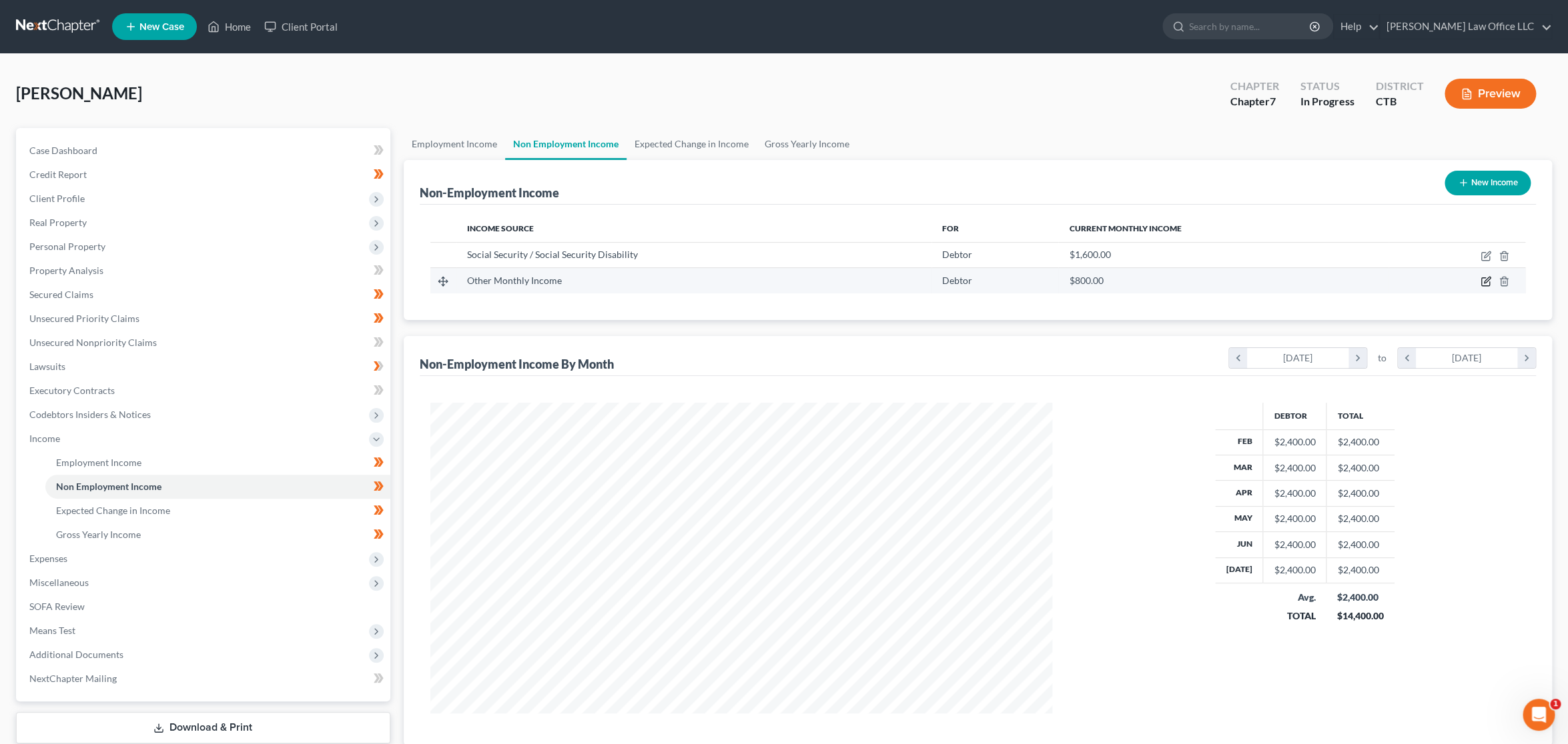
select select "13"
select select "0"
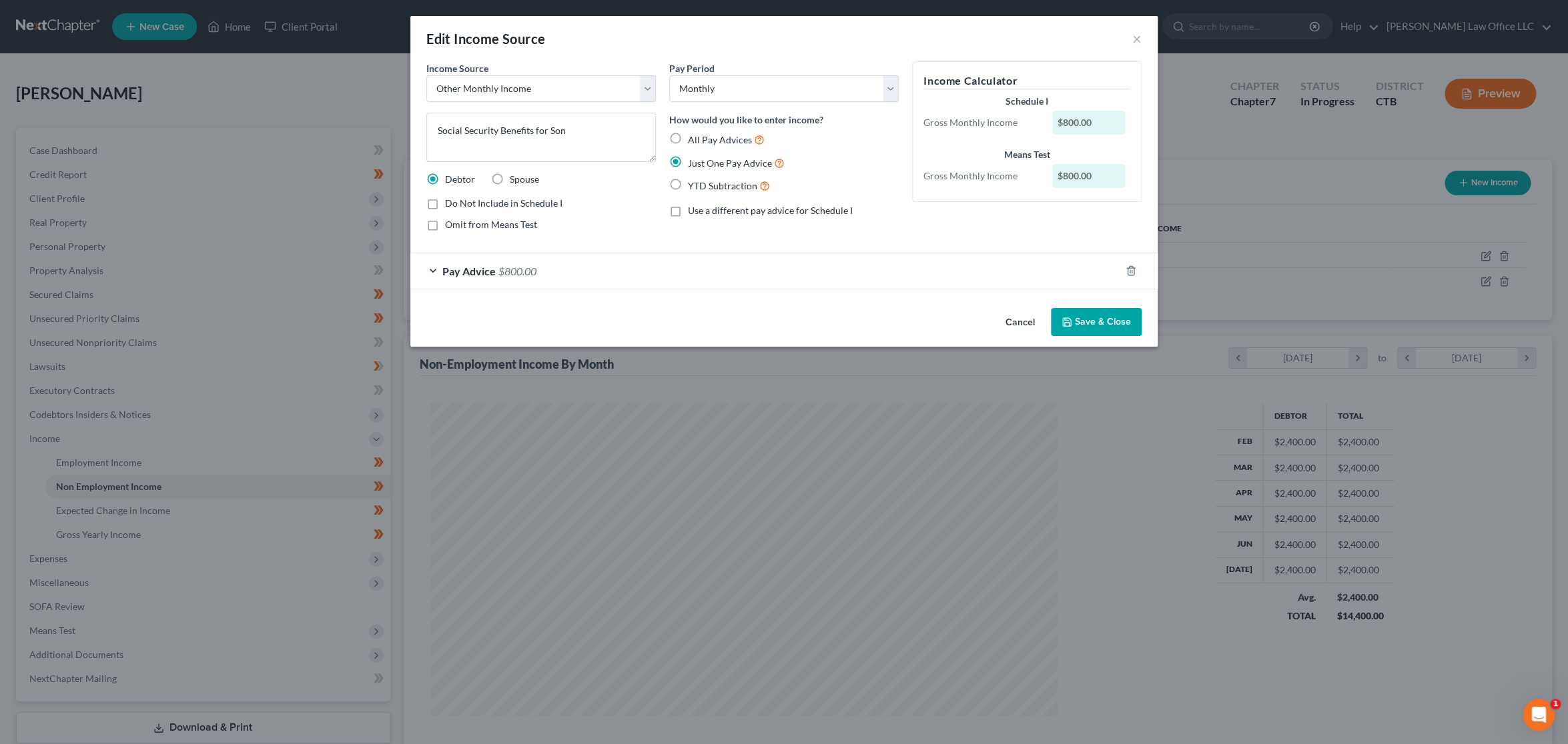
click at [445, 226] on label "Omit from Means Test" at bounding box center [491, 225] width 92 height 13
click at [450, 226] on input "Omit from Means Test" at bounding box center [455, 223] width 8 height 8
checkbox input "true"
click at [1123, 322] on button "Save & Close" at bounding box center [1096, 321] width 90 height 28
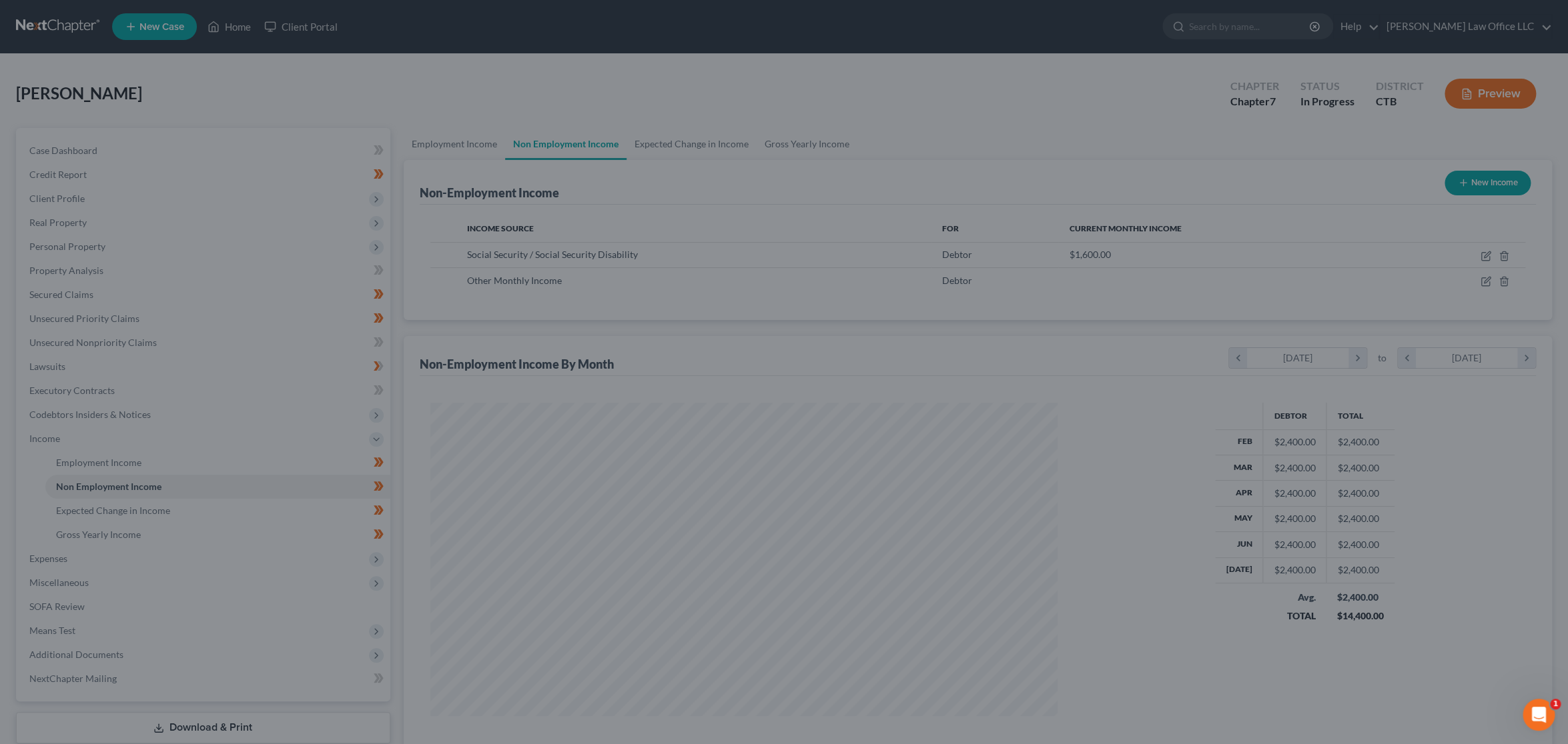
scroll to position [666636, 666509]
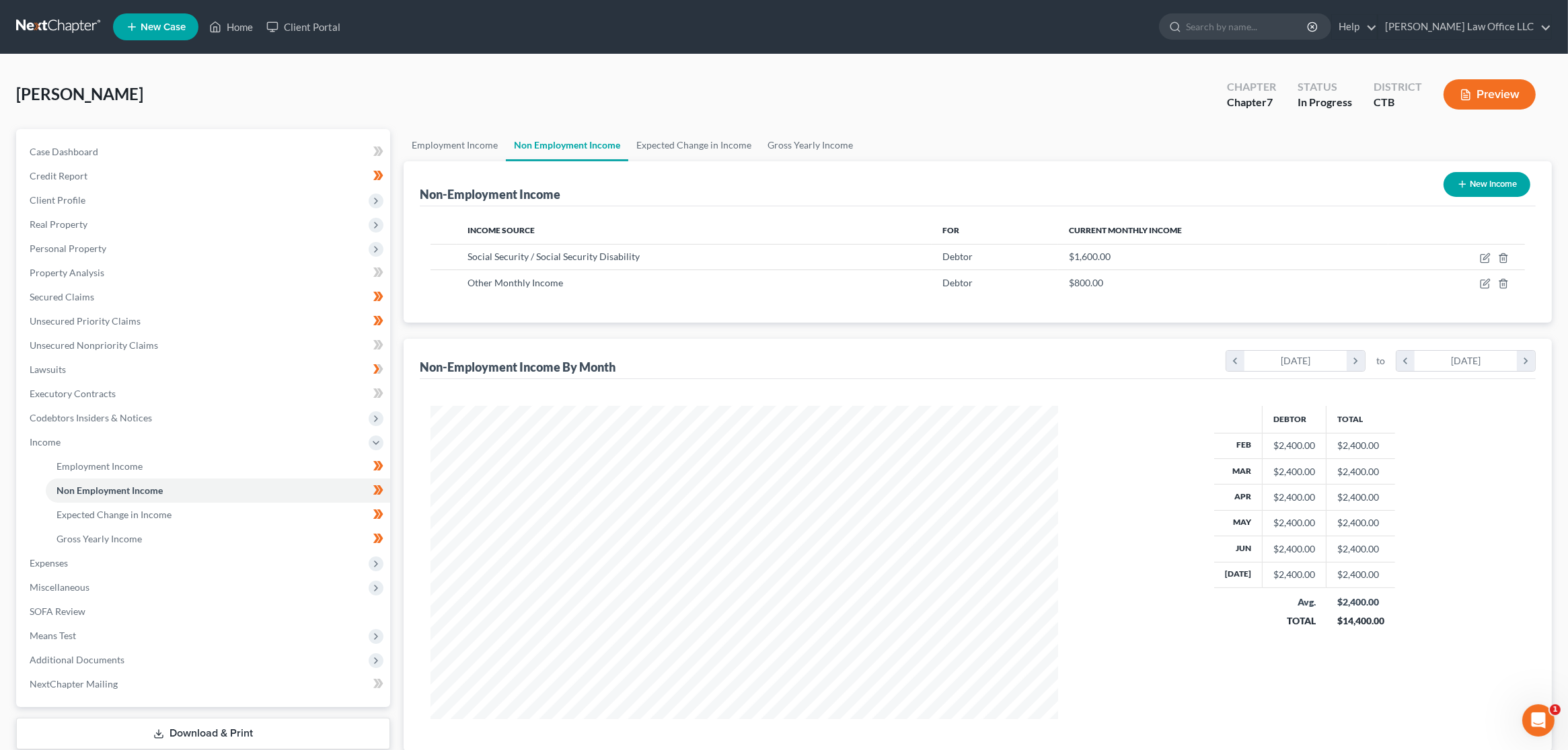
click at [1485, 99] on button "Preview" at bounding box center [1489, 94] width 92 height 30
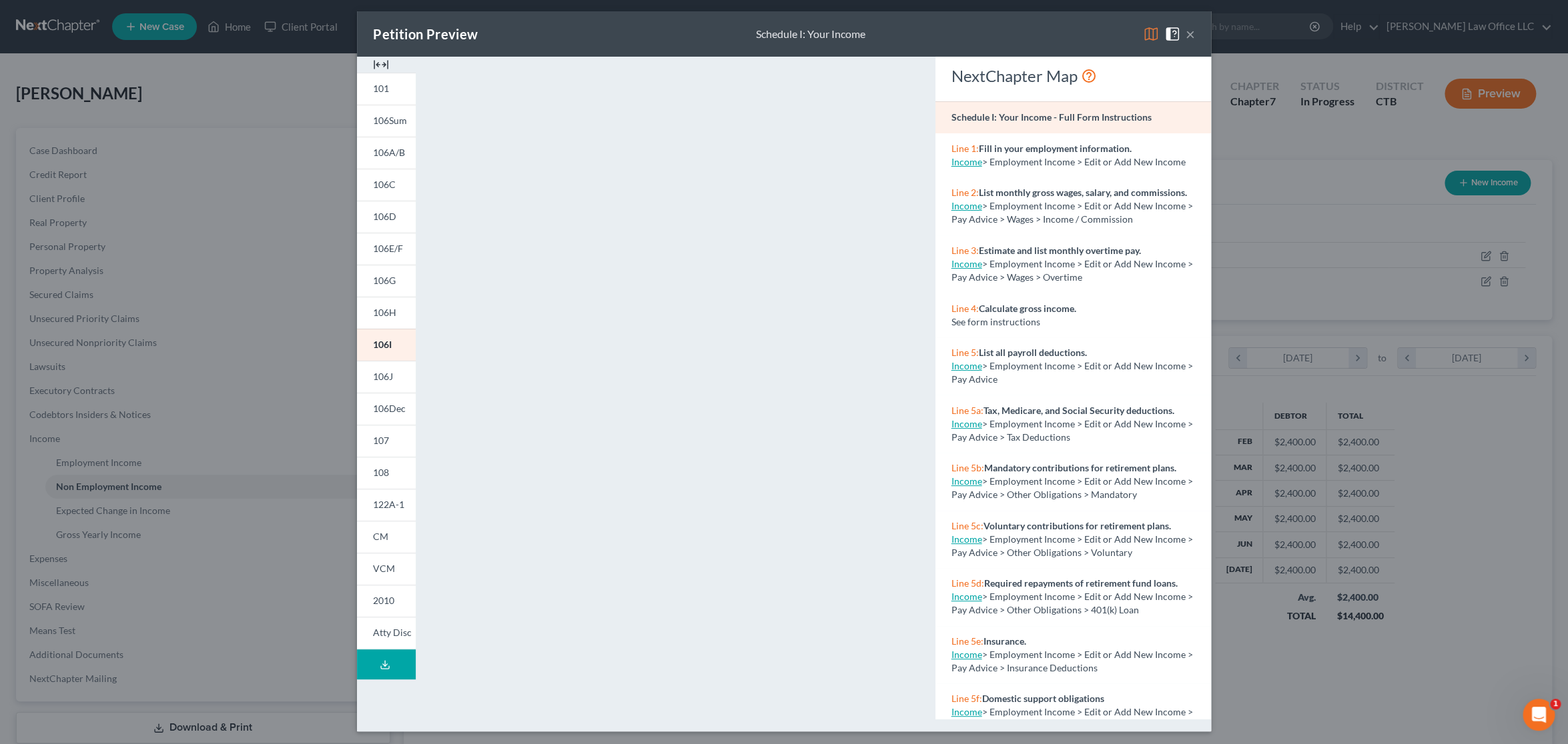
scroll to position [8, 0]
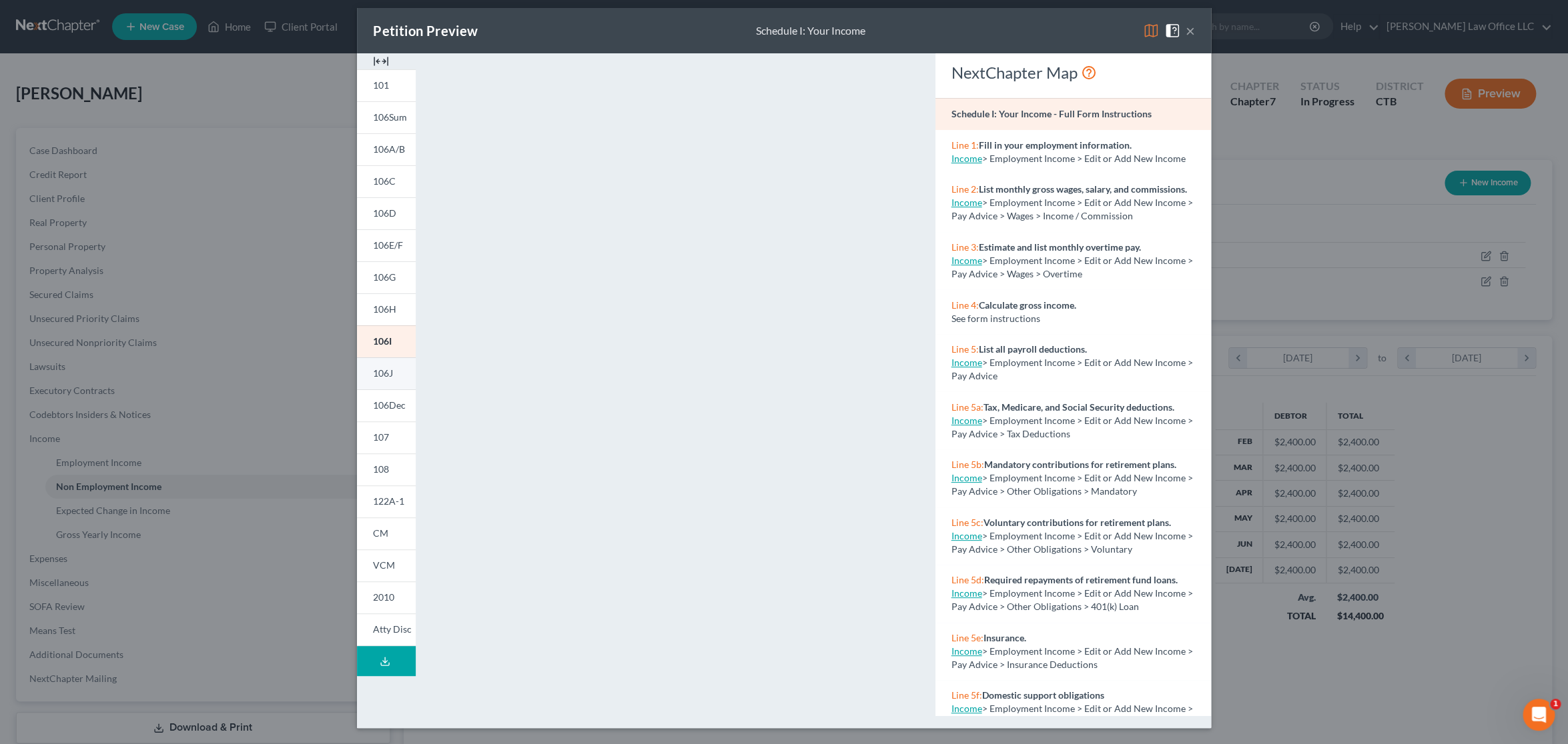
click at [385, 379] on link "106J" at bounding box center [386, 373] width 59 height 32
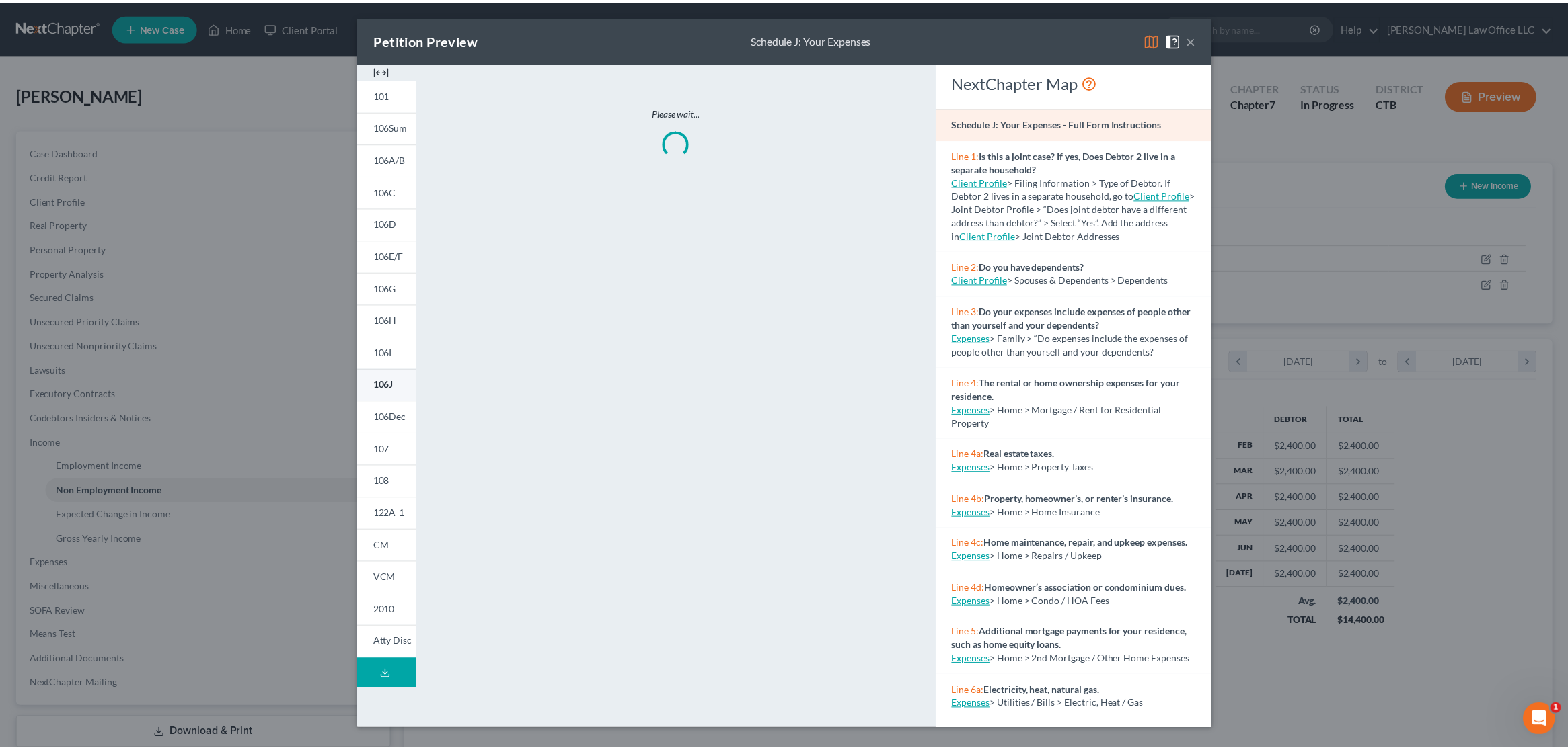
scroll to position [0, 0]
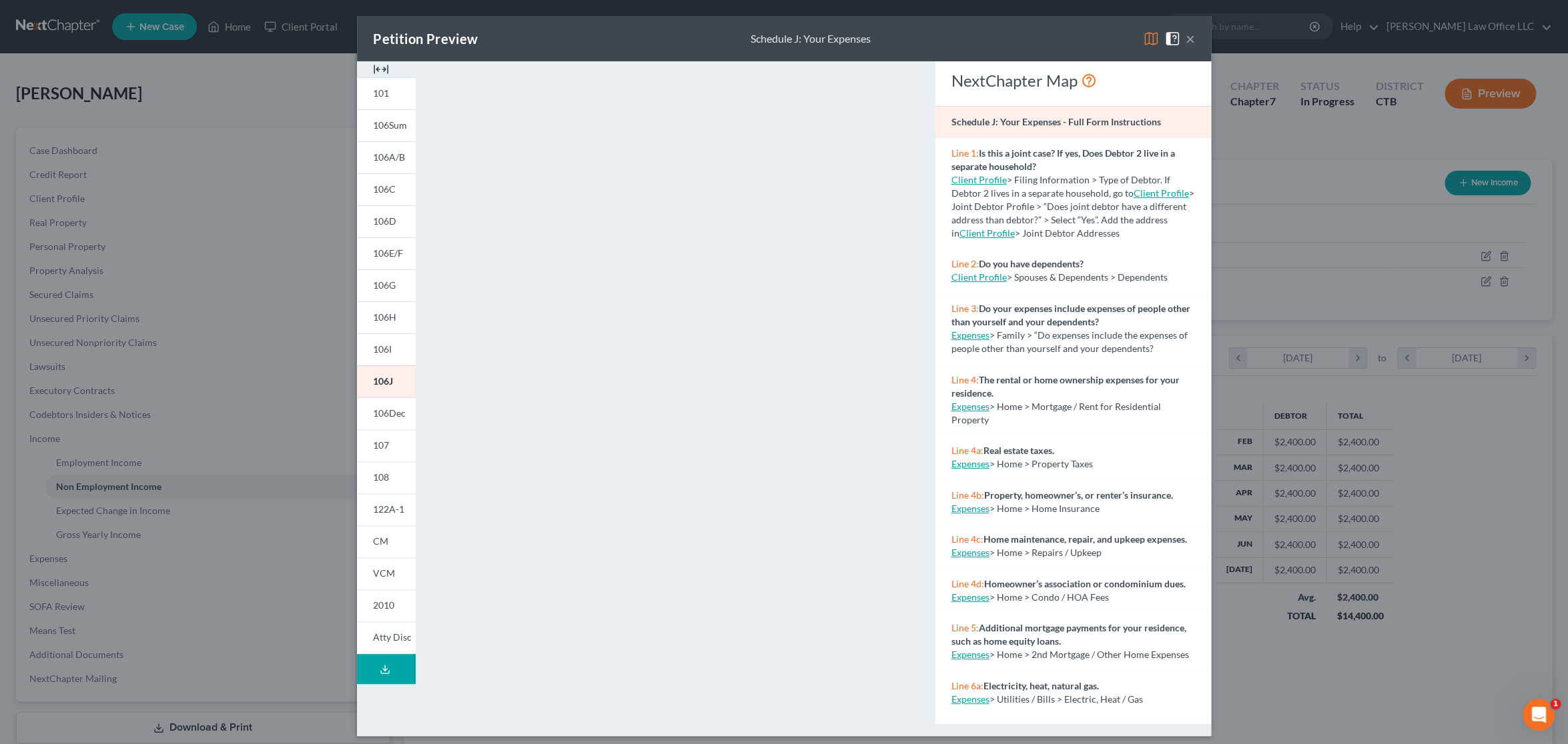
click at [1188, 37] on button "×" at bounding box center [1190, 38] width 9 height 16
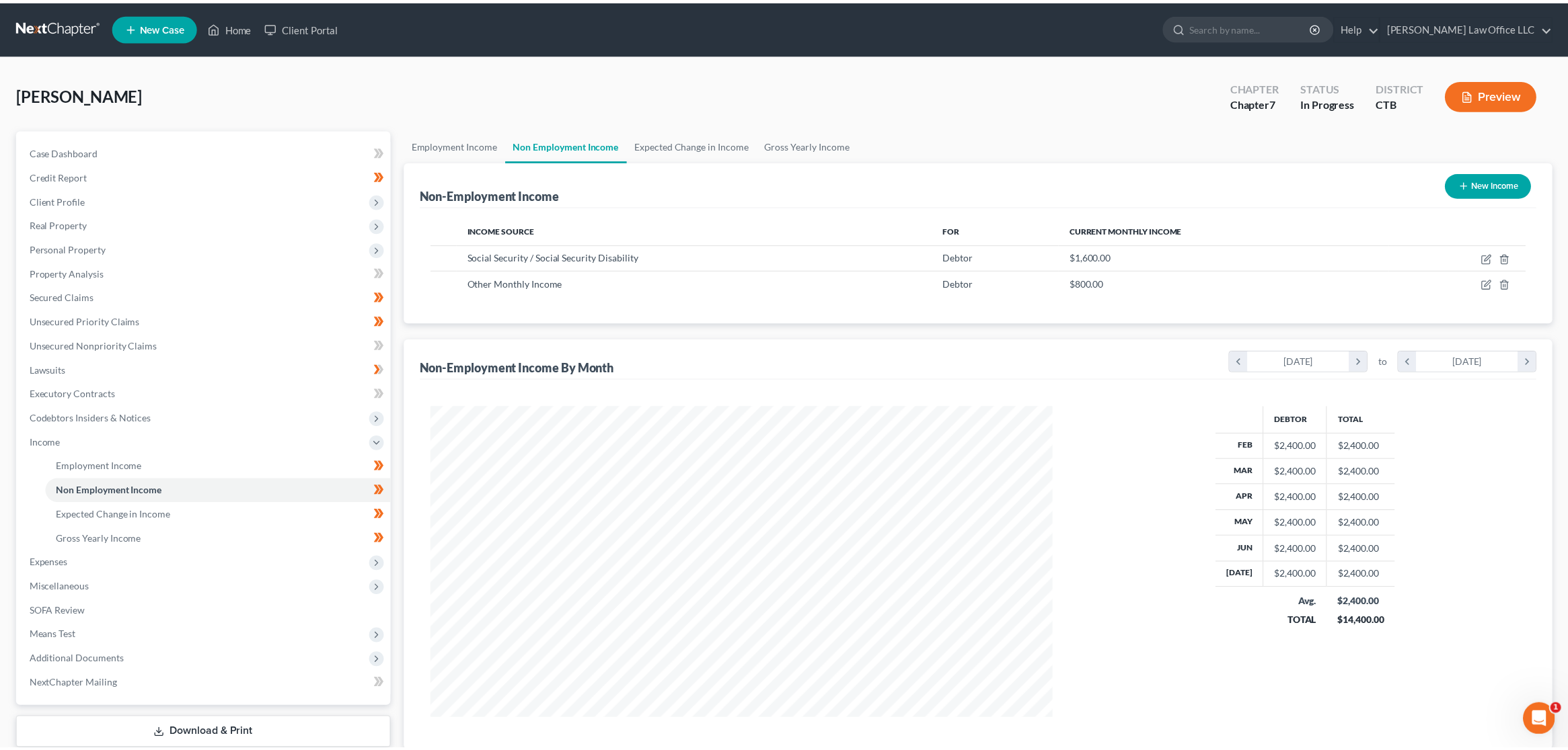
scroll to position [672012, 671890]
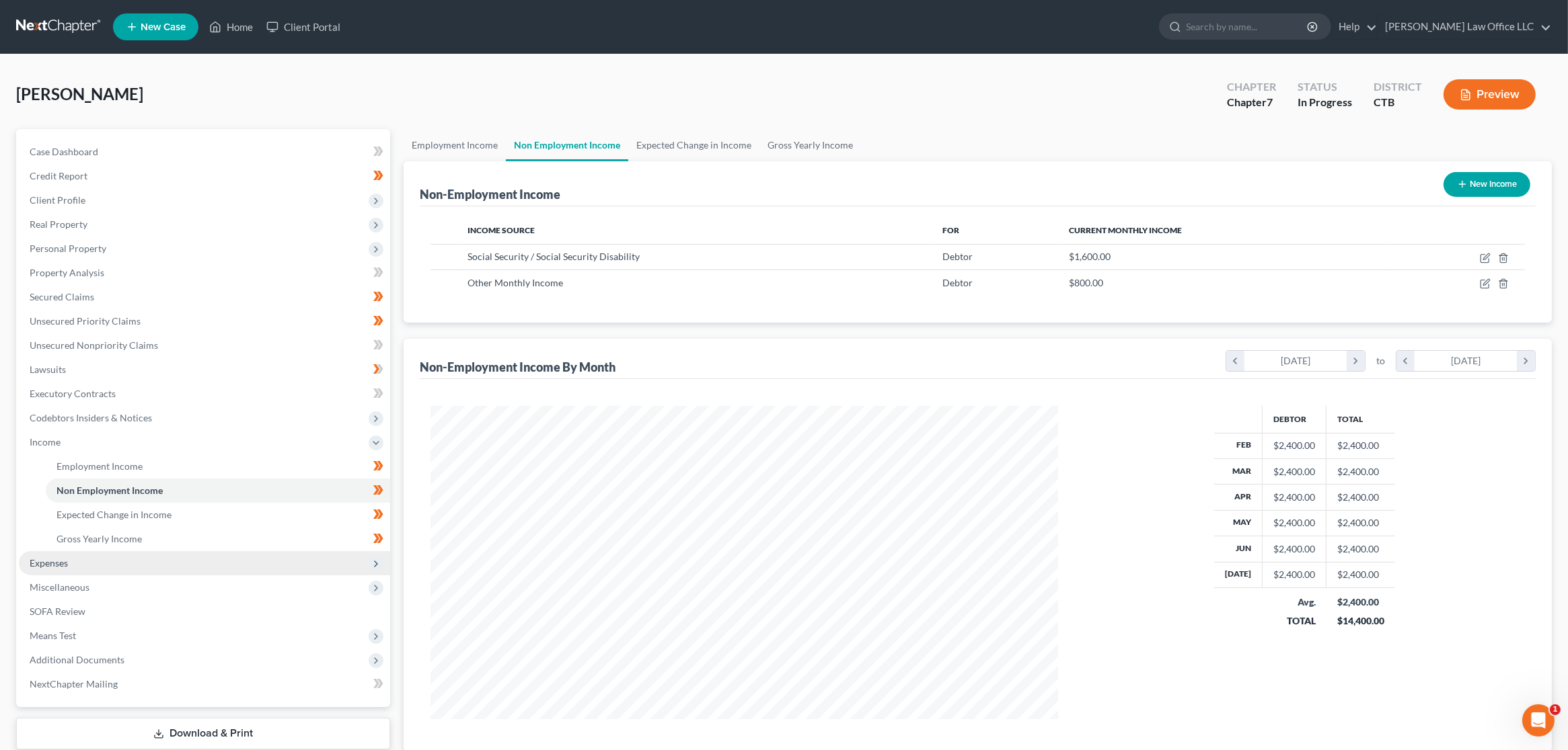
click at [157, 553] on span "Expenses" at bounding box center [204, 563] width 371 height 24
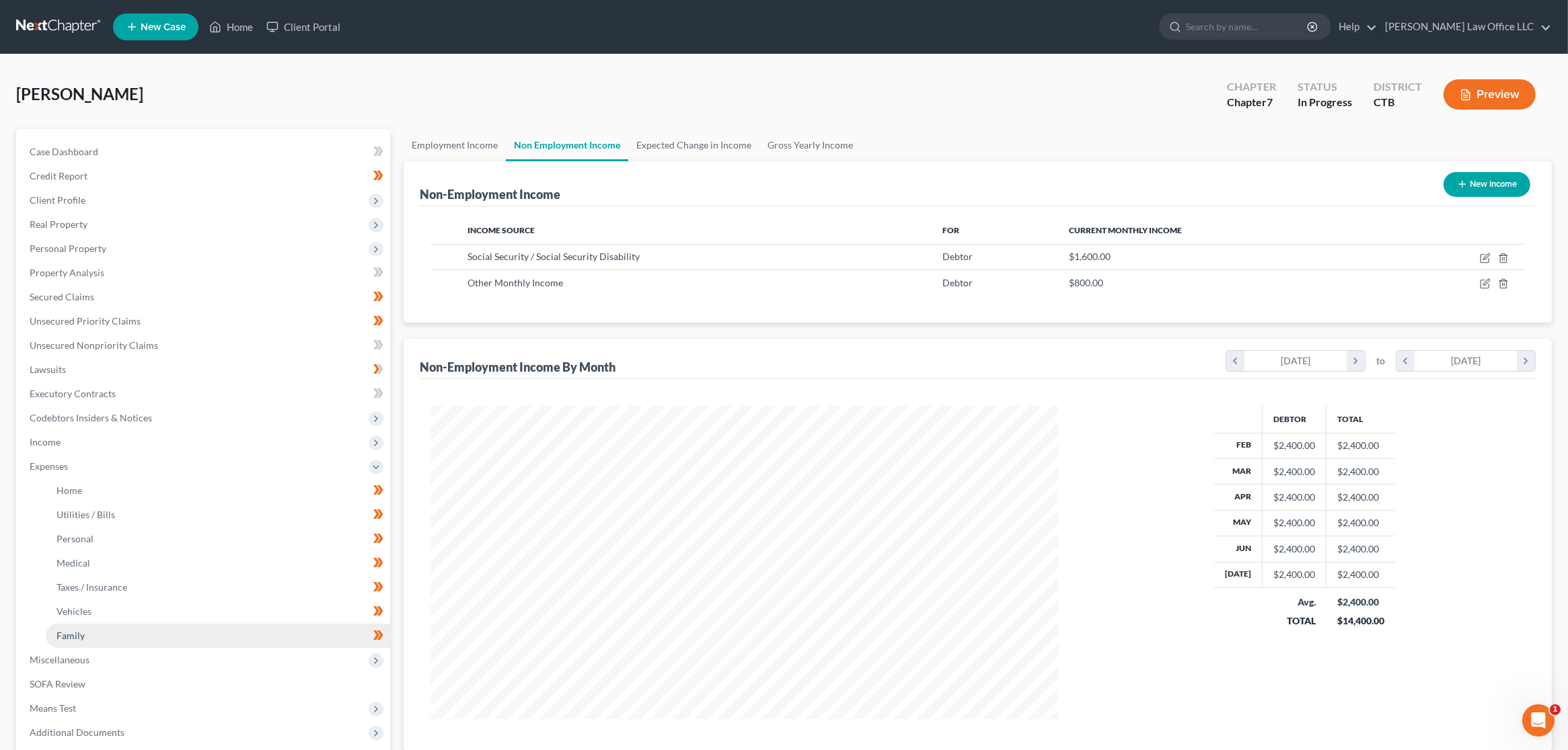
click at [138, 630] on link "Family" at bounding box center [218, 636] width 344 height 24
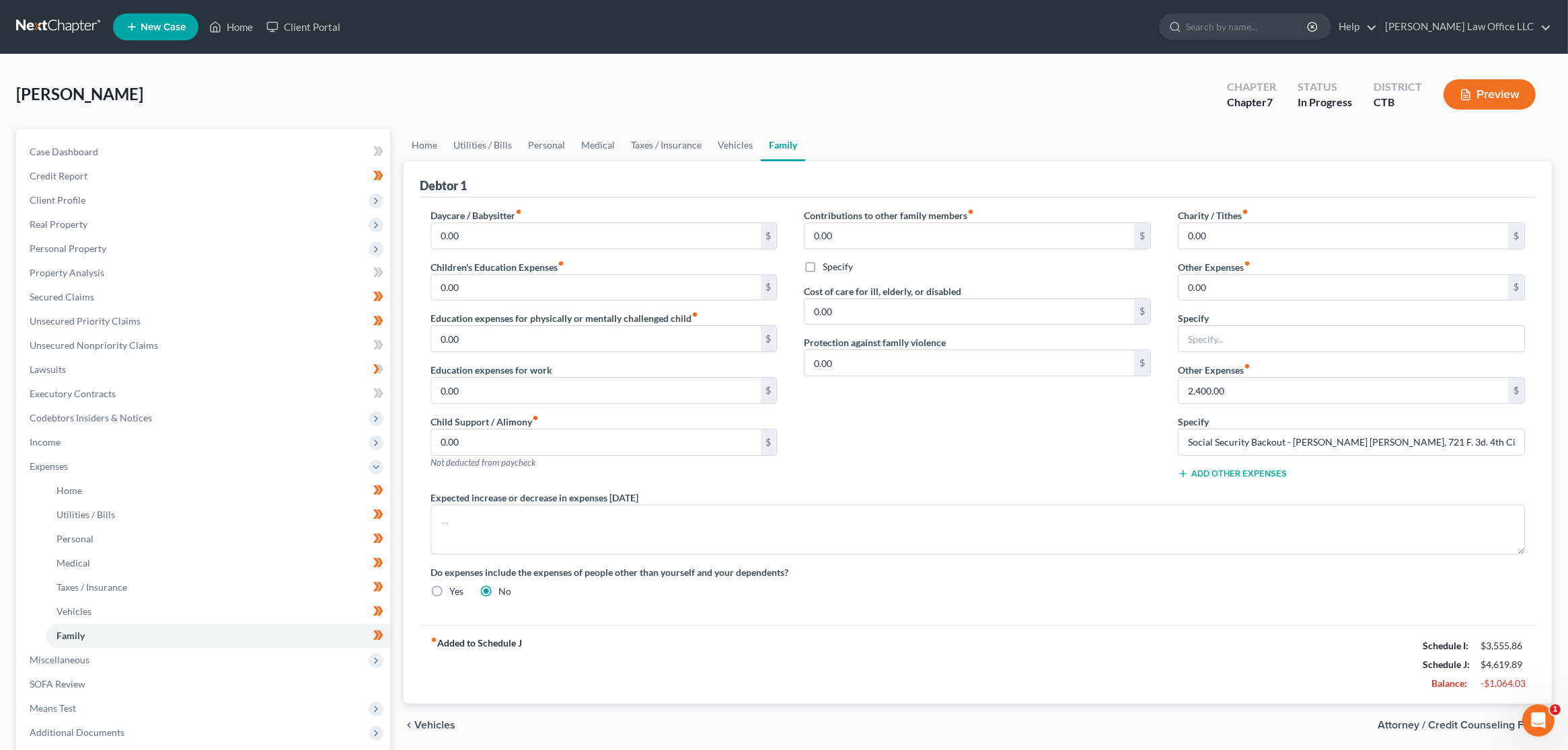
click at [1252, 472] on button "Add Other Expenses" at bounding box center [1231, 473] width 109 height 11
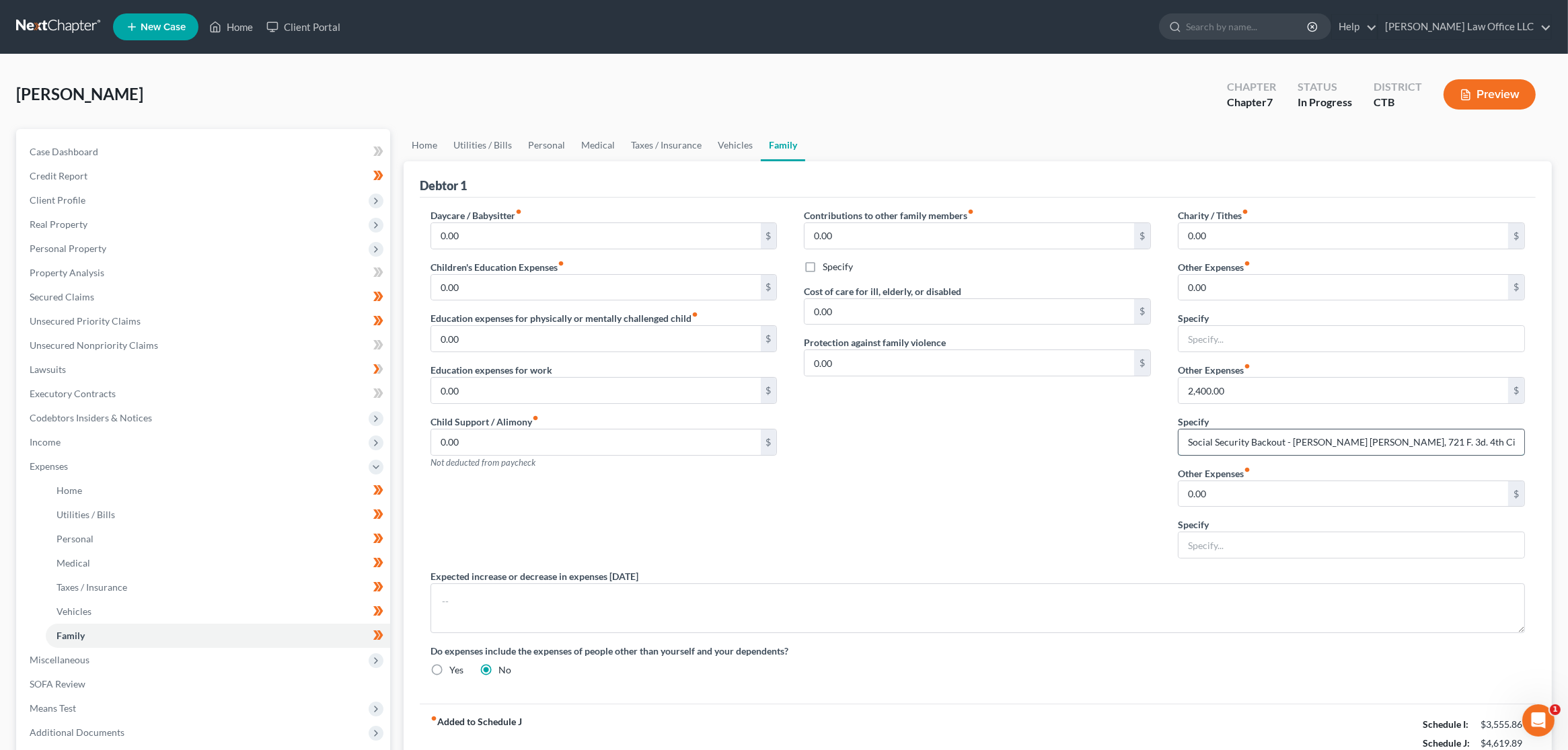
click at [1293, 443] on input "Social Security Backout - Morta Ranta v. Gorman, 721 F. 3d. 4th Cir. 2013" at bounding box center [1351, 442] width 346 height 25
click at [1241, 546] on input "text" at bounding box center [1351, 545] width 346 height 25
paste input "Social Security Backout - Morta Ranta v. Gorman, 721 F. 3d. 4th Cir. 2013"
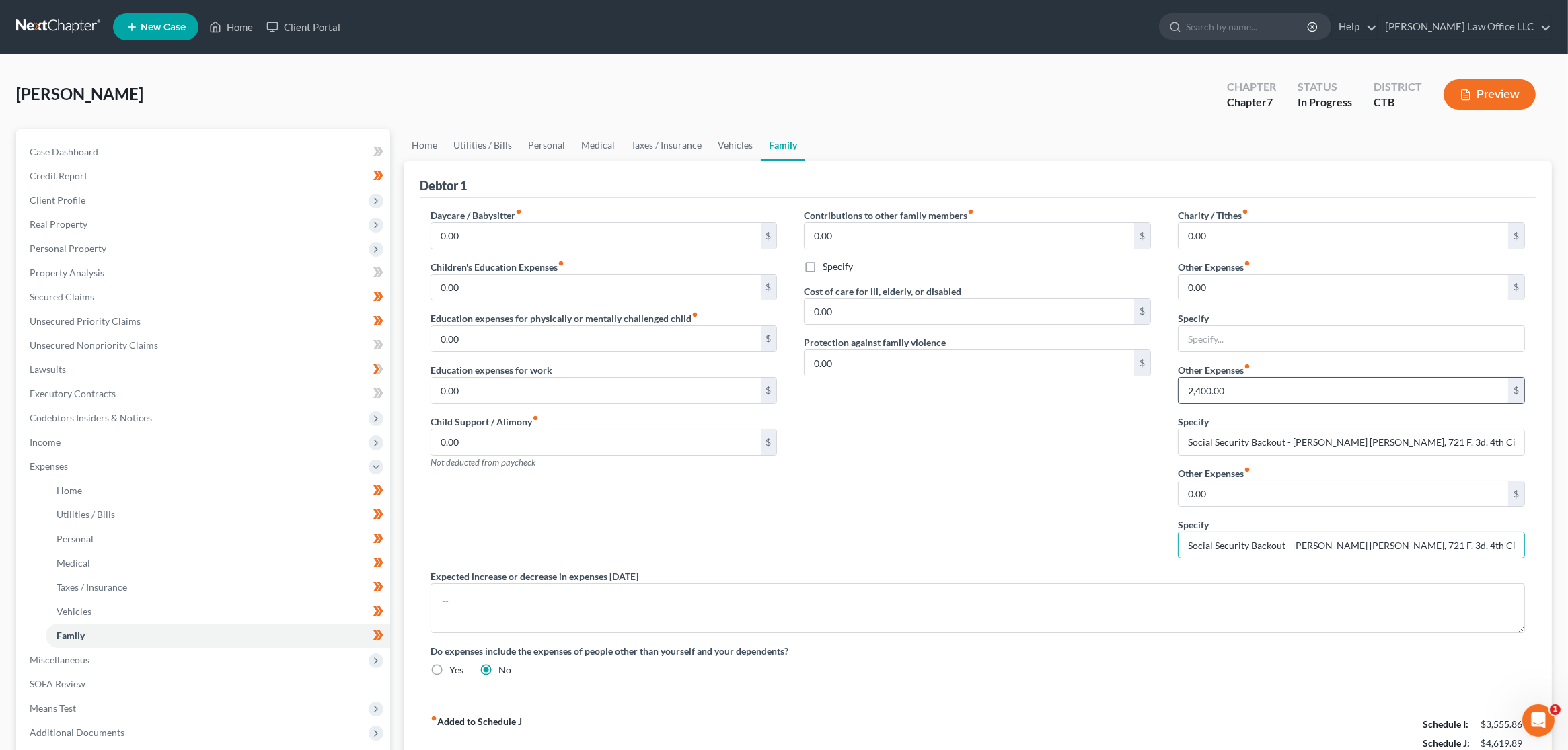
type input "Social Security Backout - Morta Ranta v. Gorman, 721 F. 3d. 4th Cir. 2013"
click at [1242, 391] on input "2,400.00" at bounding box center [1343, 391] width 329 height 25
type input "1,600"
type input "800"
click at [733, 145] on link "Vehicles" at bounding box center [735, 145] width 51 height 32
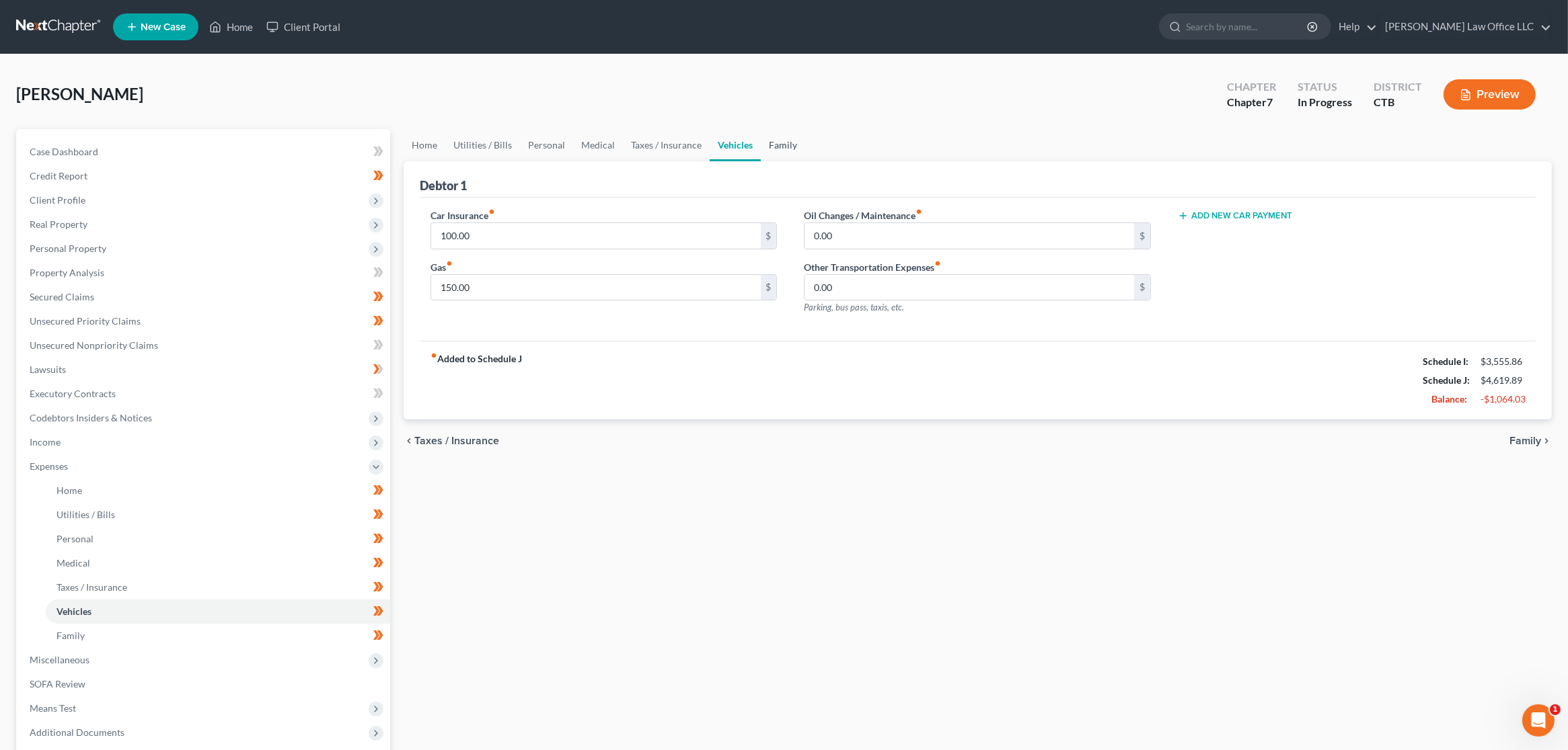
click at [792, 145] on link "Family" at bounding box center [782, 145] width 45 height 32
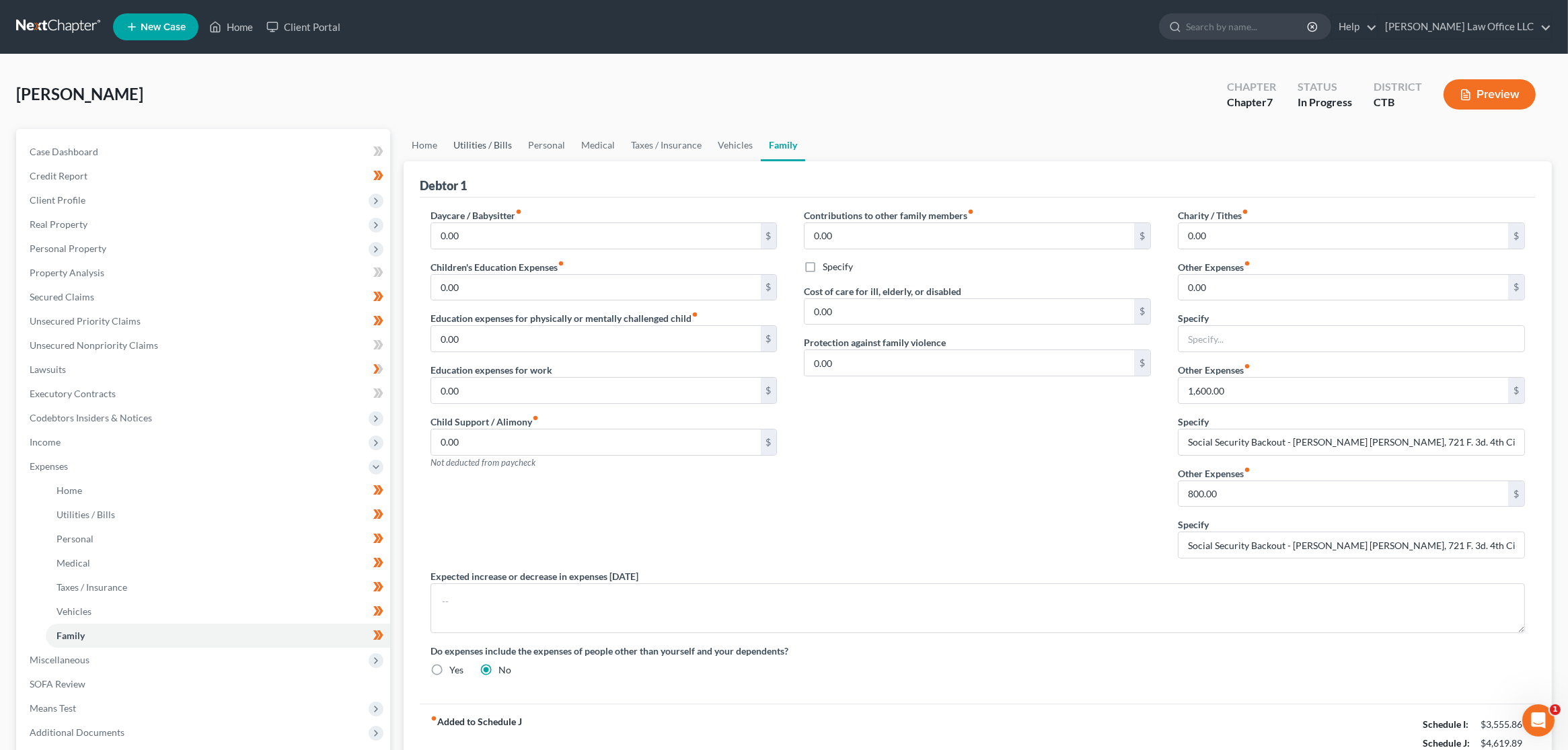
click at [478, 154] on link "Utilities / Bills" at bounding box center [483, 145] width 74 height 32
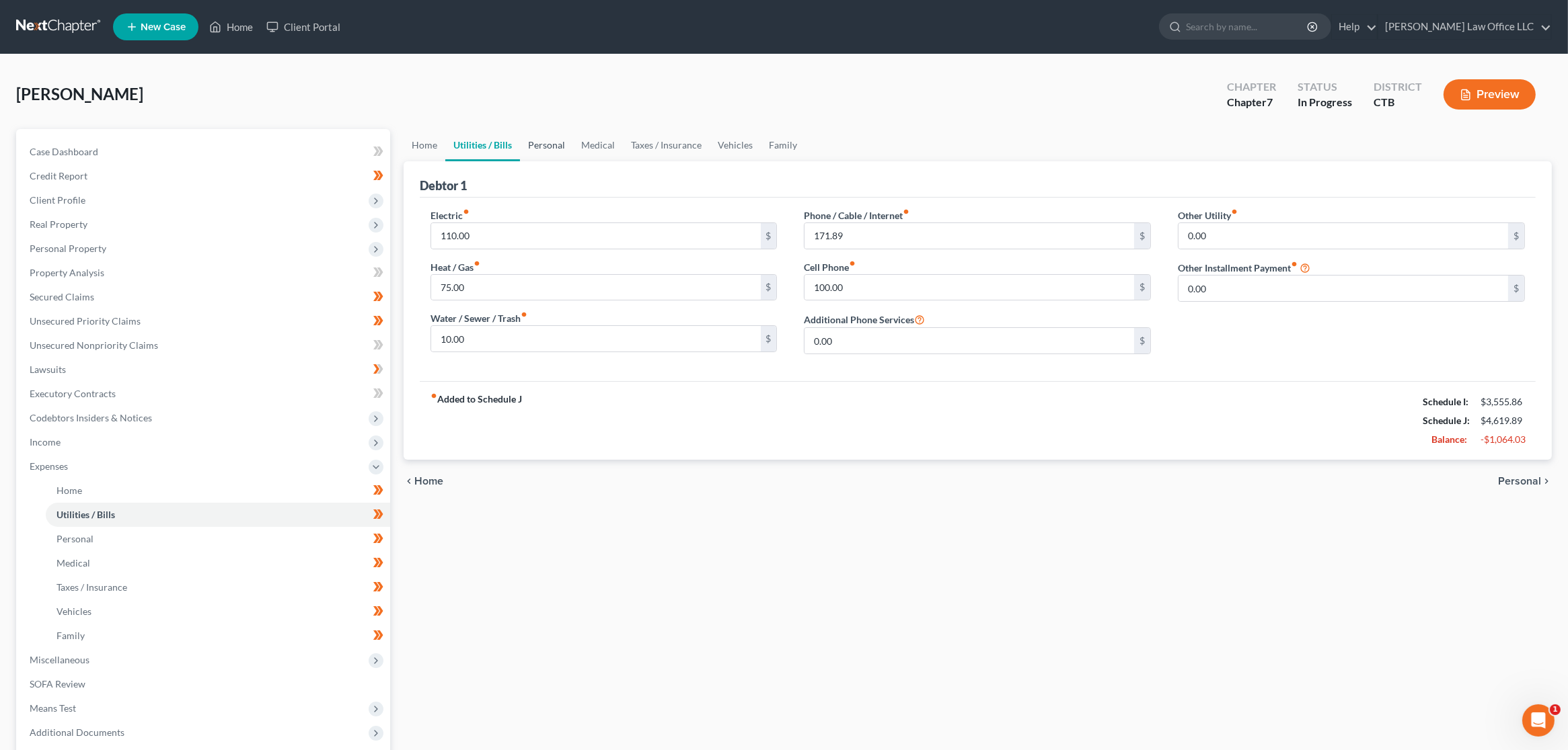
click at [538, 147] on link "Personal" at bounding box center [546, 145] width 53 height 32
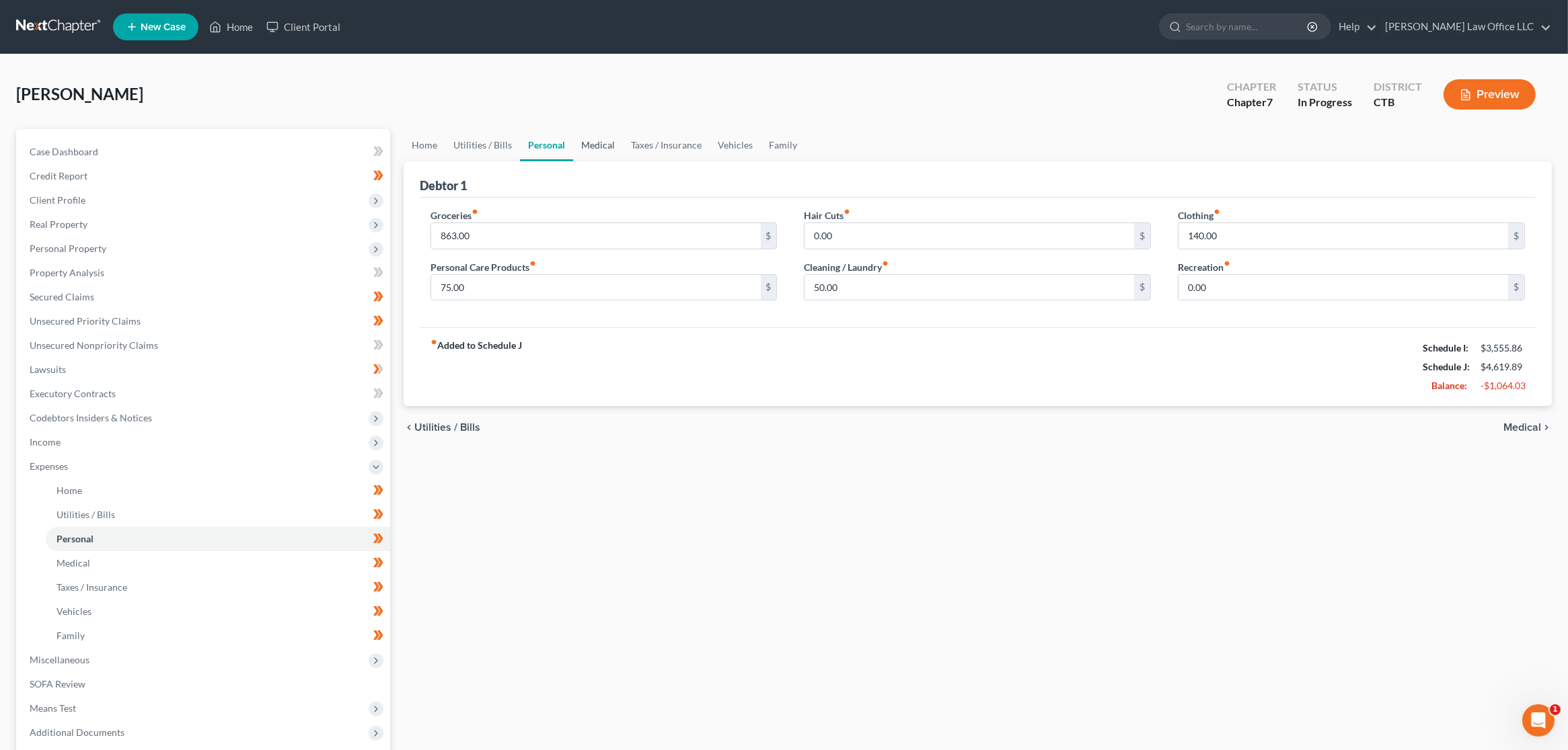
click at [602, 148] on link "Medical" at bounding box center [597, 145] width 50 height 32
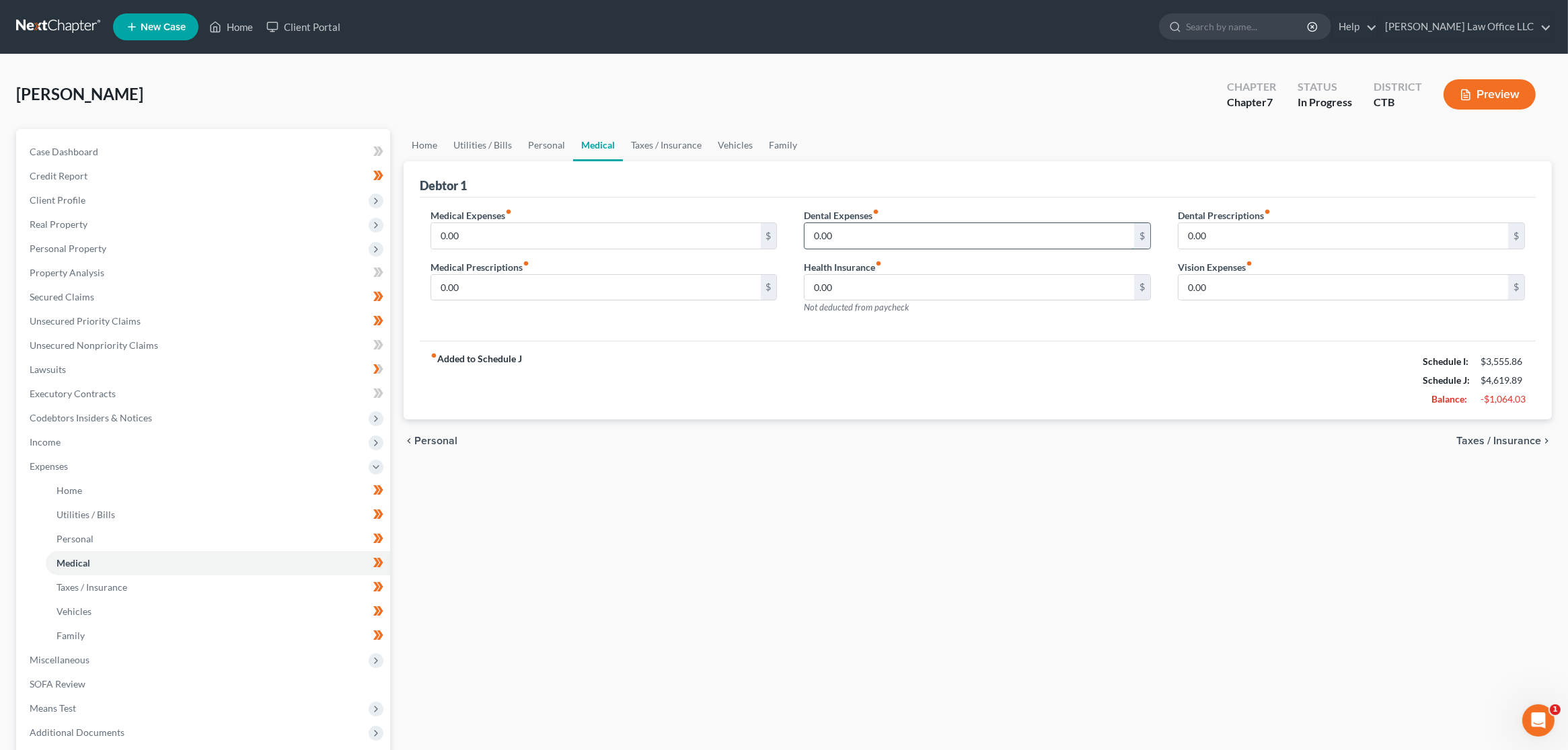
click at [894, 232] on input "0.00" at bounding box center [969, 236] width 329 height 25
click at [937, 239] on input "0.00" at bounding box center [969, 236] width 329 height 25
type input "15"
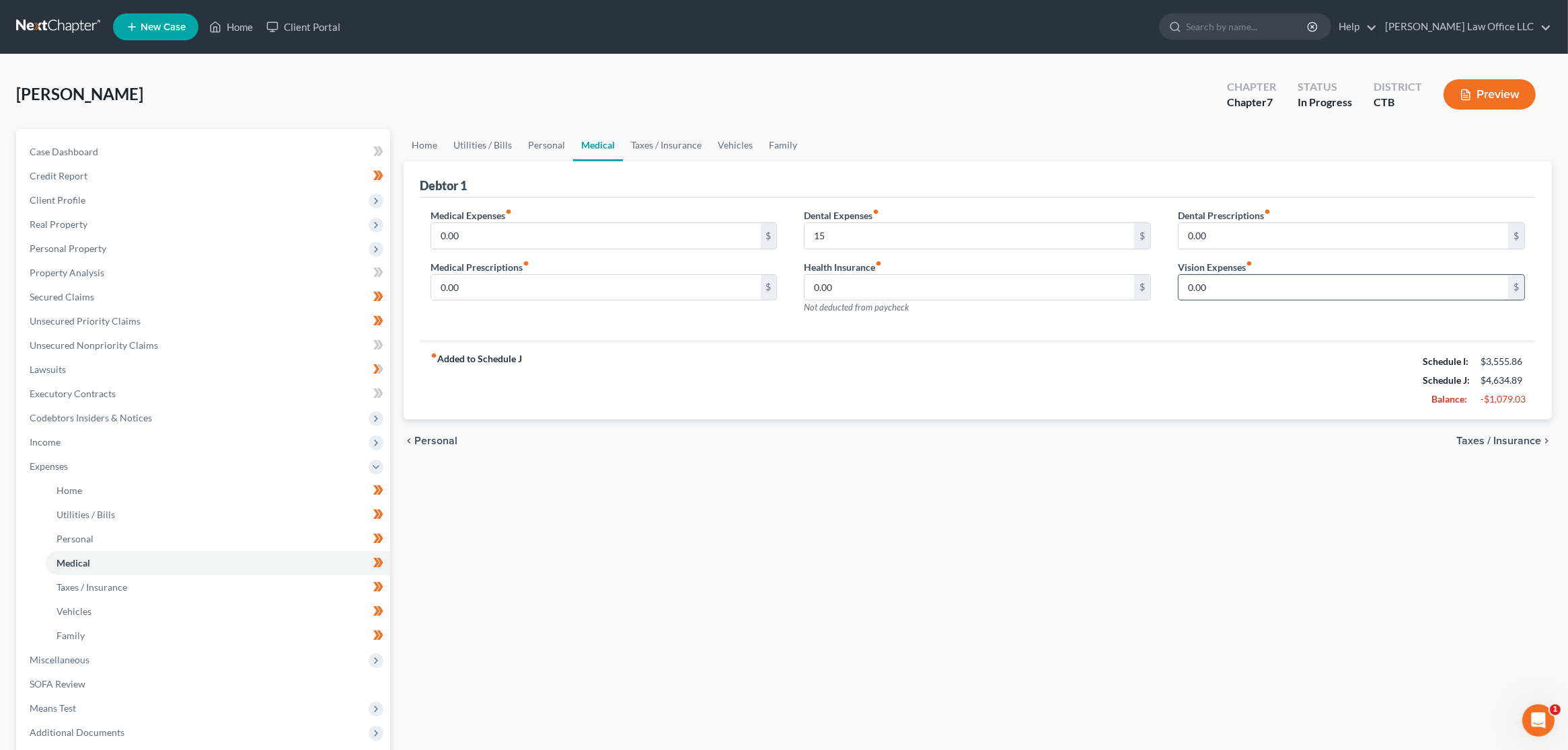
click at [1217, 294] on input "0.00" at bounding box center [1343, 288] width 329 height 25
type input "50"
click at [952, 235] on input "15" at bounding box center [969, 236] width 329 height 25
click at [549, 146] on link "Personal" at bounding box center [546, 145] width 53 height 32
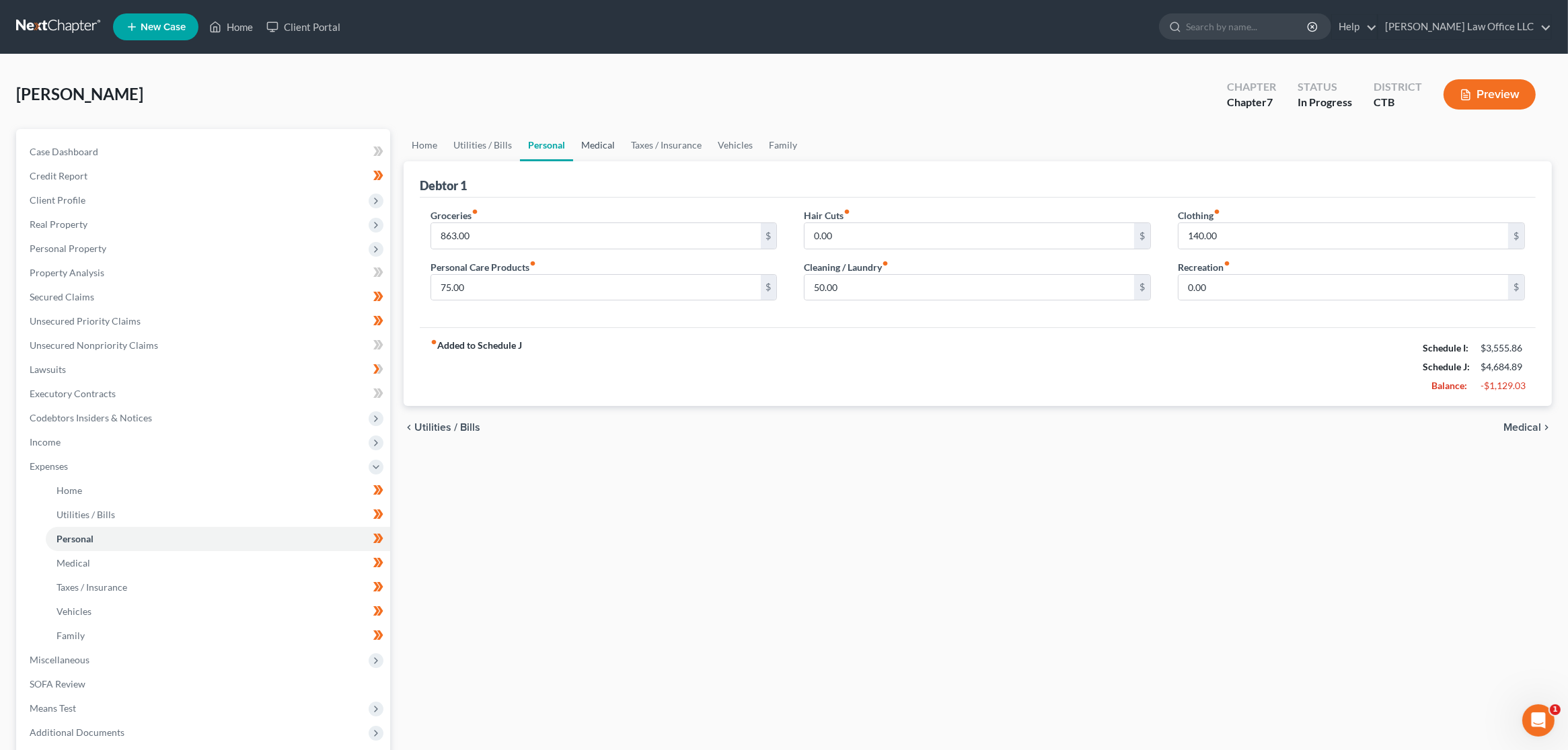
click at [602, 146] on link "Medical" at bounding box center [597, 145] width 50 height 32
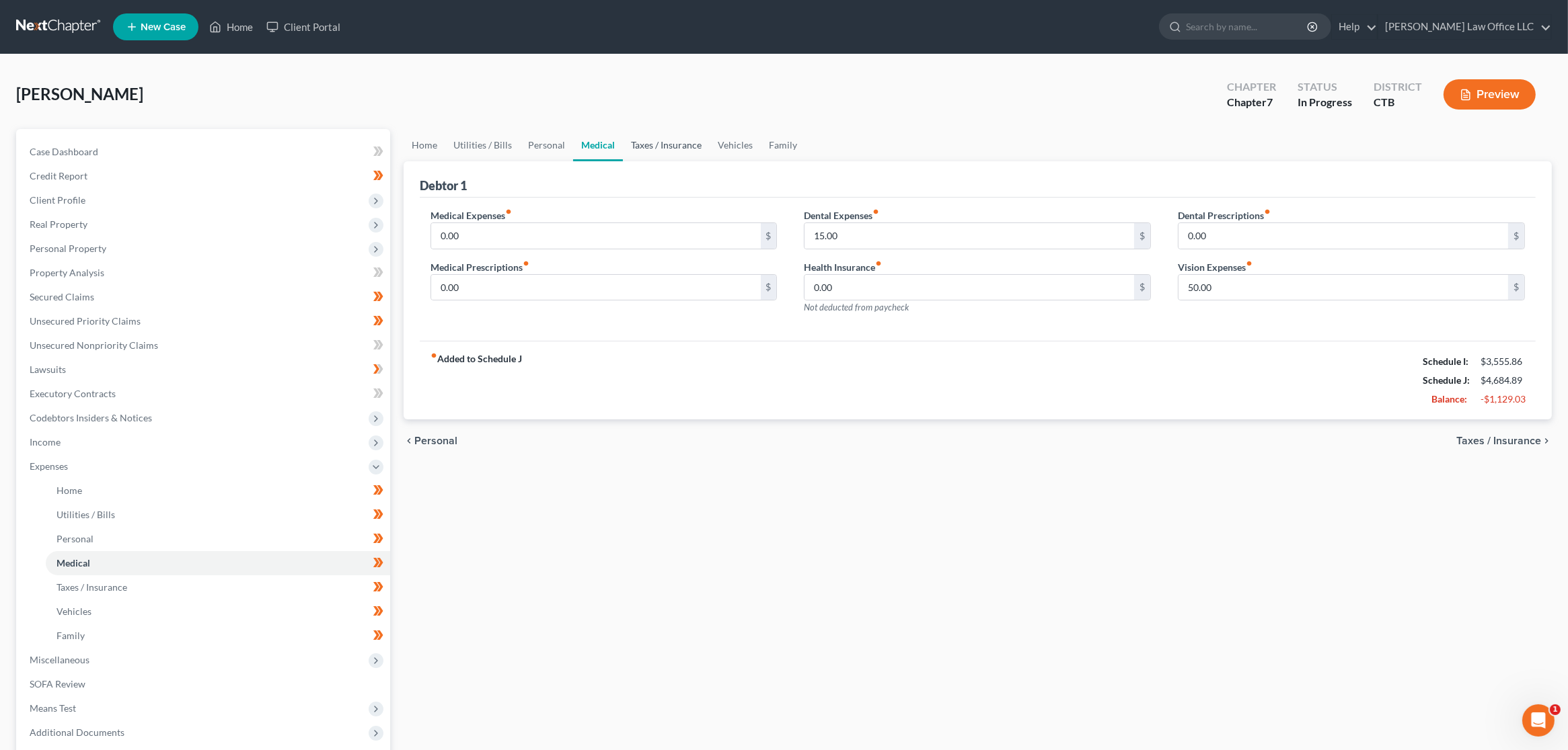
click at [676, 145] on link "Taxes / Insurance" at bounding box center [666, 145] width 87 height 32
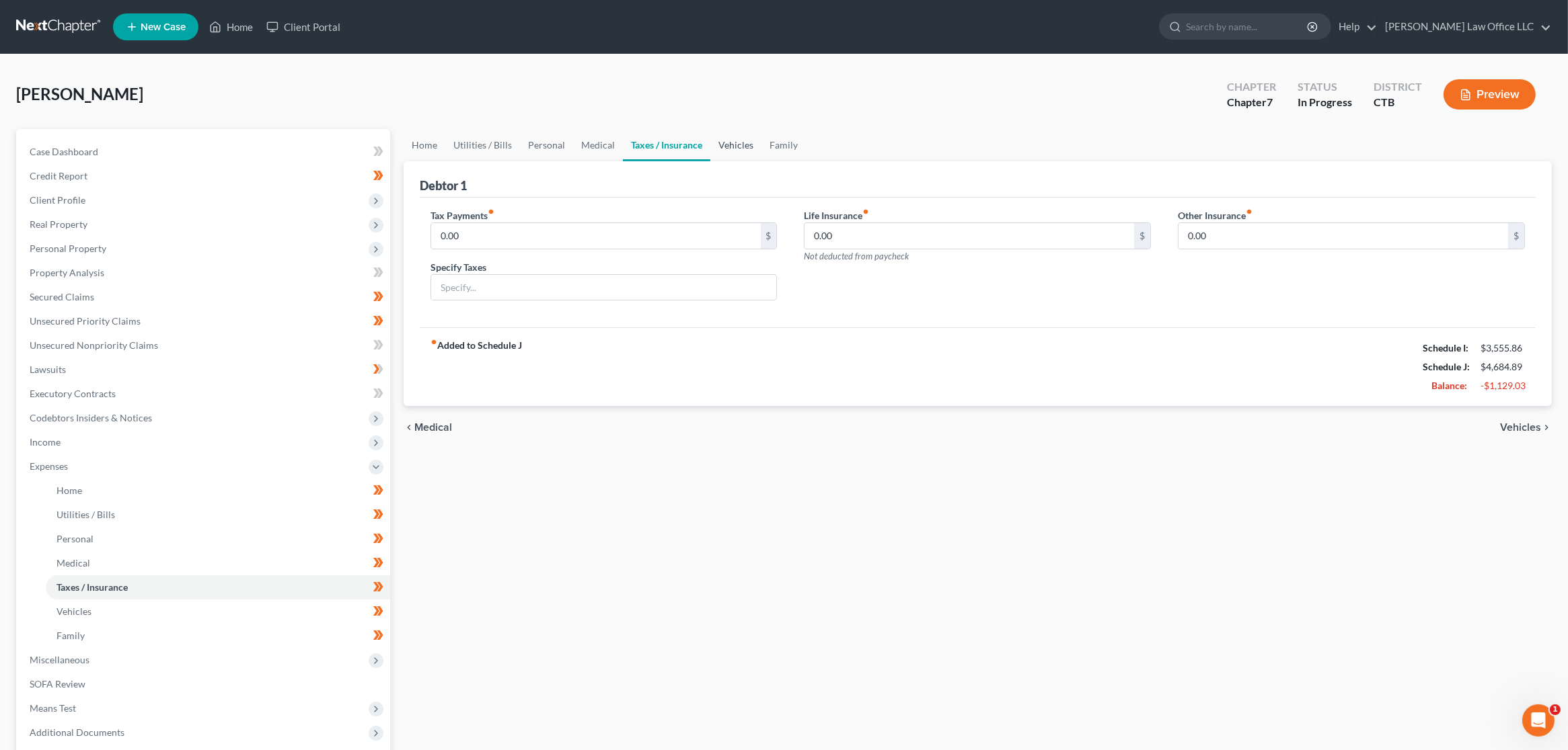
click at [748, 143] on link "Vehicles" at bounding box center [736, 145] width 51 height 32
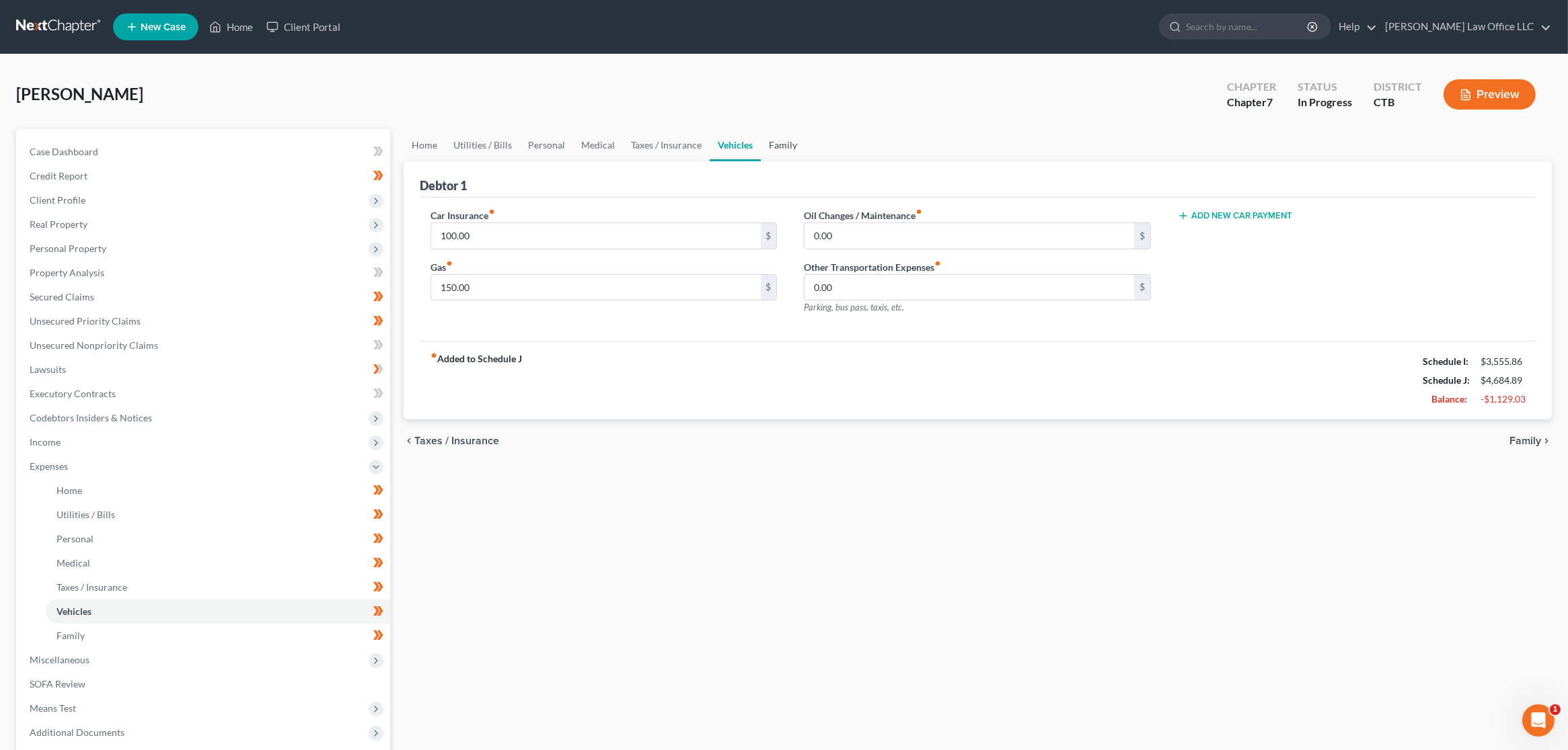
click at [775, 153] on link "Family" at bounding box center [782, 145] width 45 height 32
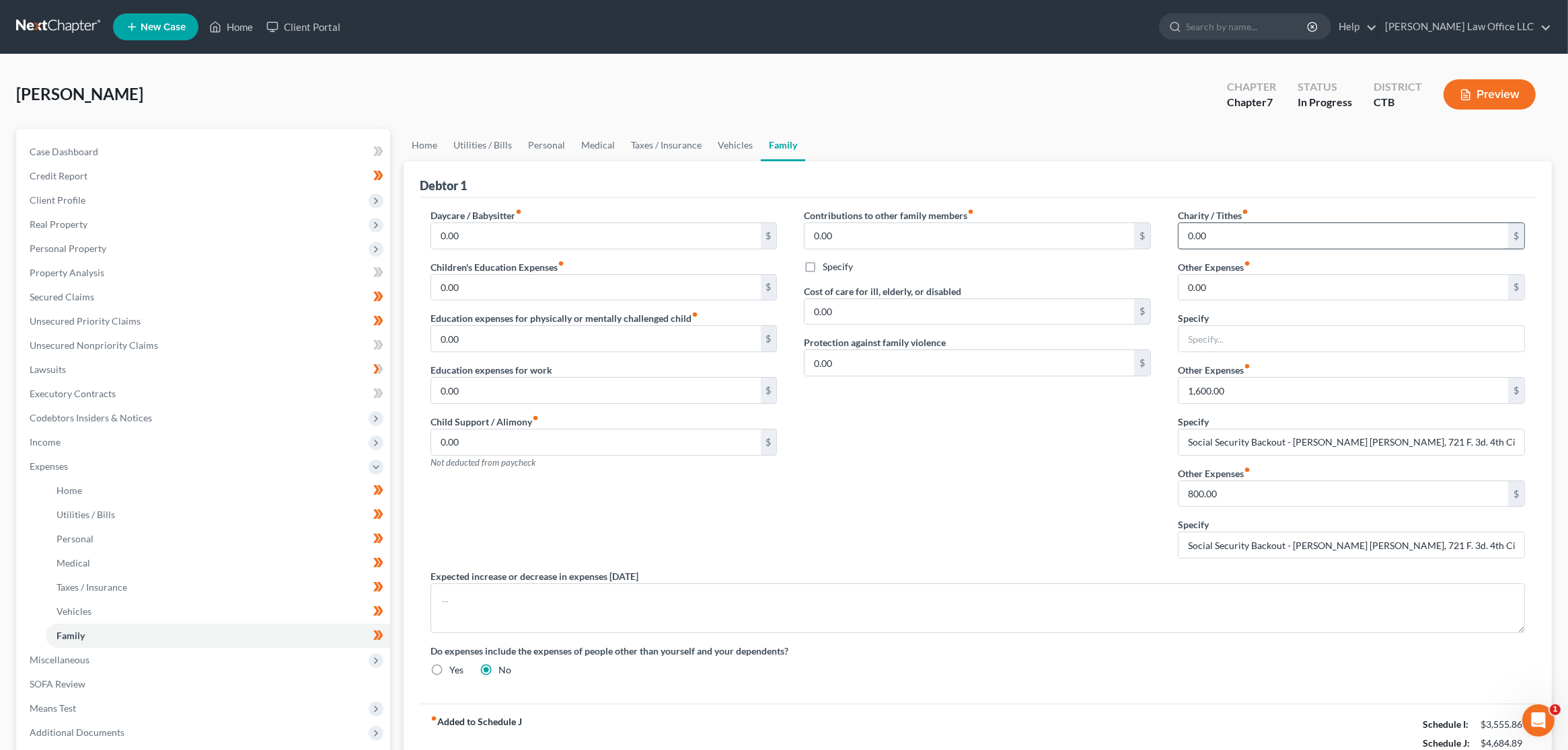
click at [1300, 240] on input "0.00" at bounding box center [1343, 236] width 329 height 25
type input "25"
click at [739, 148] on link "Vehicles" at bounding box center [735, 145] width 51 height 32
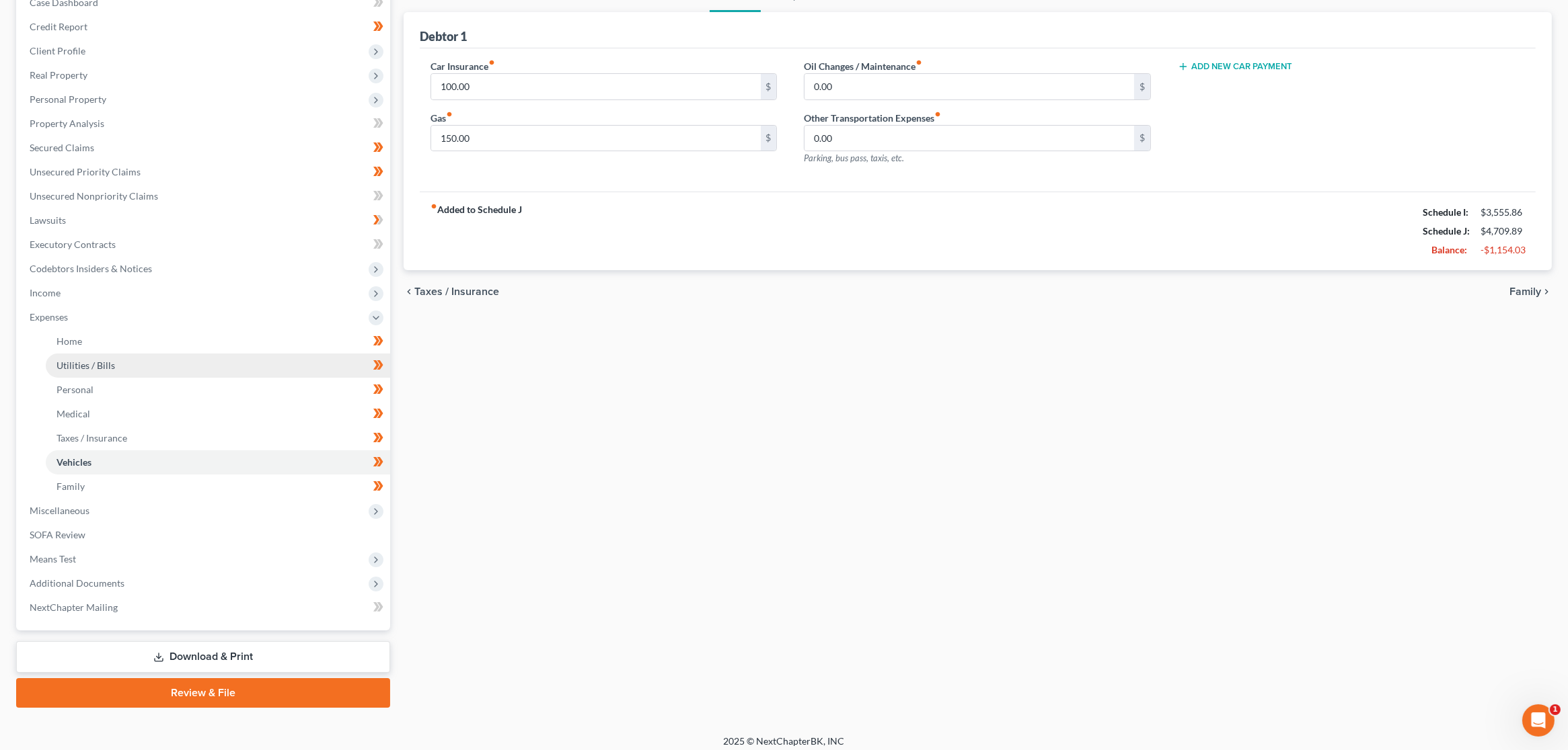
scroll to position [157, 0]
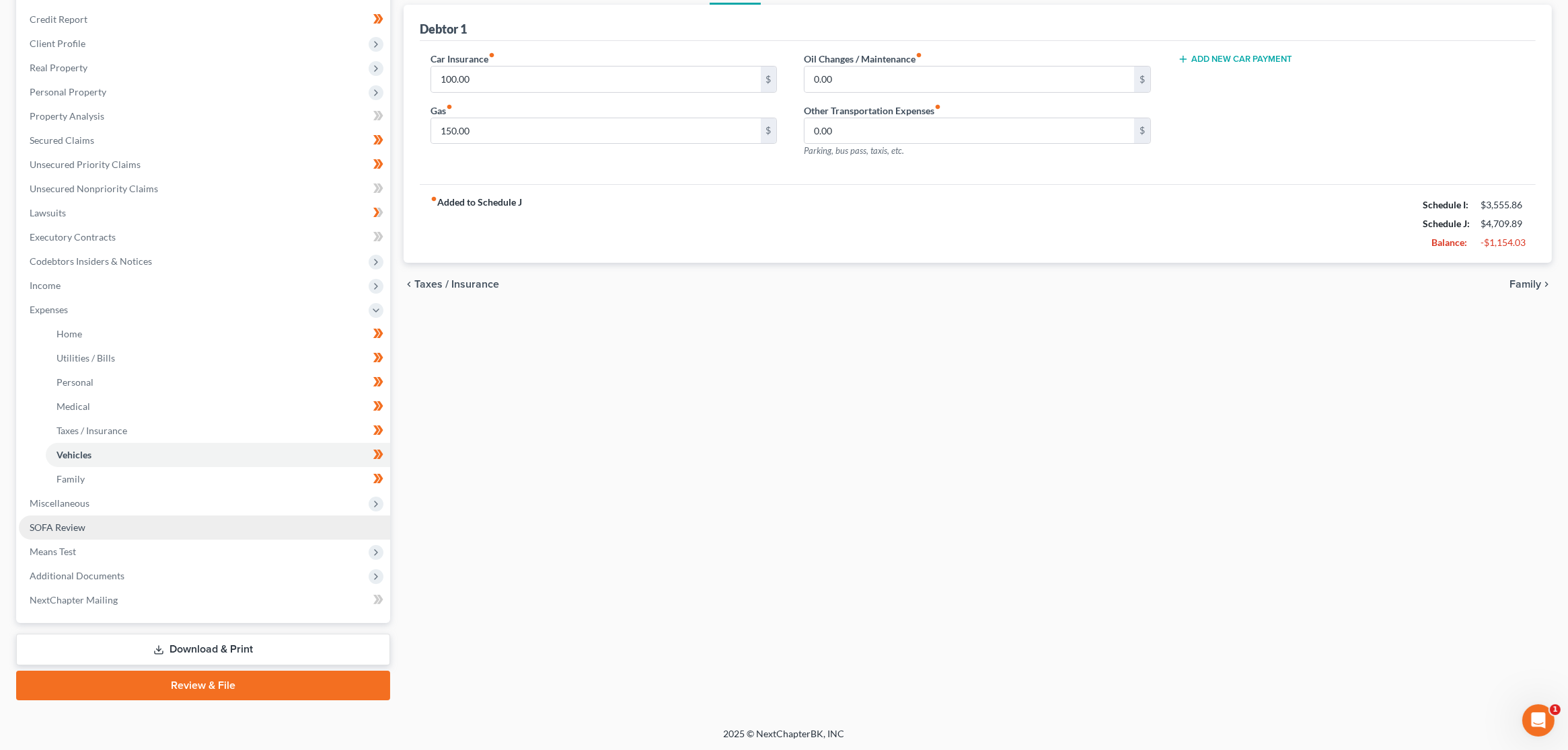
click at [128, 531] on link "SOFA Review" at bounding box center [204, 527] width 371 height 24
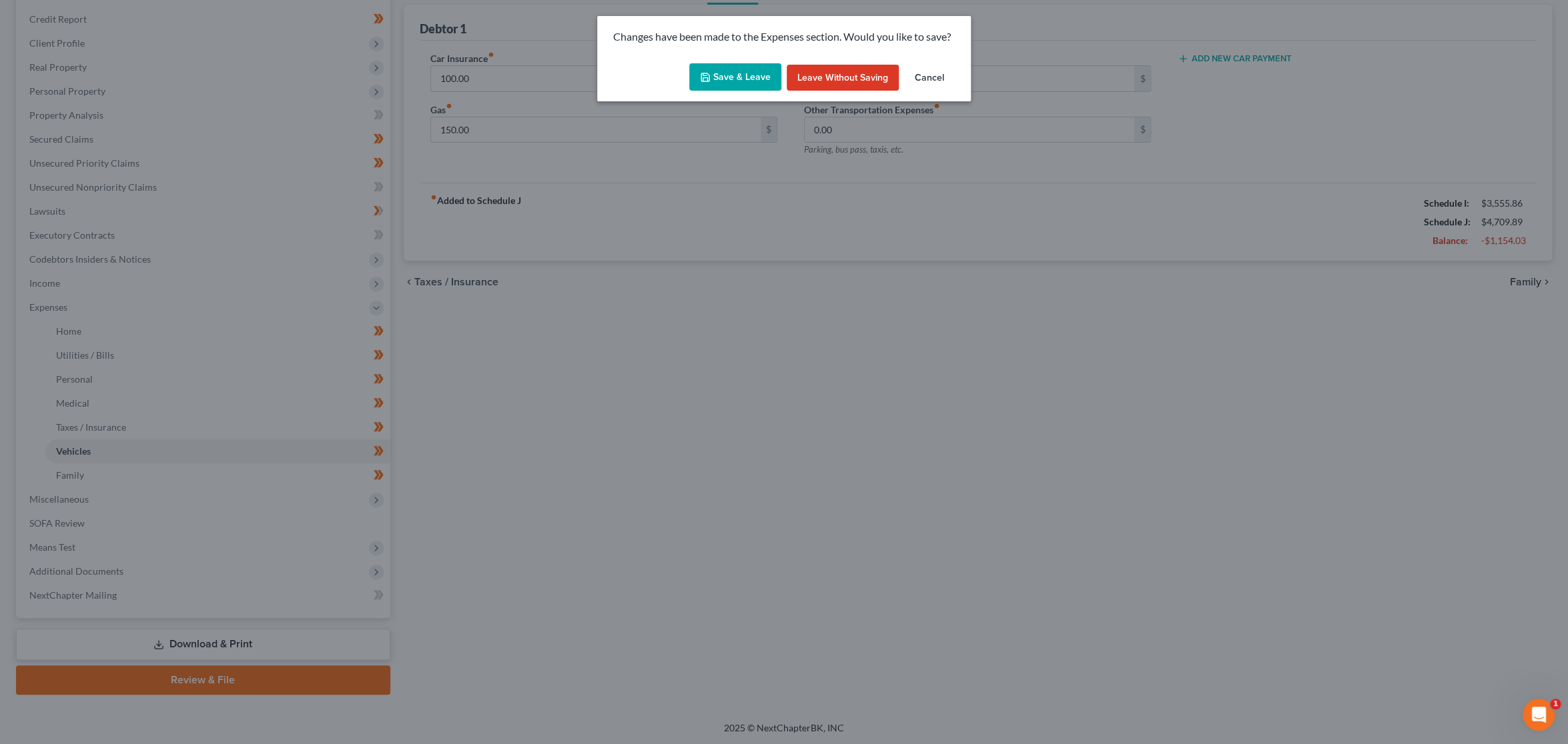
click at [724, 75] on button "Save & Leave" at bounding box center [735, 77] width 92 height 28
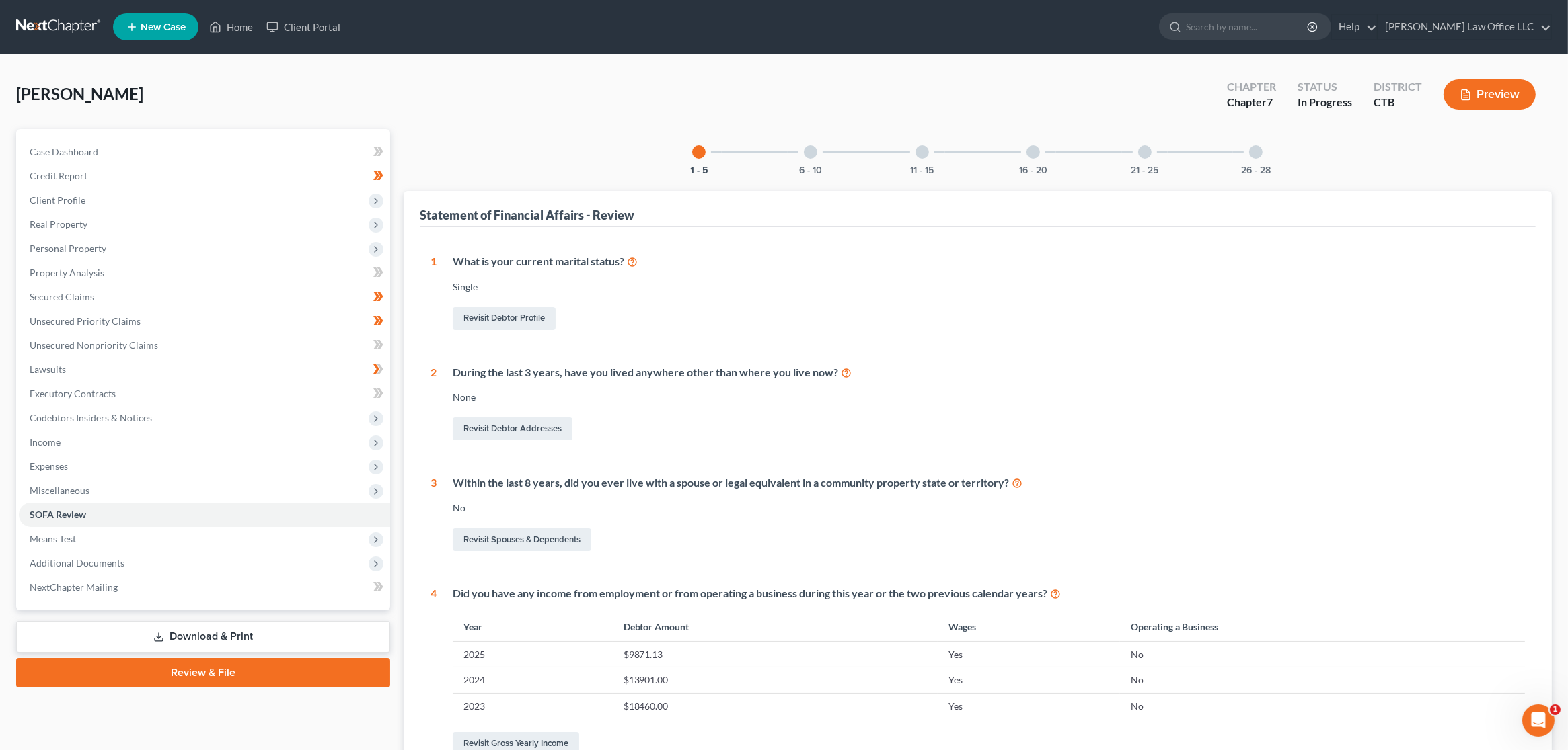
click at [1480, 97] on button "Preview" at bounding box center [1489, 94] width 92 height 30
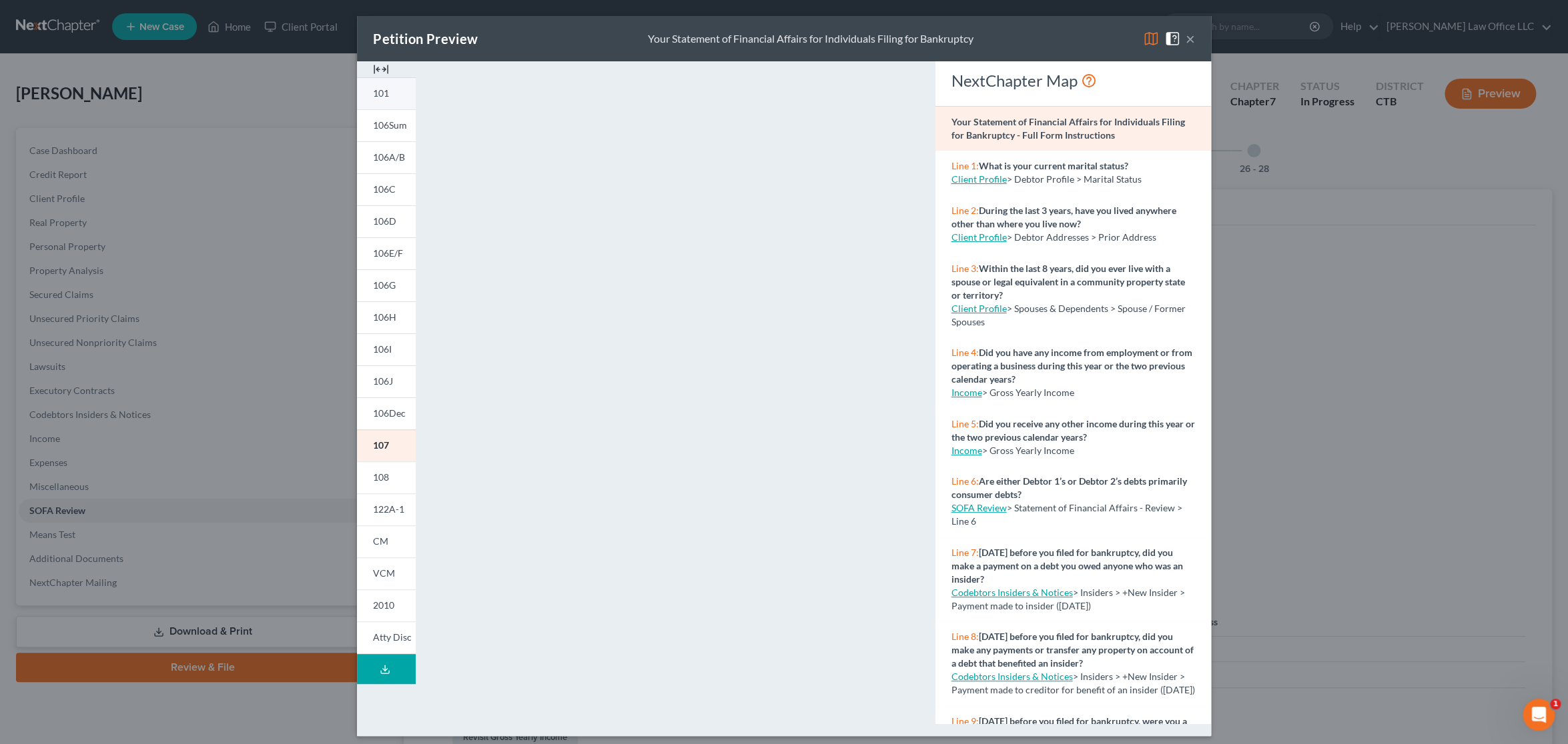
click at [389, 101] on link "101" at bounding box center [386, 93] width 59 height 32
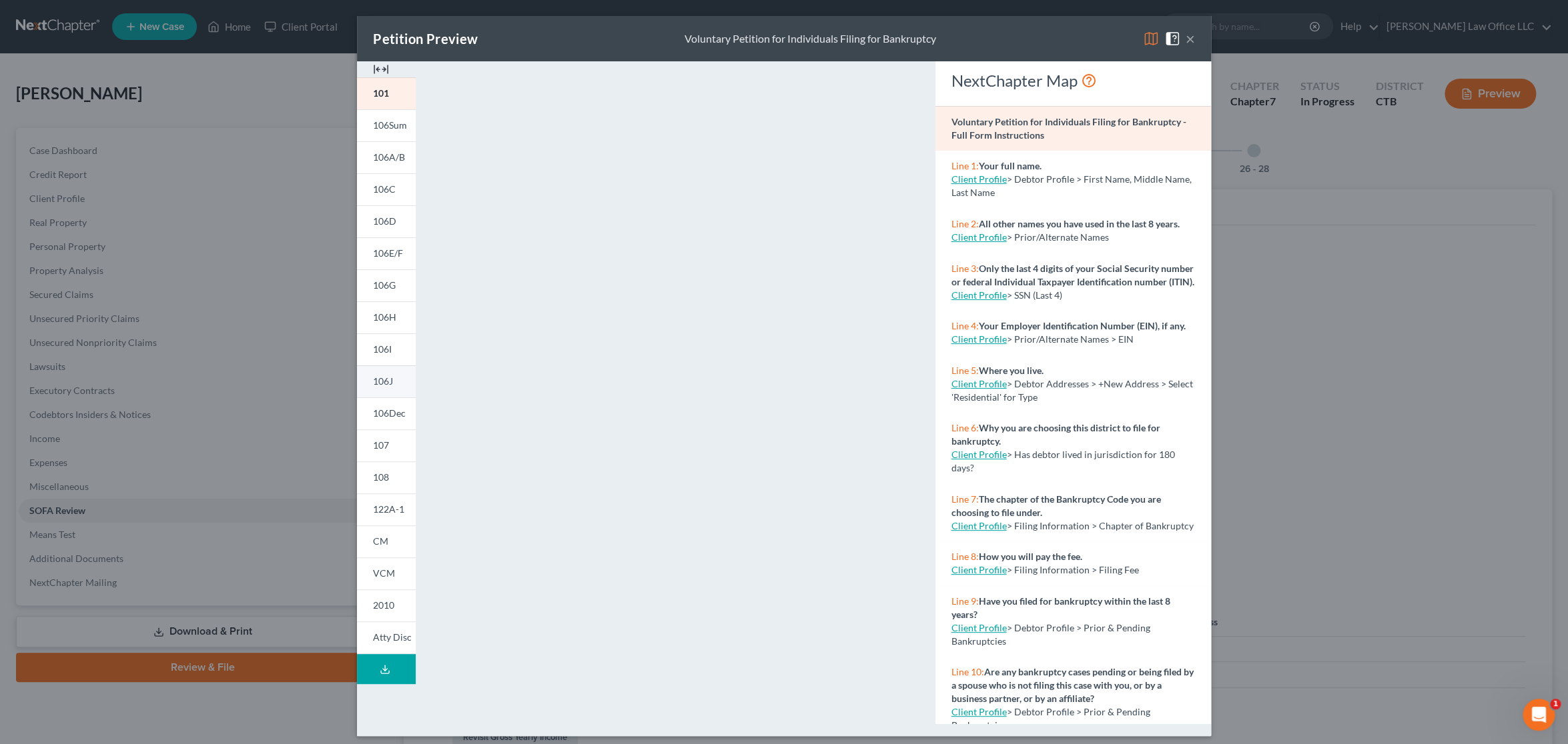
click at [385, 382] on span "106J" at bounding box center [383, 382] width 20 height 12
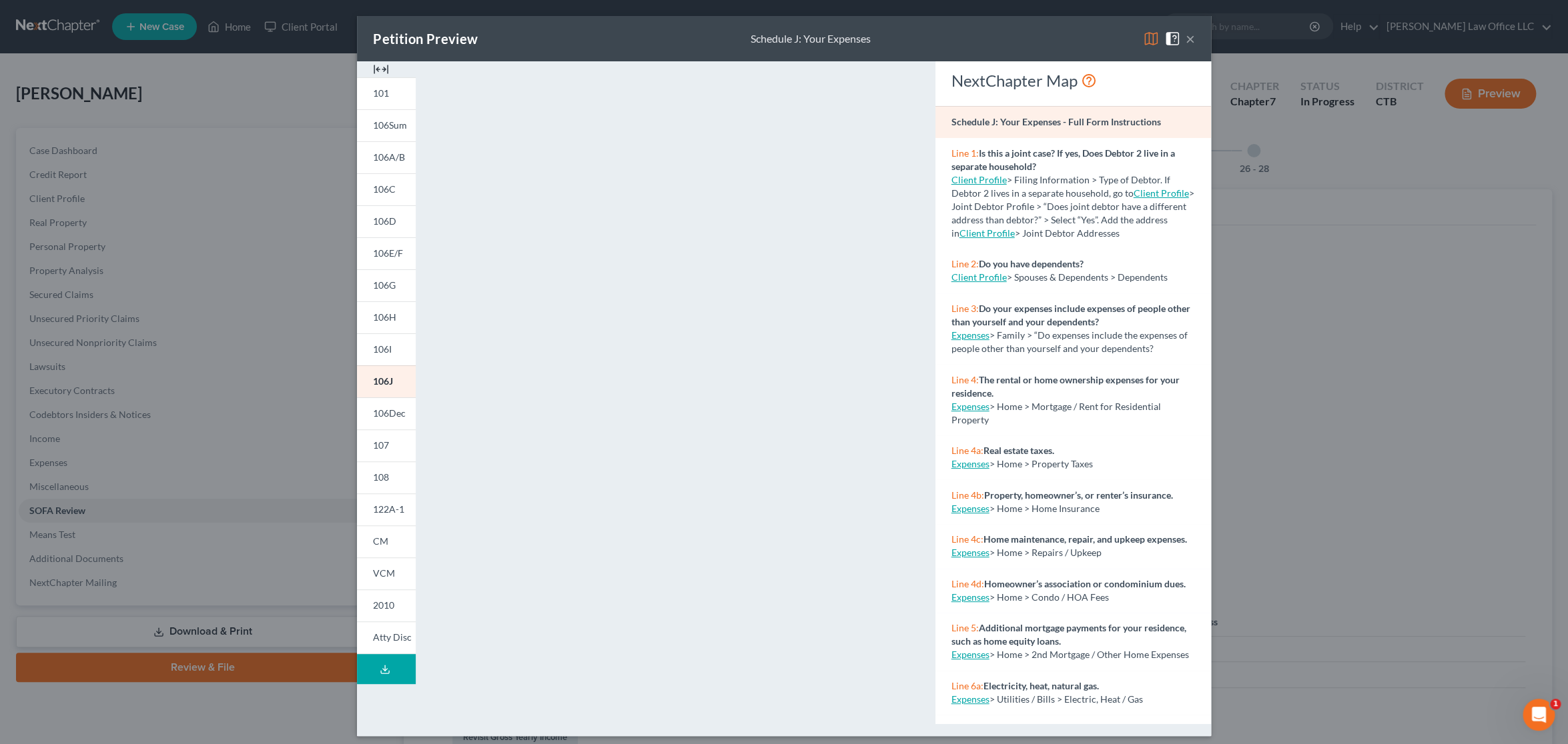
click at [1185, 39] on button "×" at bounding box center [1190, 38] width 9 height 16
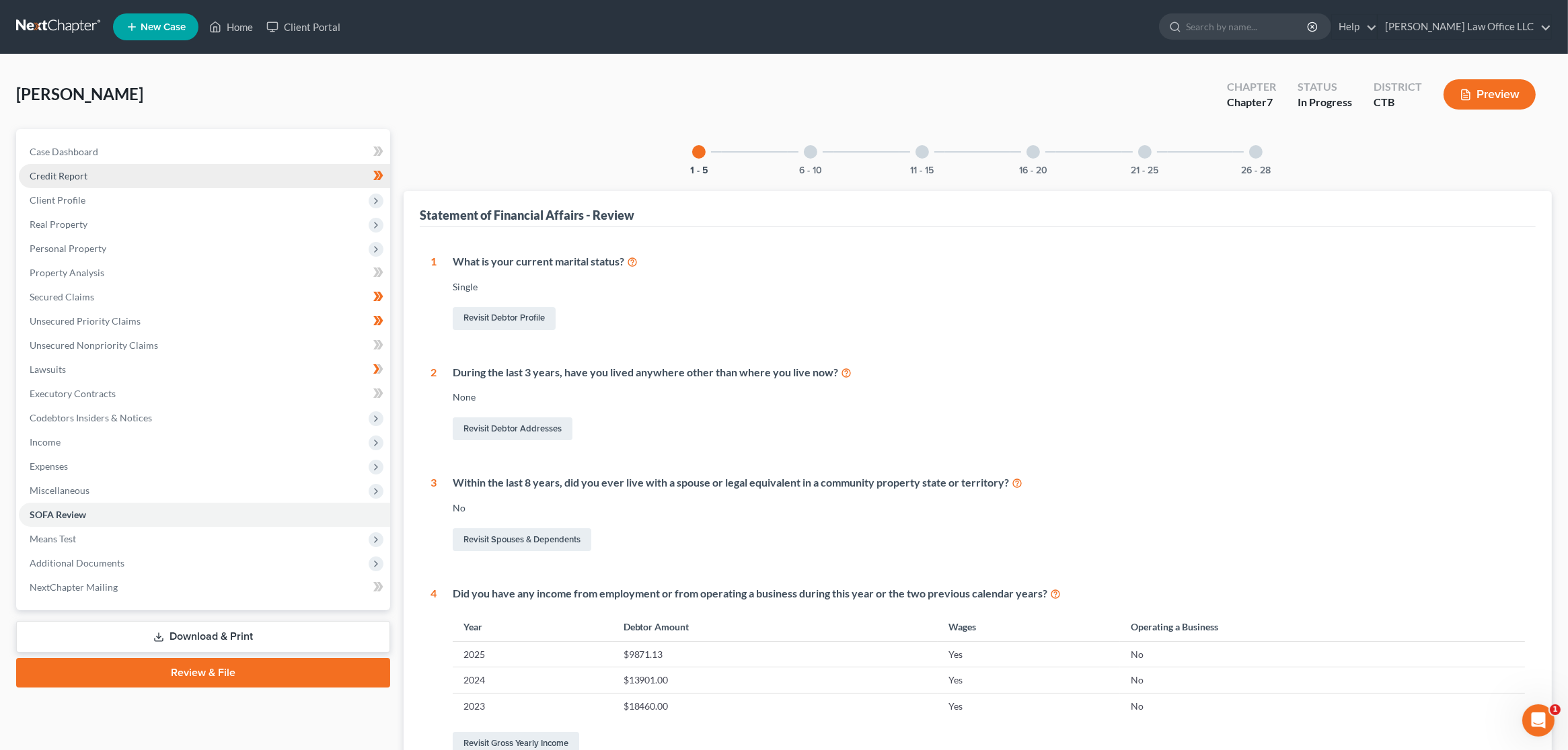
click at [114, 167] on link "Credit Report" at bounding box center [204, 175] width 371 height 24
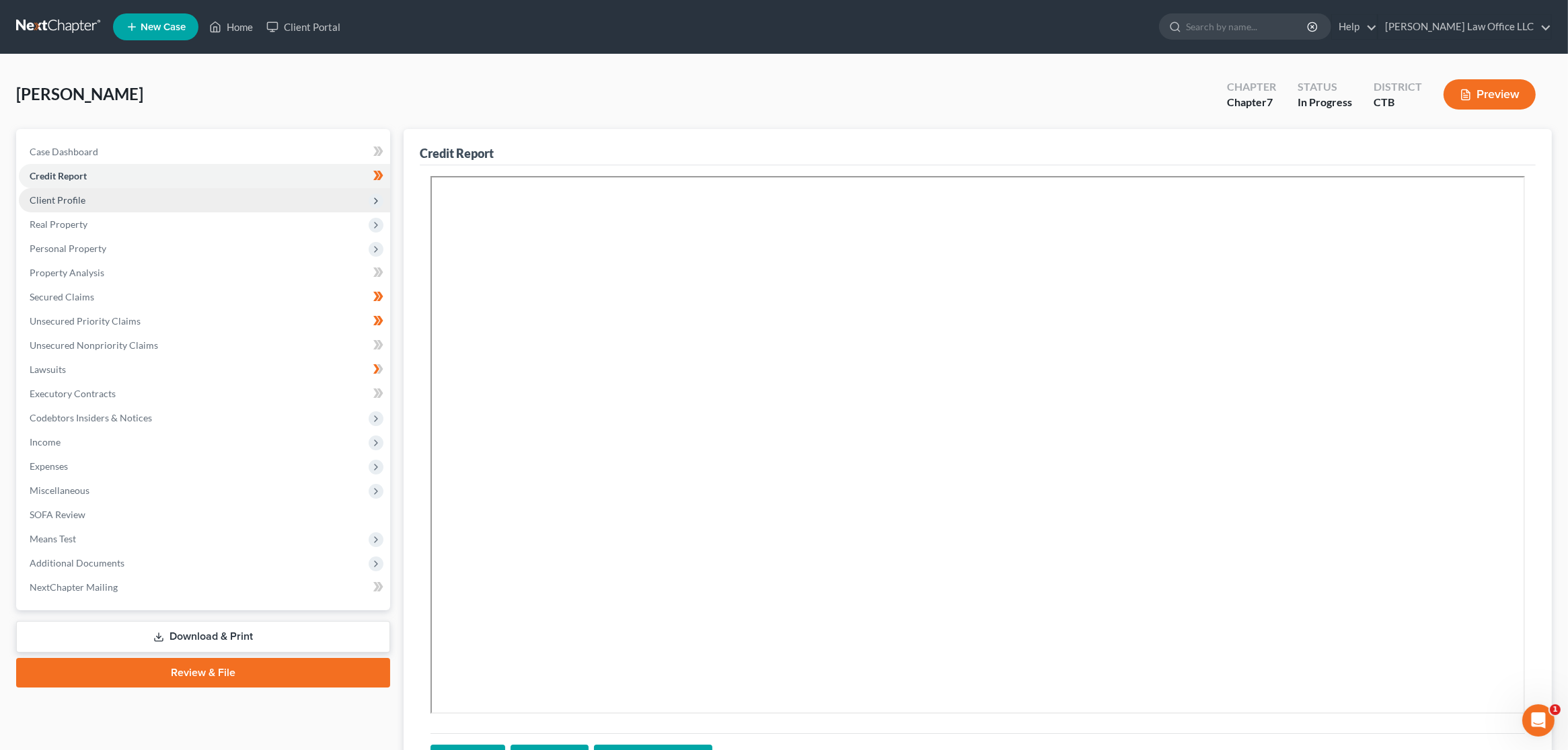
click at [74, 197] on span "Client Profile" at bounding box center [57, 200] width 56 height 12
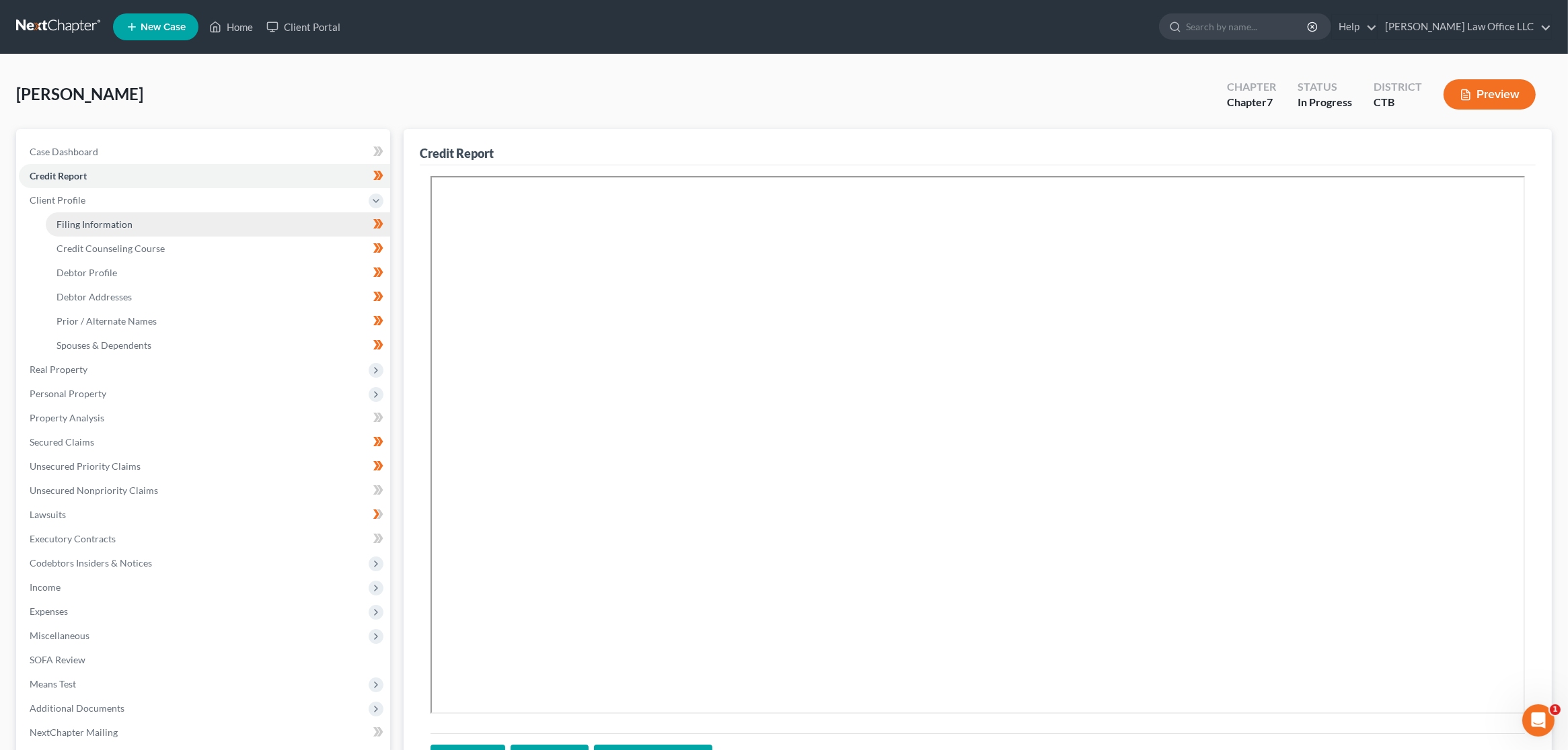
click at [74, 220] on span "Filing Information" at bounding box center [95, 224] width 76 height 12
select select "1"
select select "0"
select select "6"
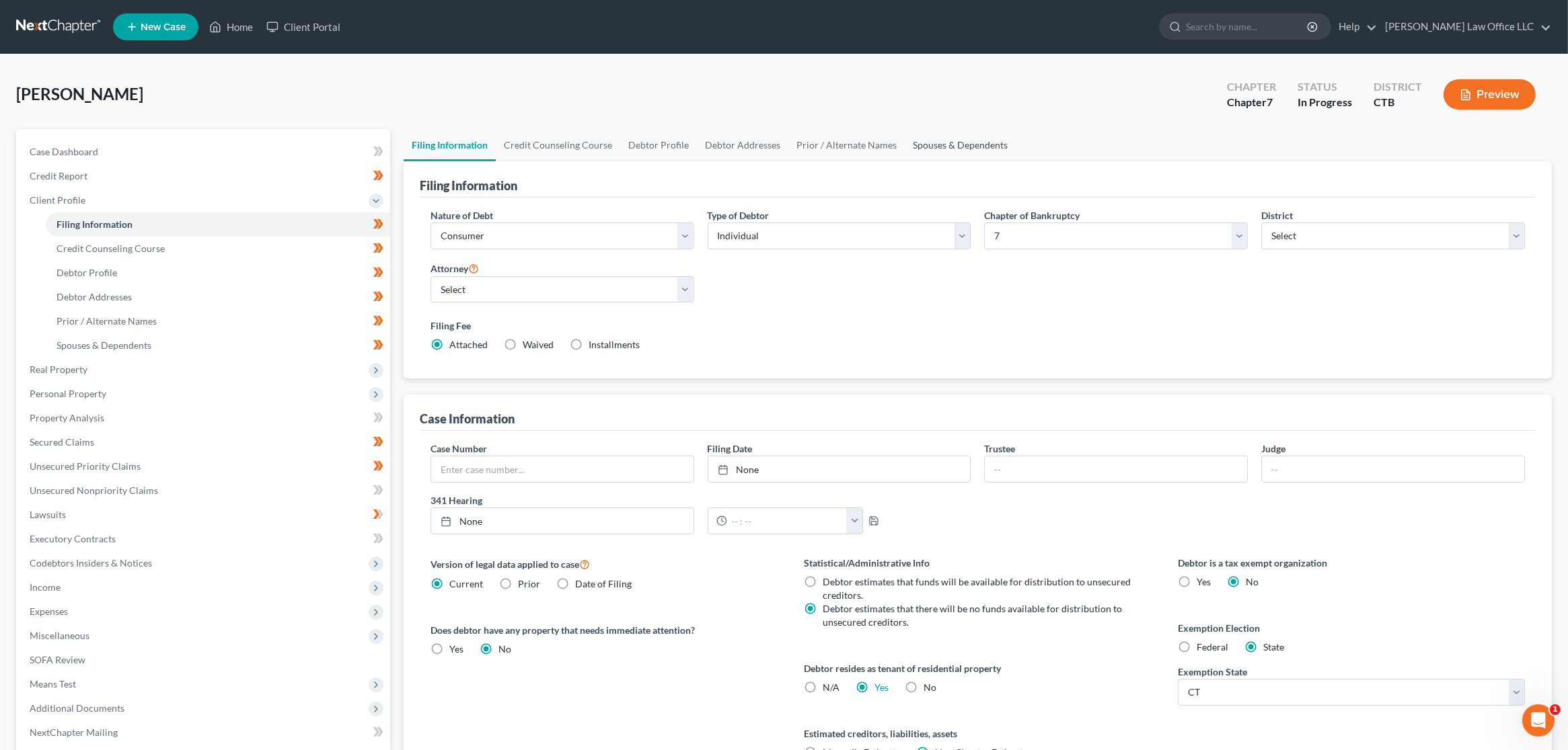
click at [941, 141] on link "Spouses & Dependents" at bounding box center [960, 145] width 111 height 32
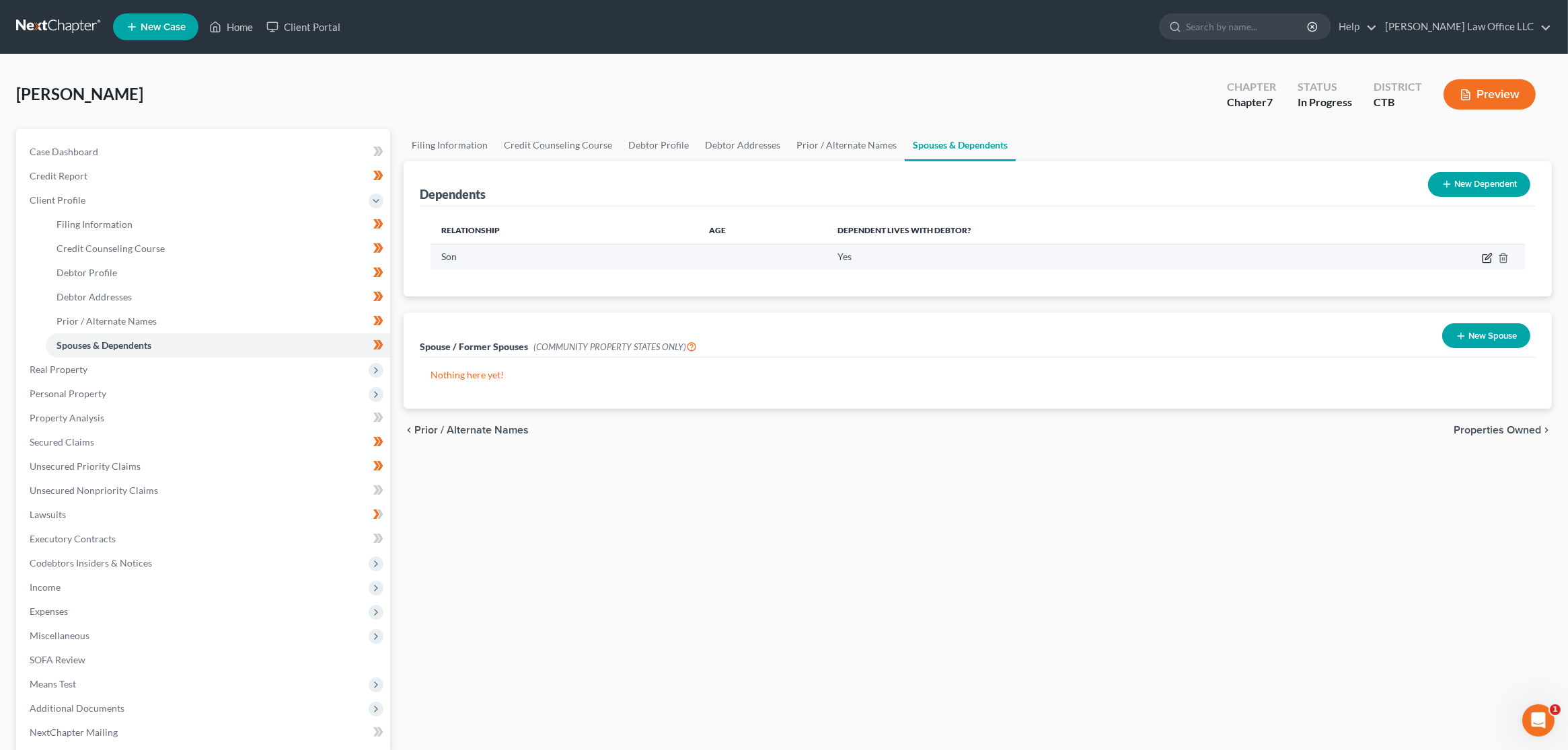
click at [1484, 260] on icon "button" at bounding box center [1487, 258] width 11 height 11
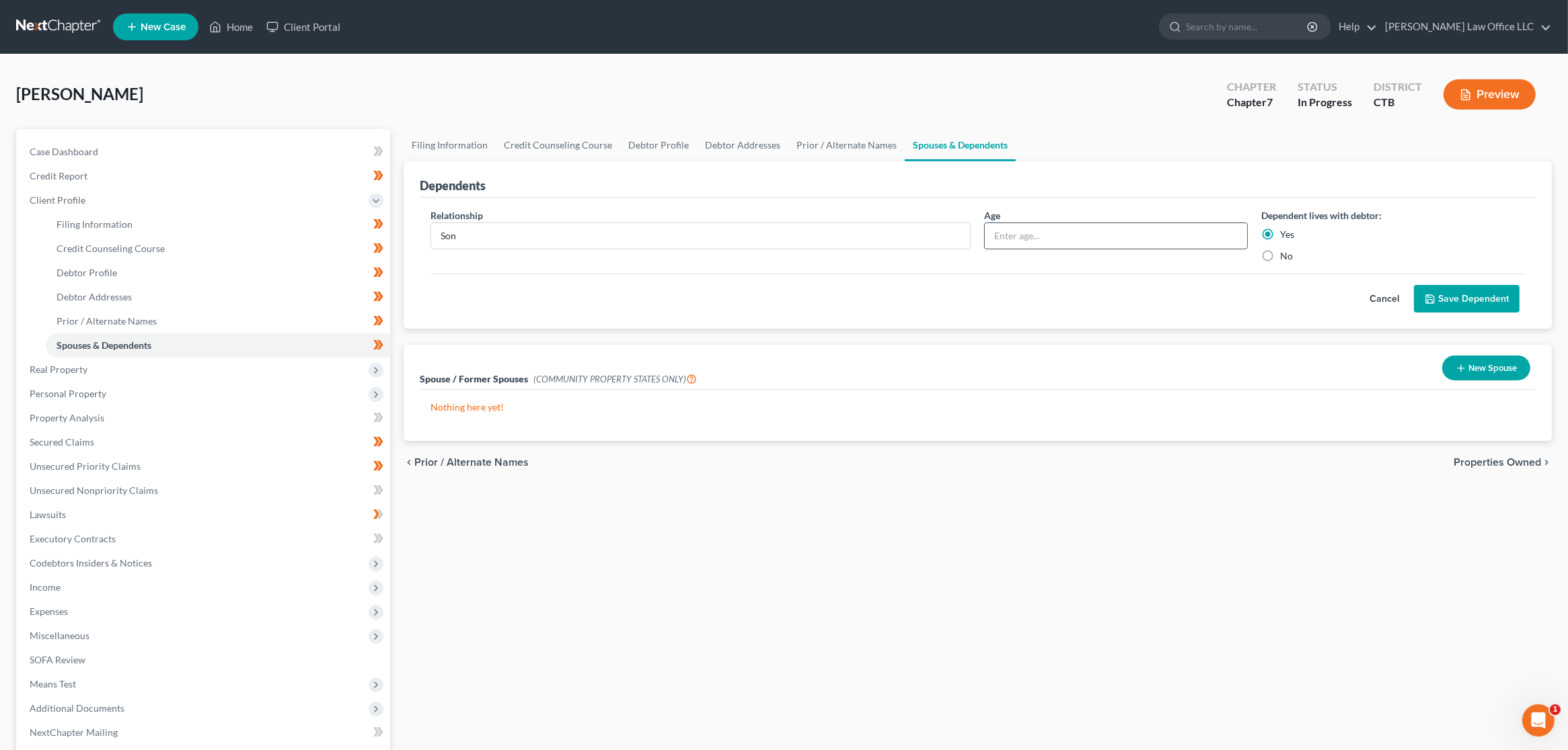
click at [1070, 233] on input "text" at bounding box center [1116, 236] width 262 height 25
type input "17"
click at [1460, 297] on button "Save Dependent" at bounding box center [1466, 299] width 105 height 28
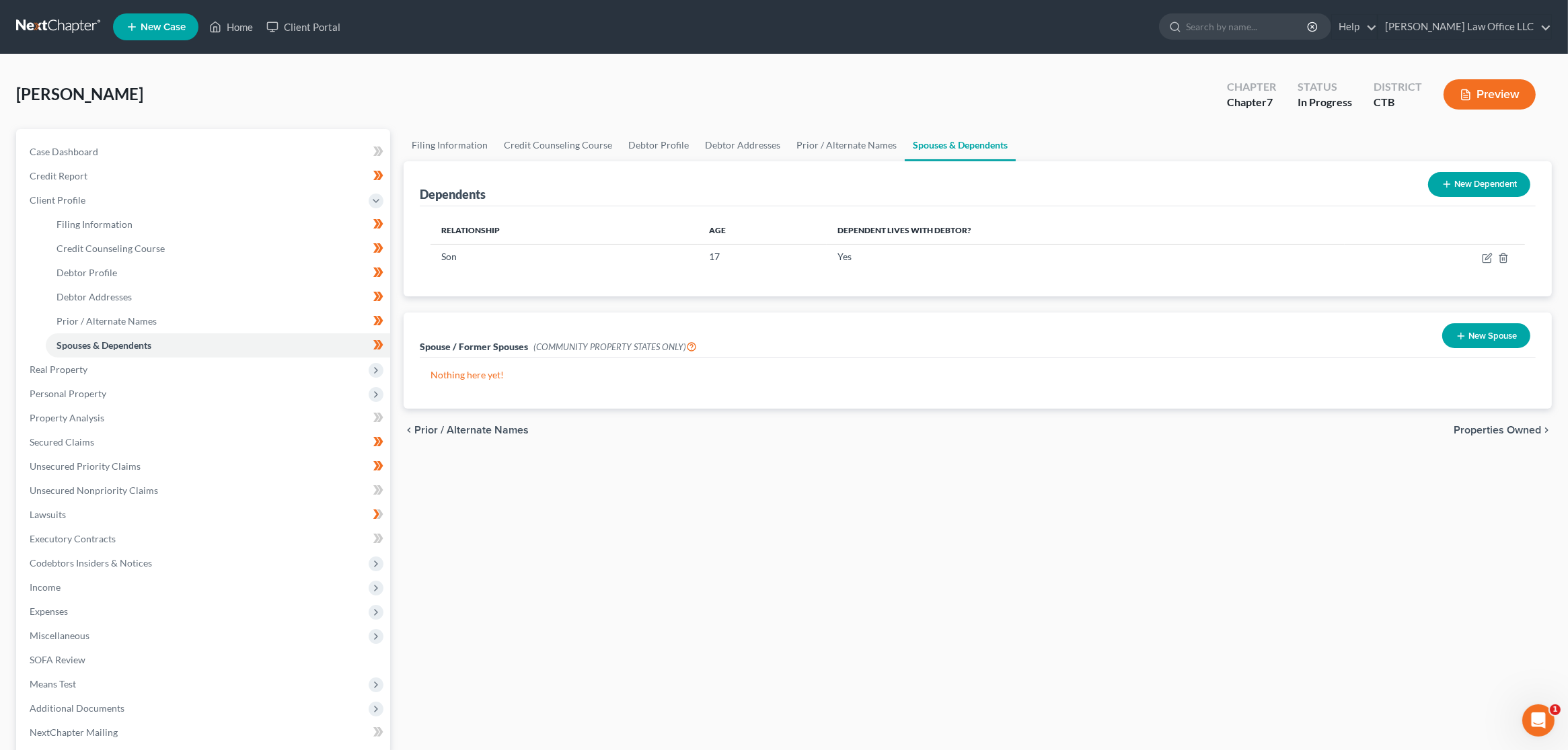
click at [1483, 96] on button "Preview" at bounding box center [1489, 94] width 92 height 30
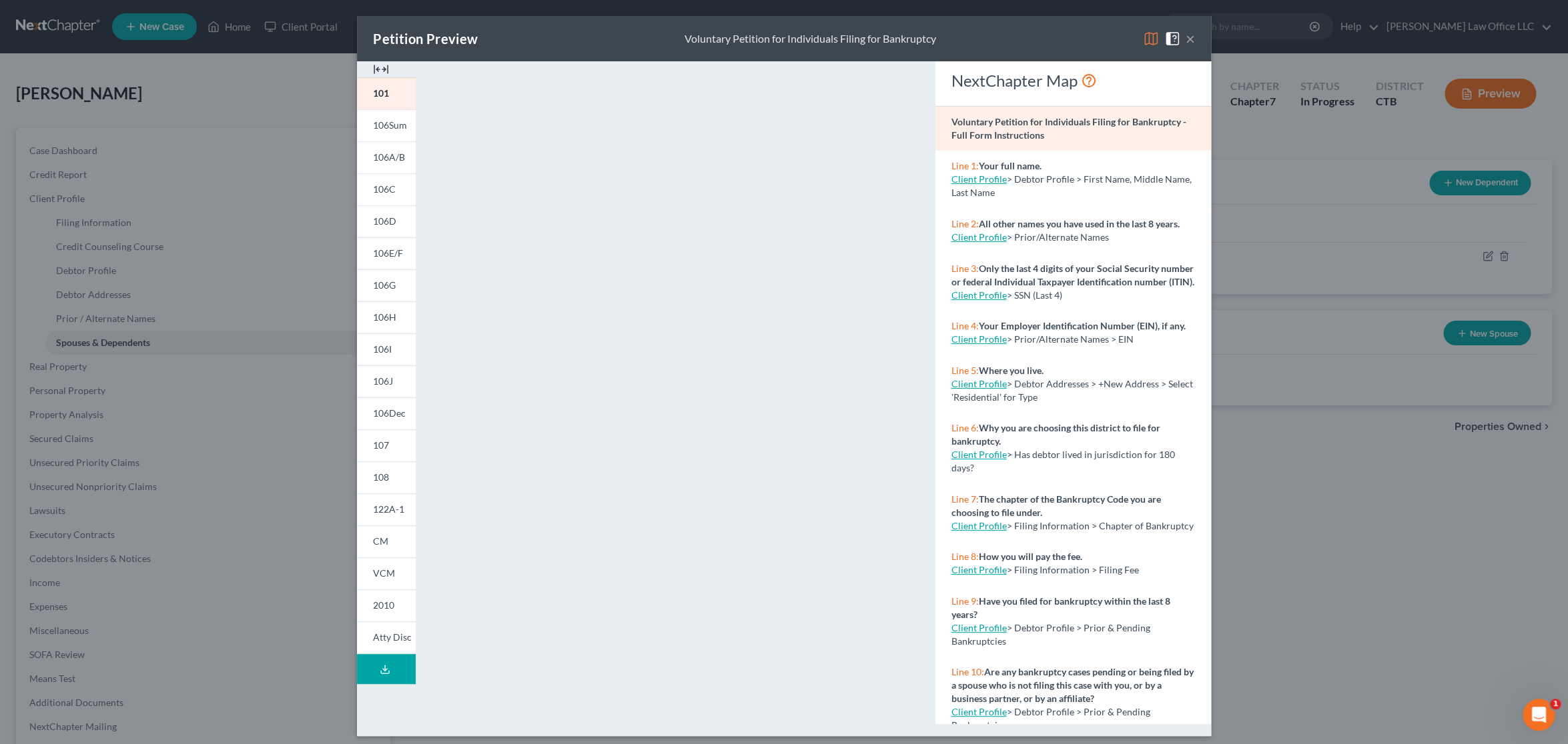
click at [1185, 41] on button "×" at bounding box center [1190, 38] width 9 height 16
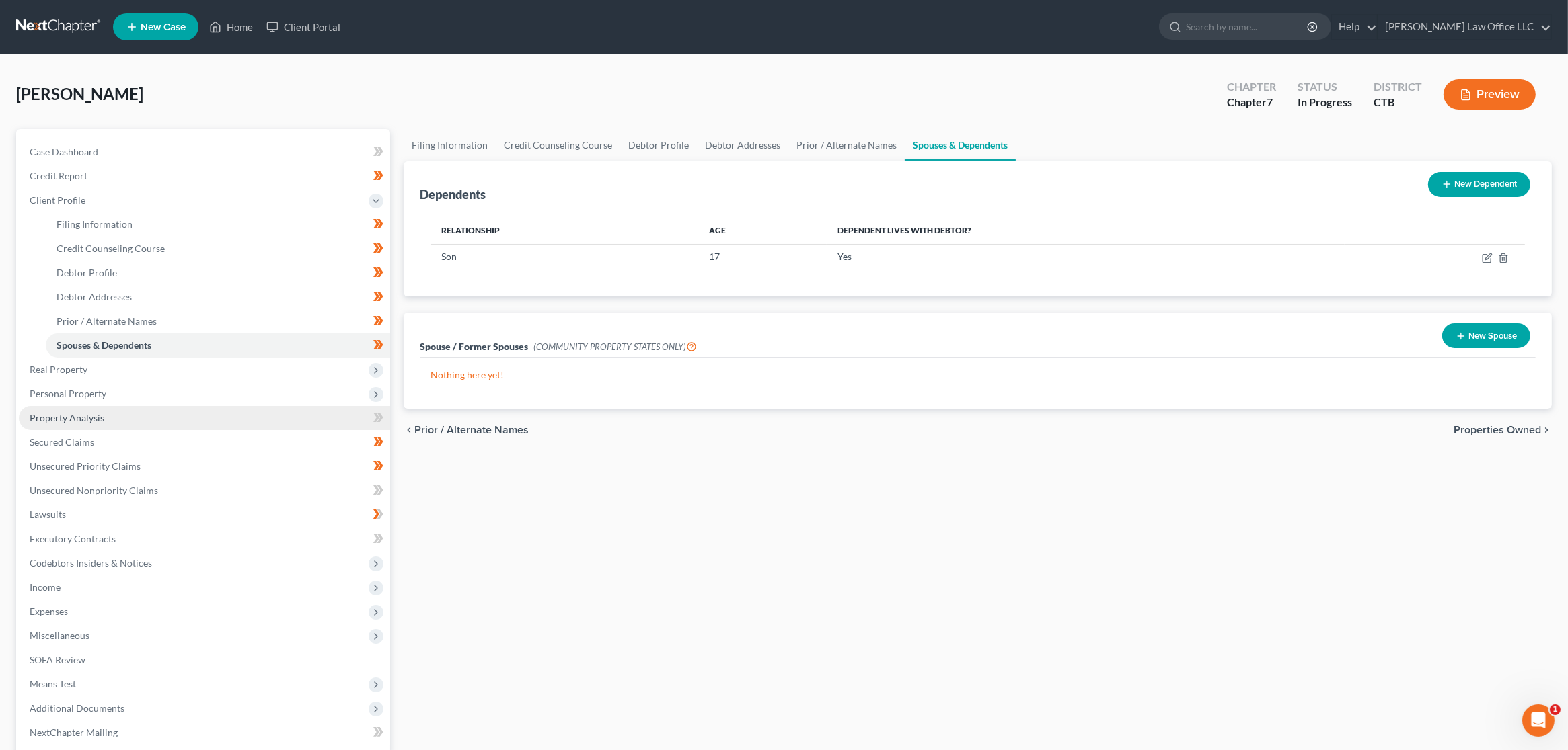
click at [127, 418] on link "Property Analysis" at bounding box center [204, 418] width 371 height 24
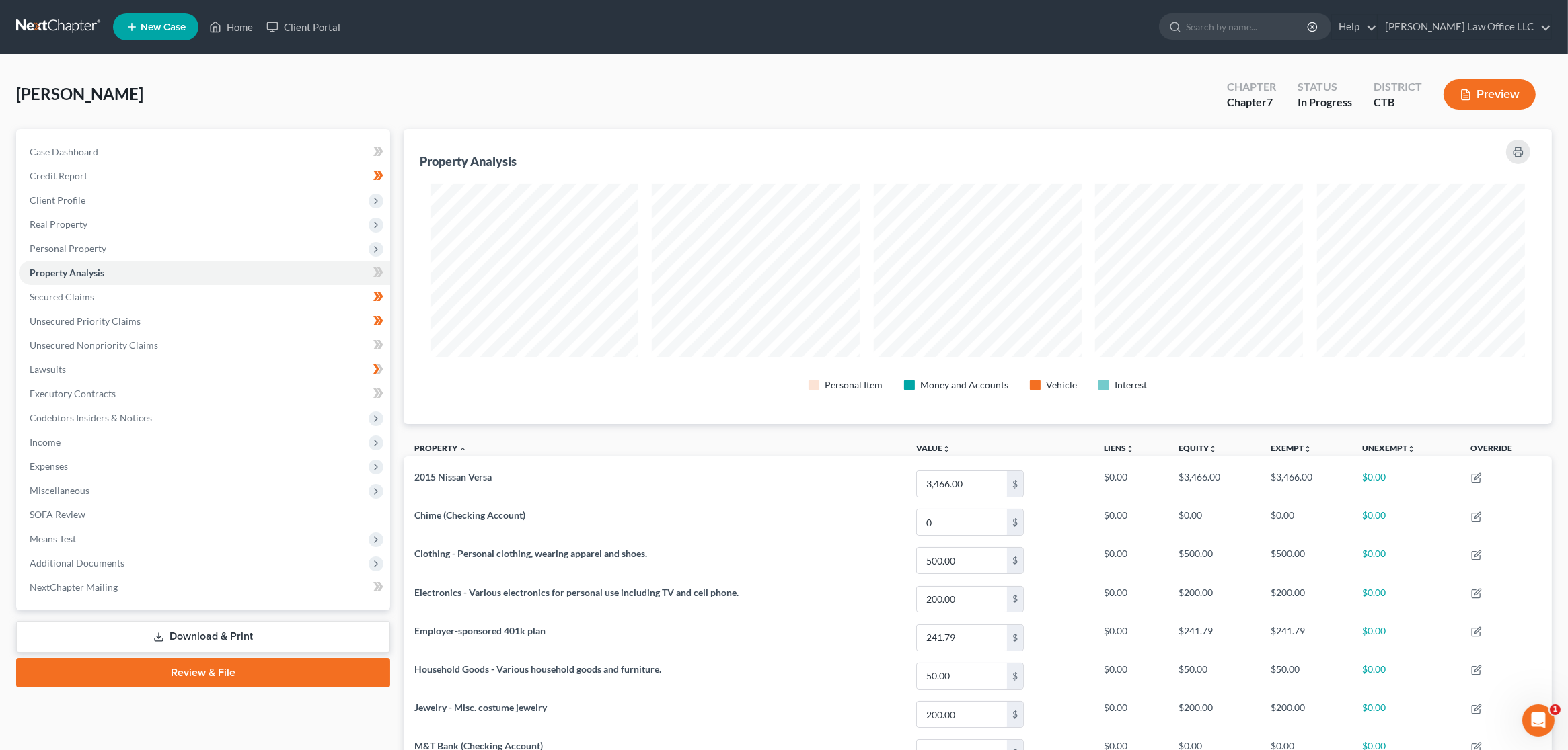
click at [1463, 89] on icon "button" at bounding box center [1465, 94] width 12 height 12
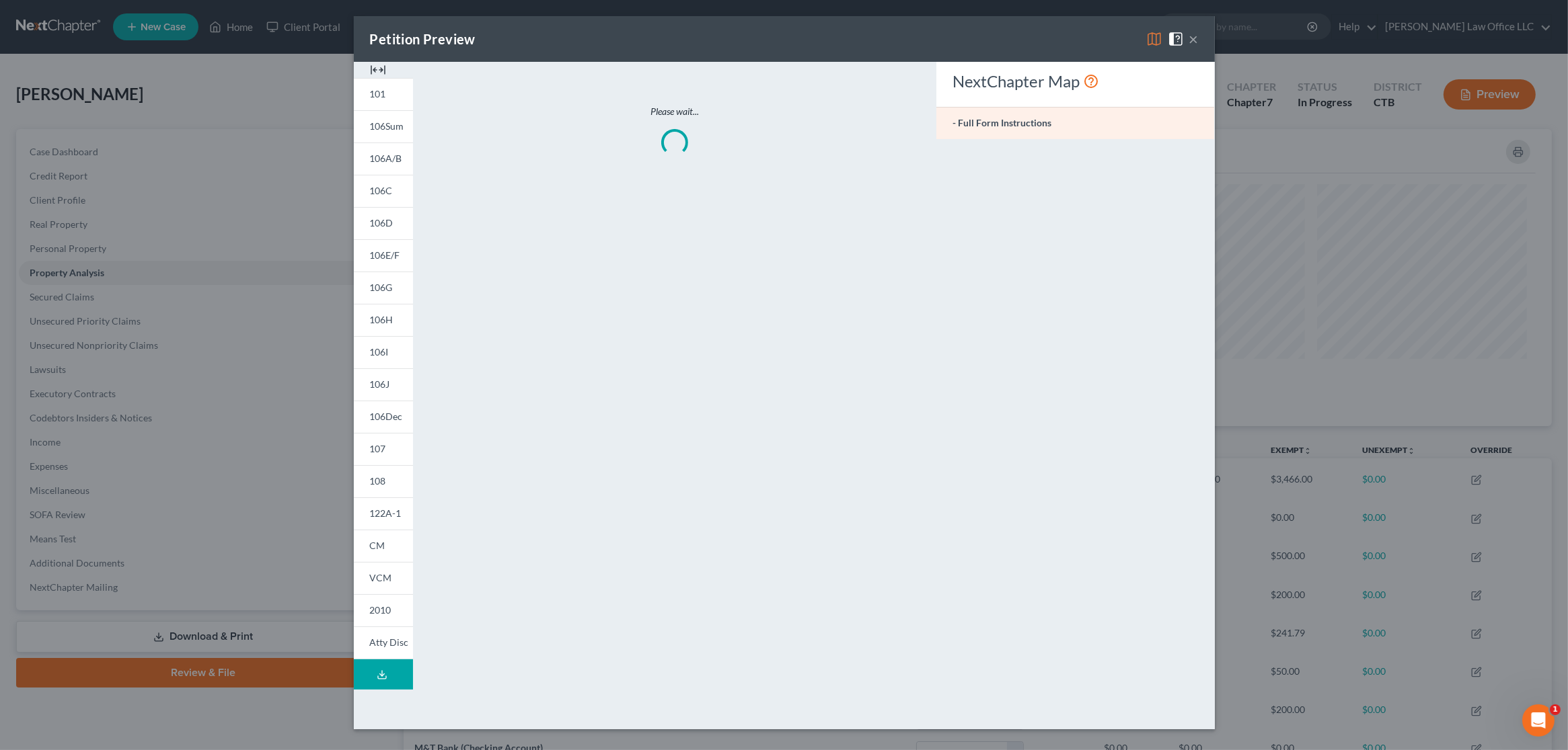
scroll to position [296, 1158]
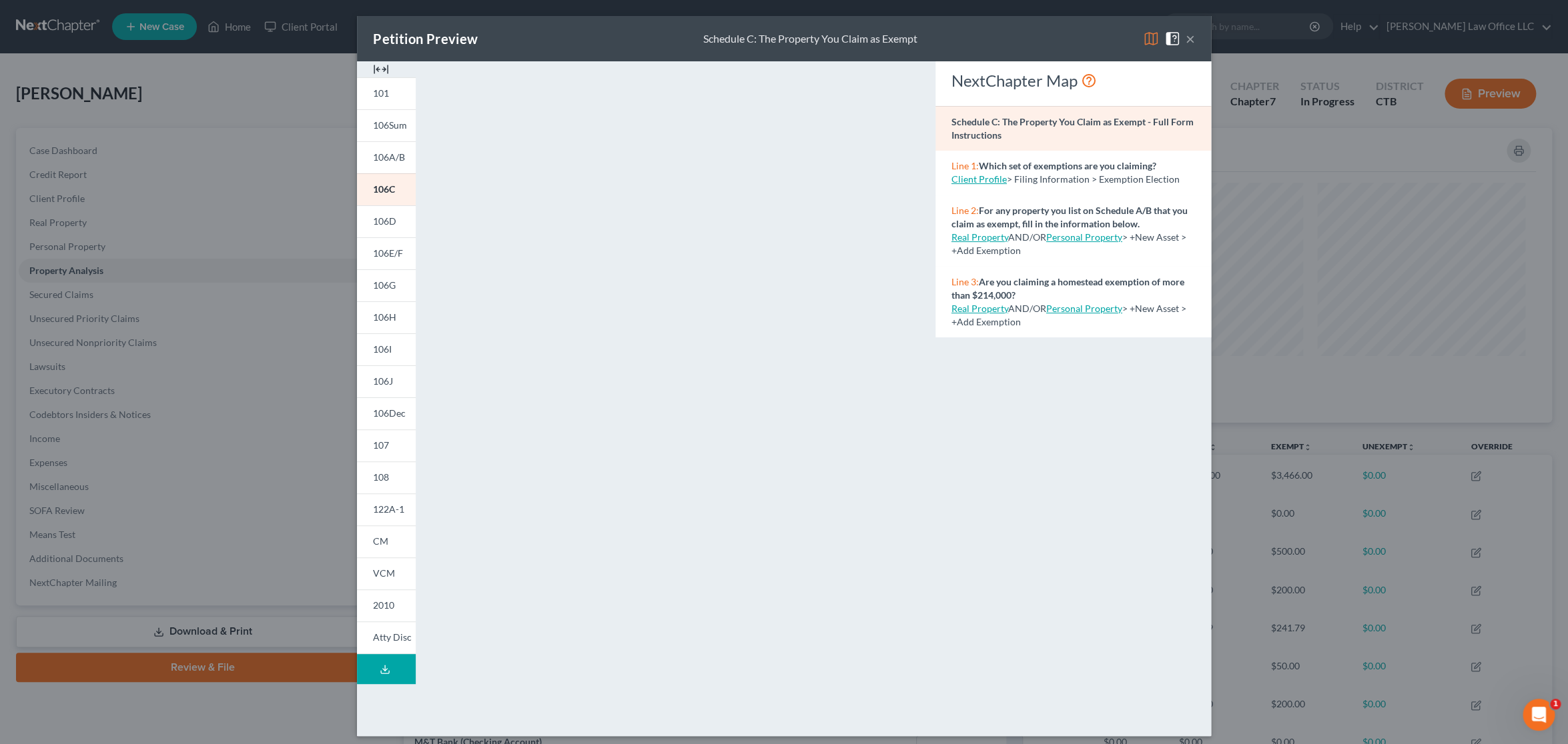
click at [385, 668] on button "Download Draft" at bounding box center [386, 670] width 59 height 30
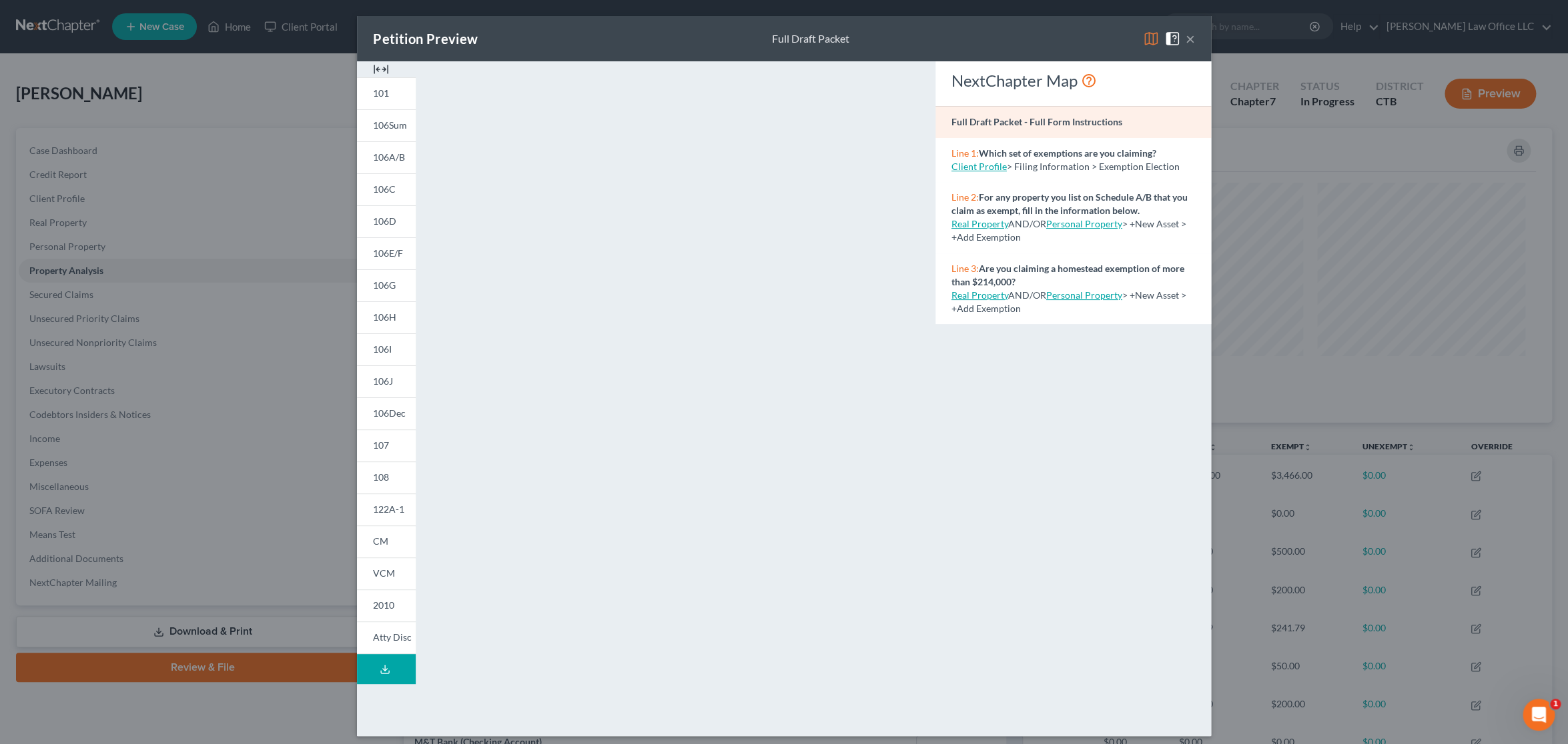
click at [1185, 40] on button "×" at bounding box center [1190, 38] width 9 height 16
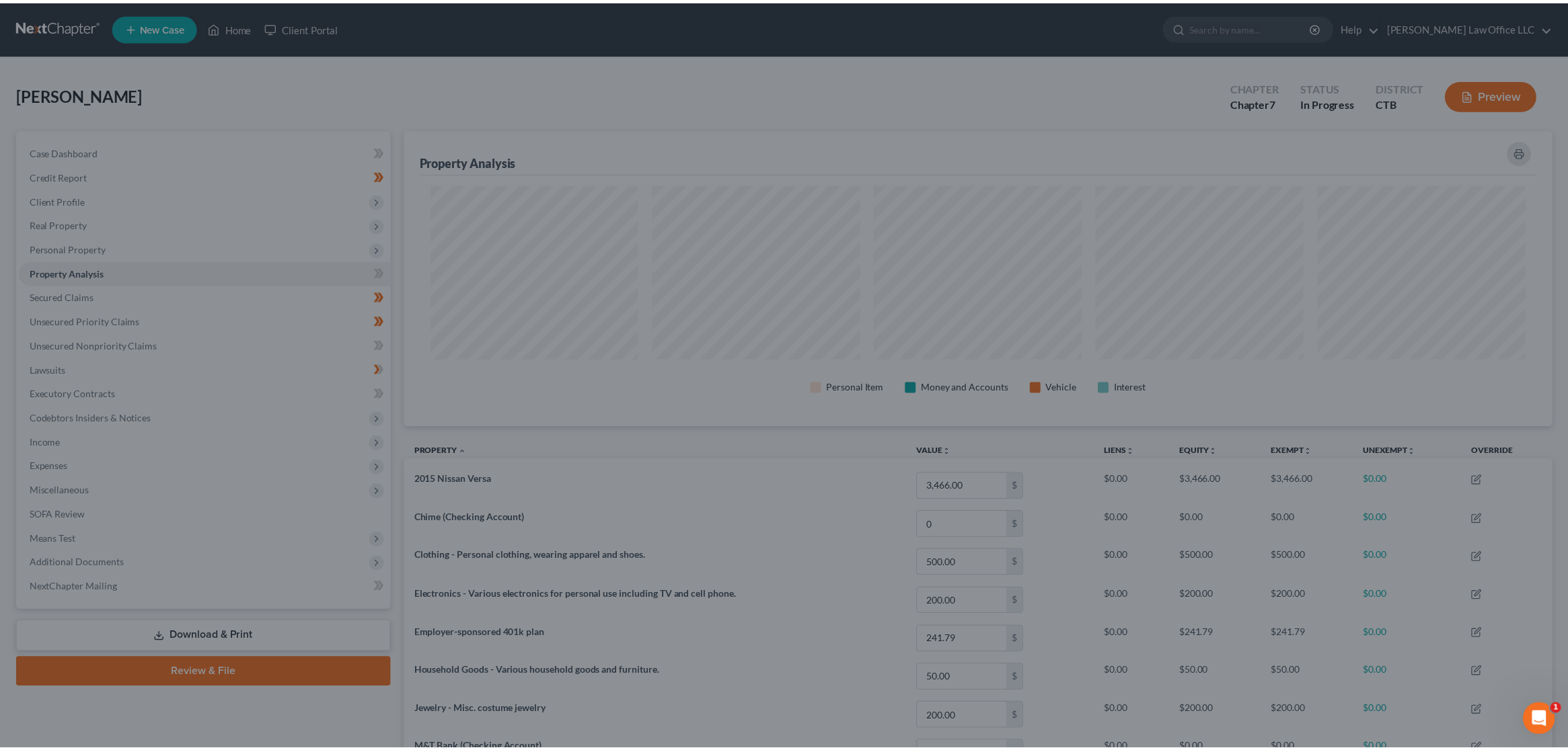
scroll to position [672030, 671395]
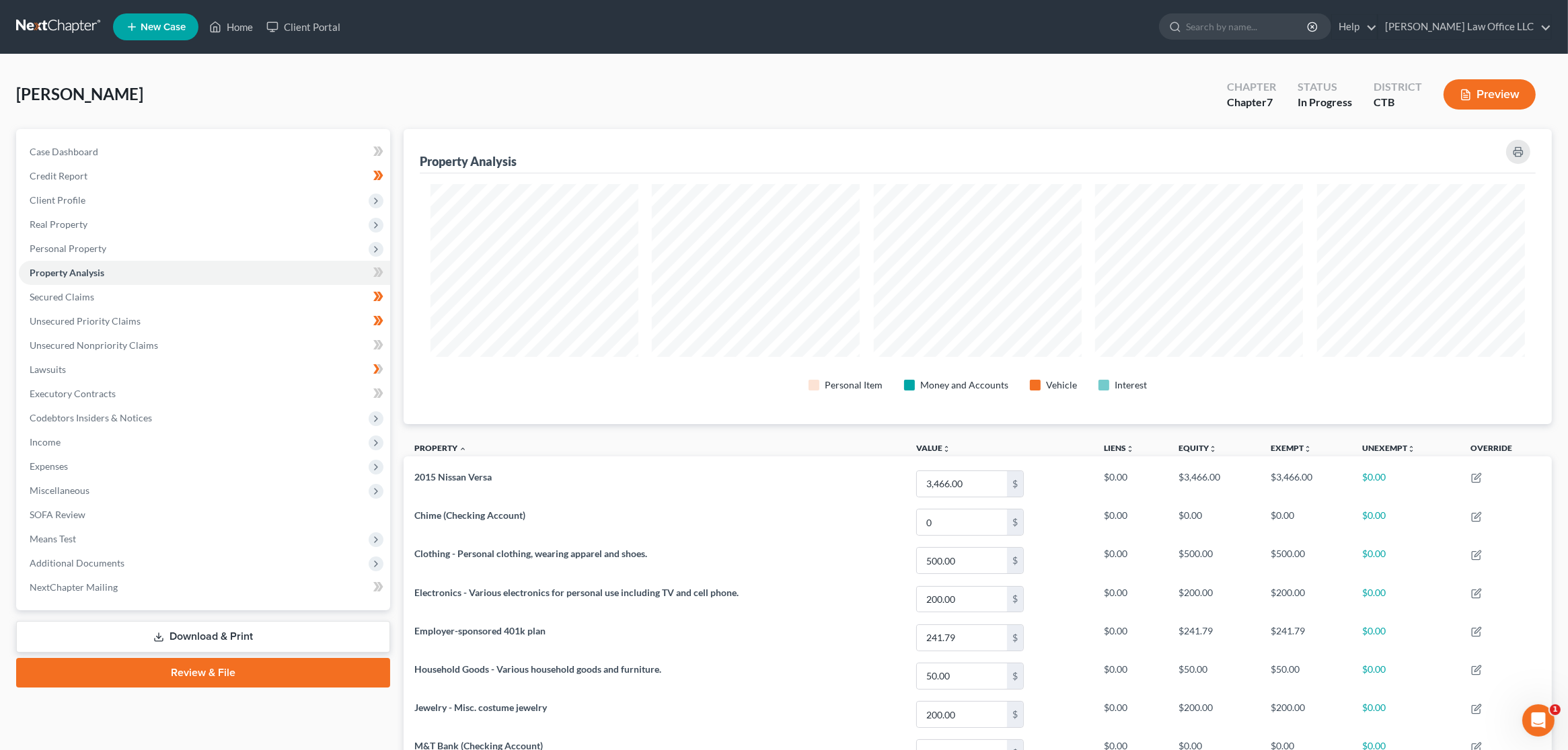
click at [45, 26] on link at bounding box center [59, 27] width 86 height 24
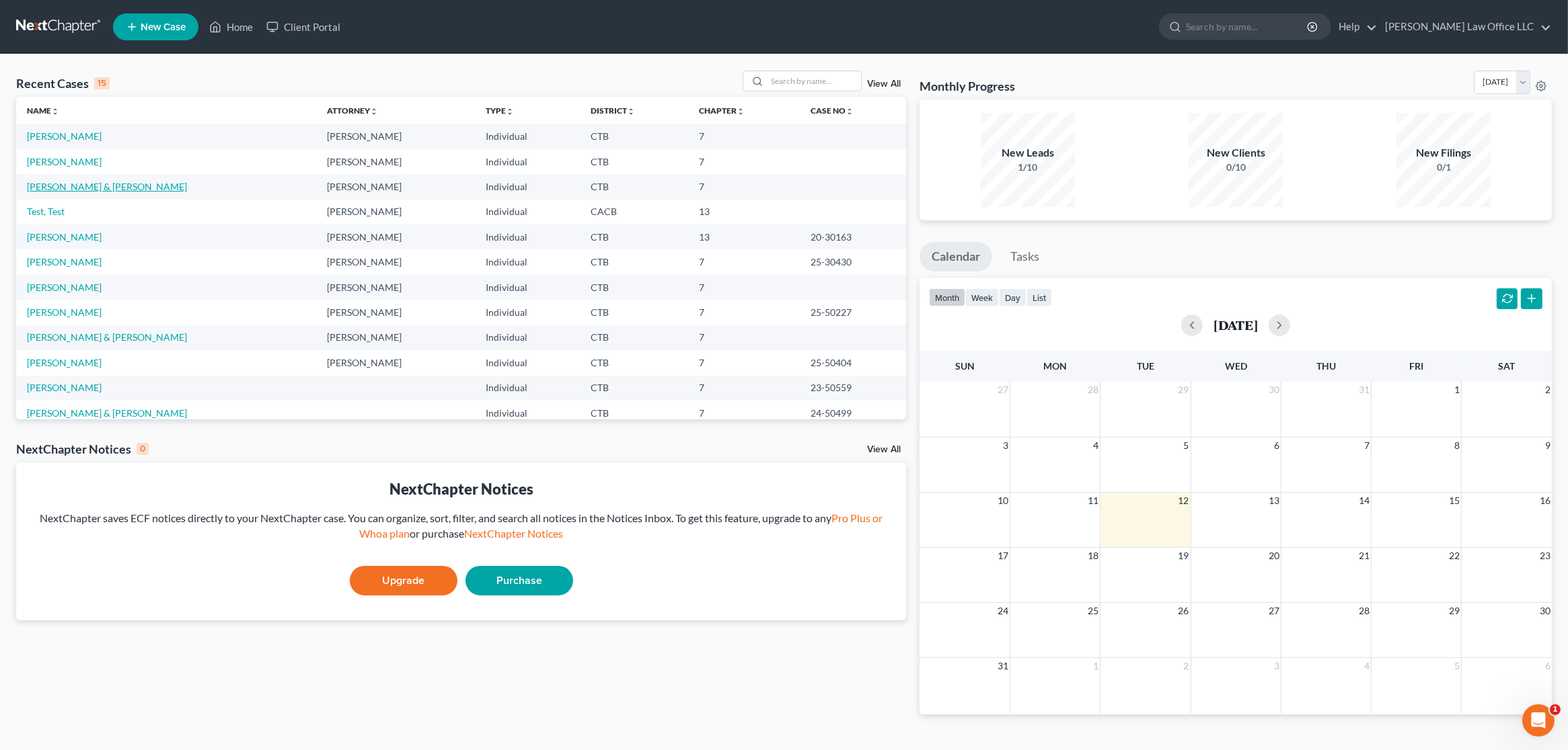
click at [82, 182] on link "Hill, Danielle & Spencer" at bounding box center [107, 186] width 160 height 12
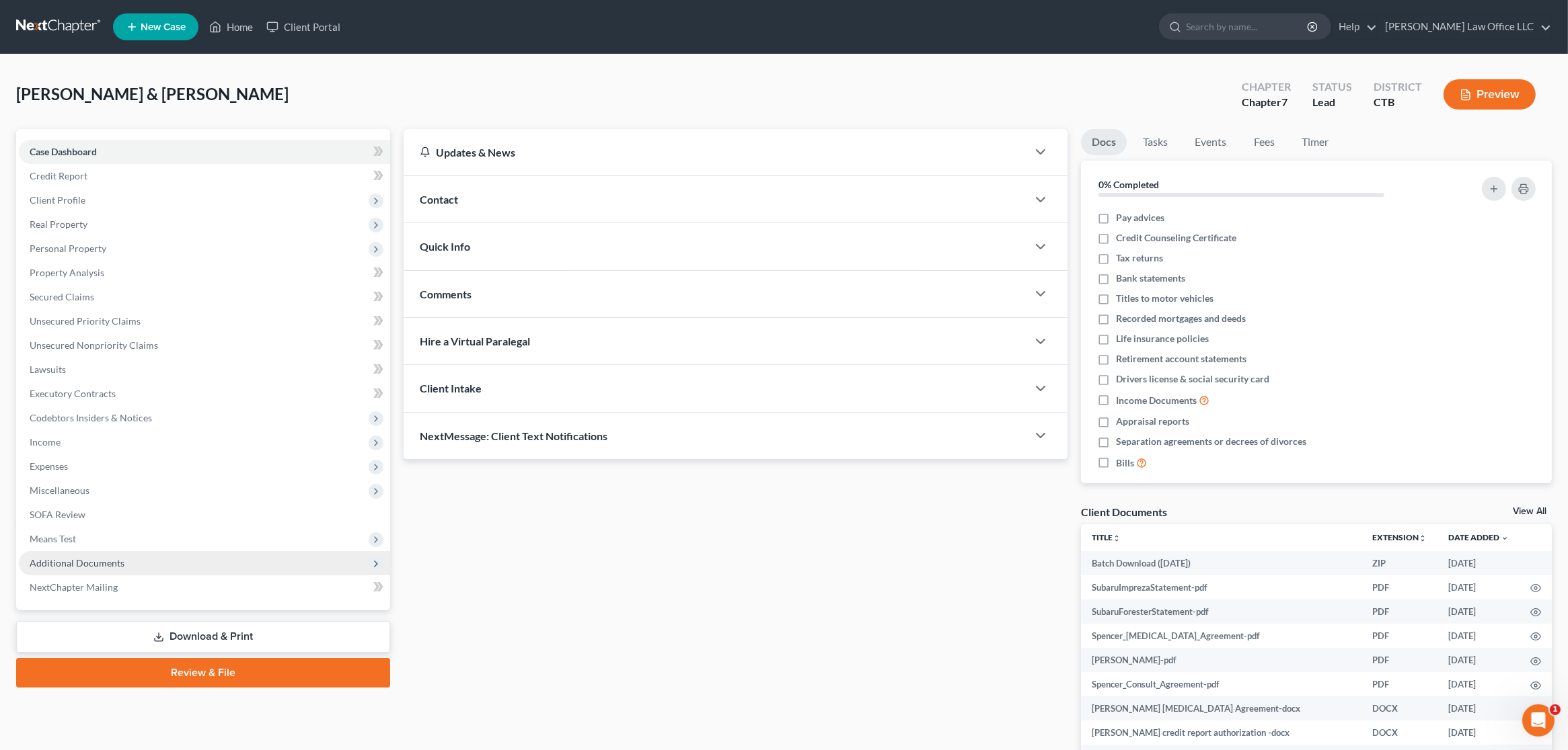
click at [138, 558] on span "Additional Documents" at bounding box center [204, 563] width 371 height 24
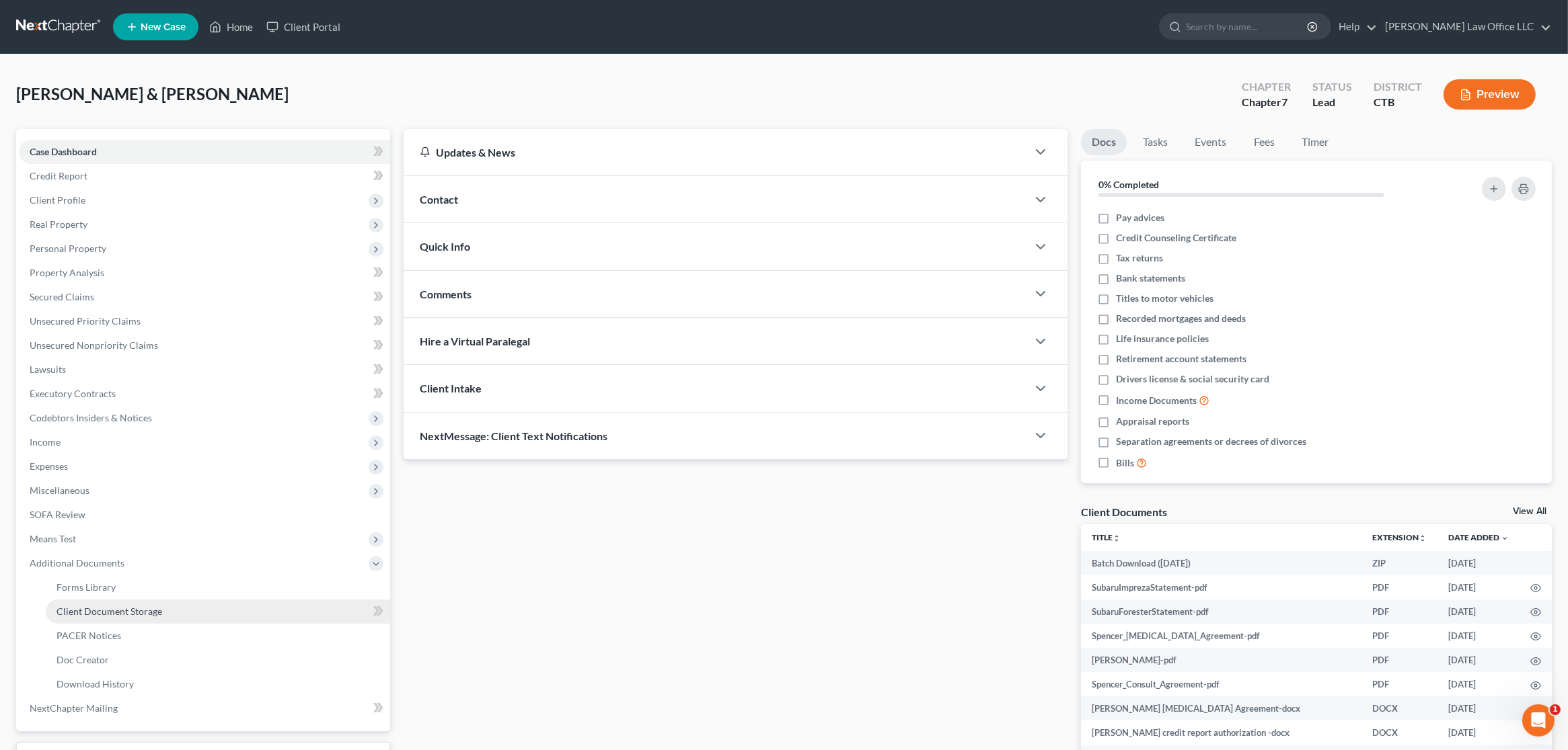
click at [127, 620] on link "Client Document Storage" at bounding box center [218, 612] width 344 height 24
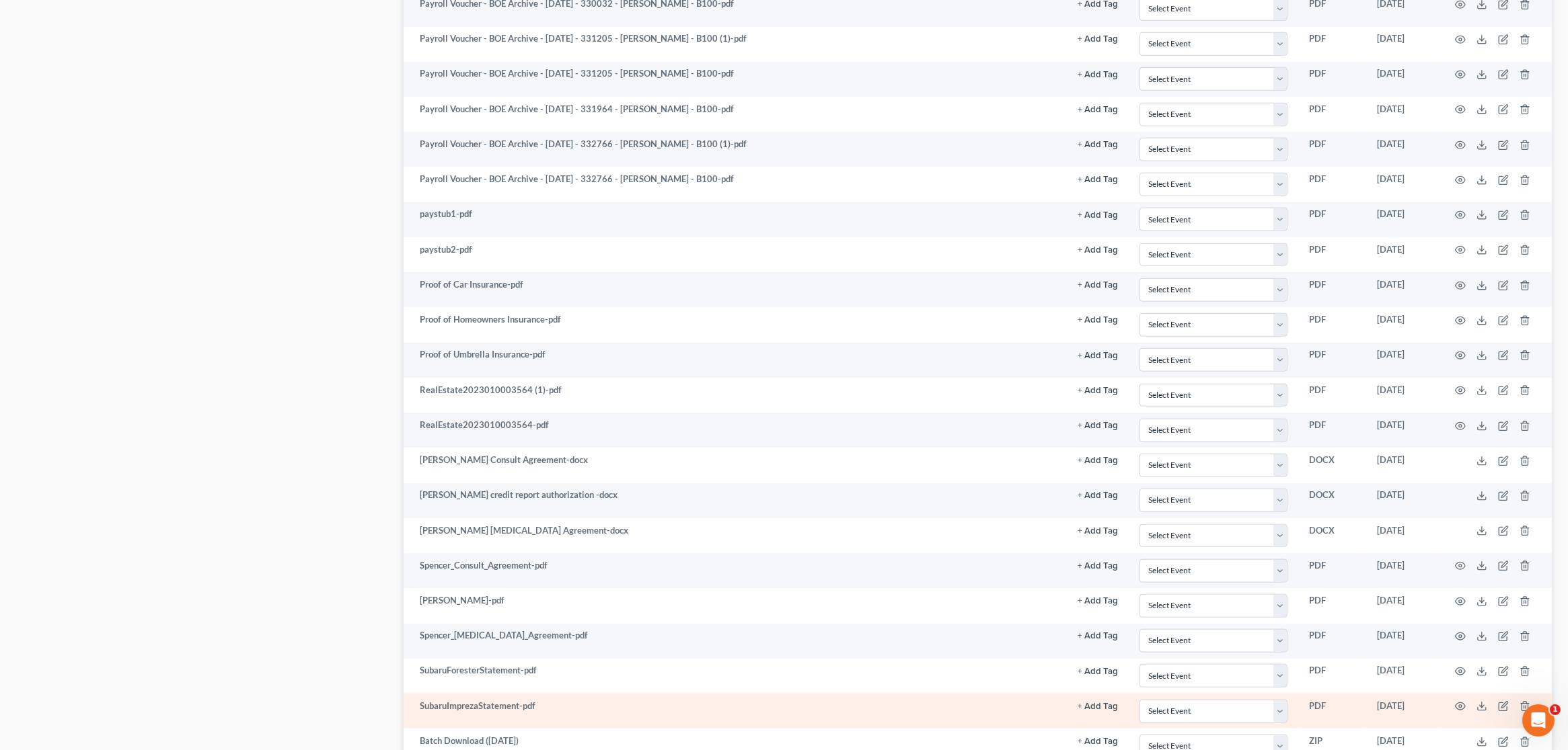
scroll to position [2037, 0]
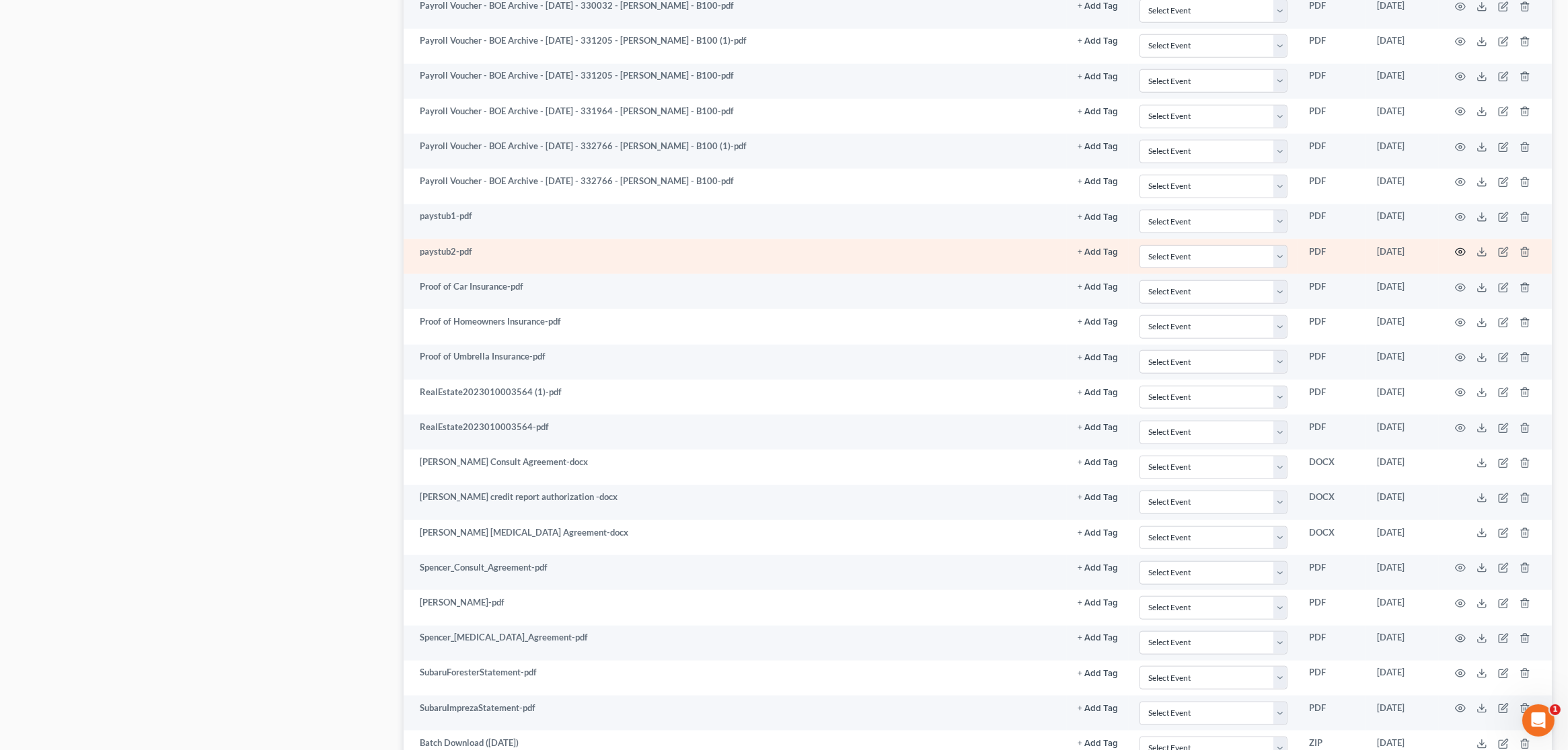
click at [1461, 251] on circle "button" at bounding box center [1460, 251] width 3 height 3
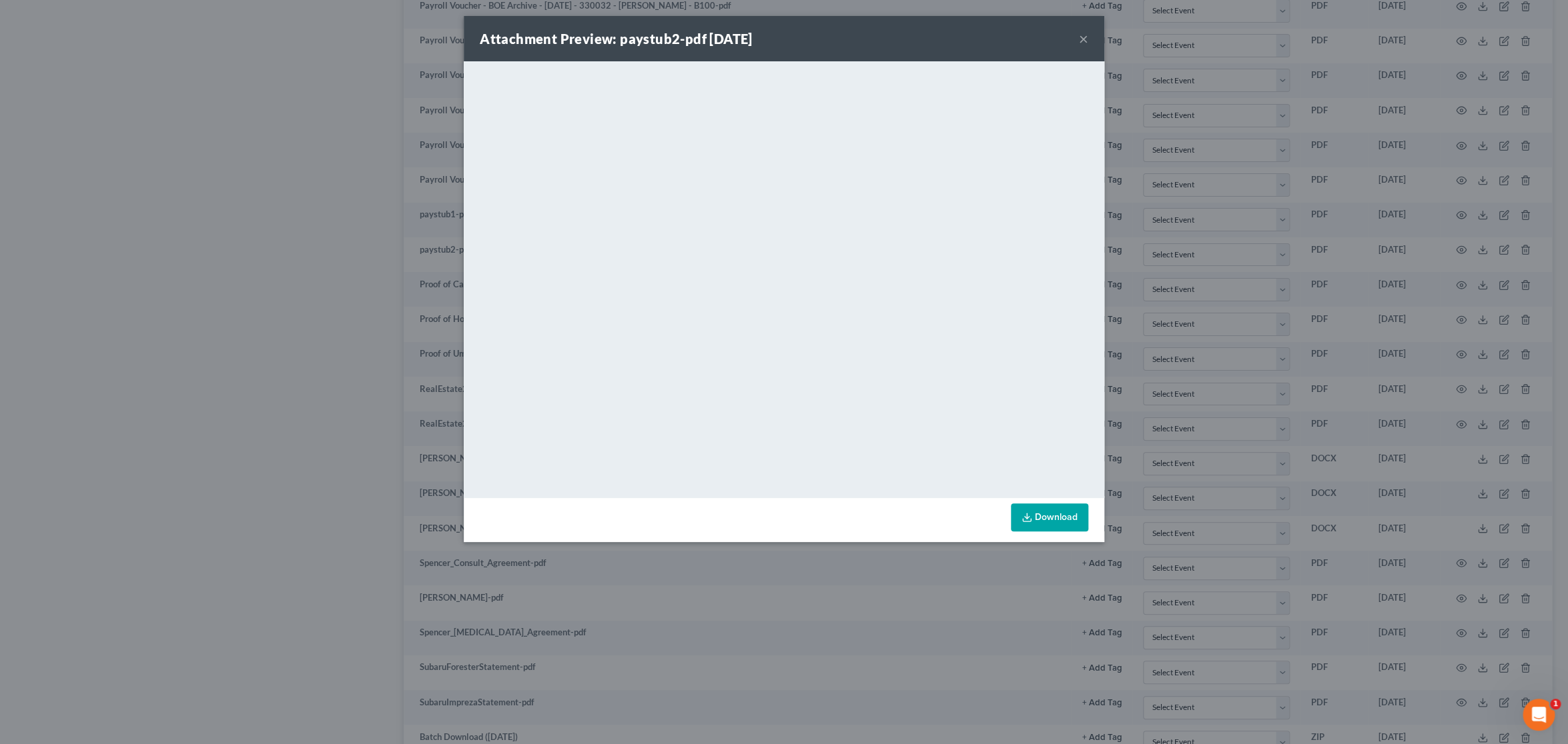
click at [1082, 38] on button "×" at bounding box center [1083, 38] width 9 height 16
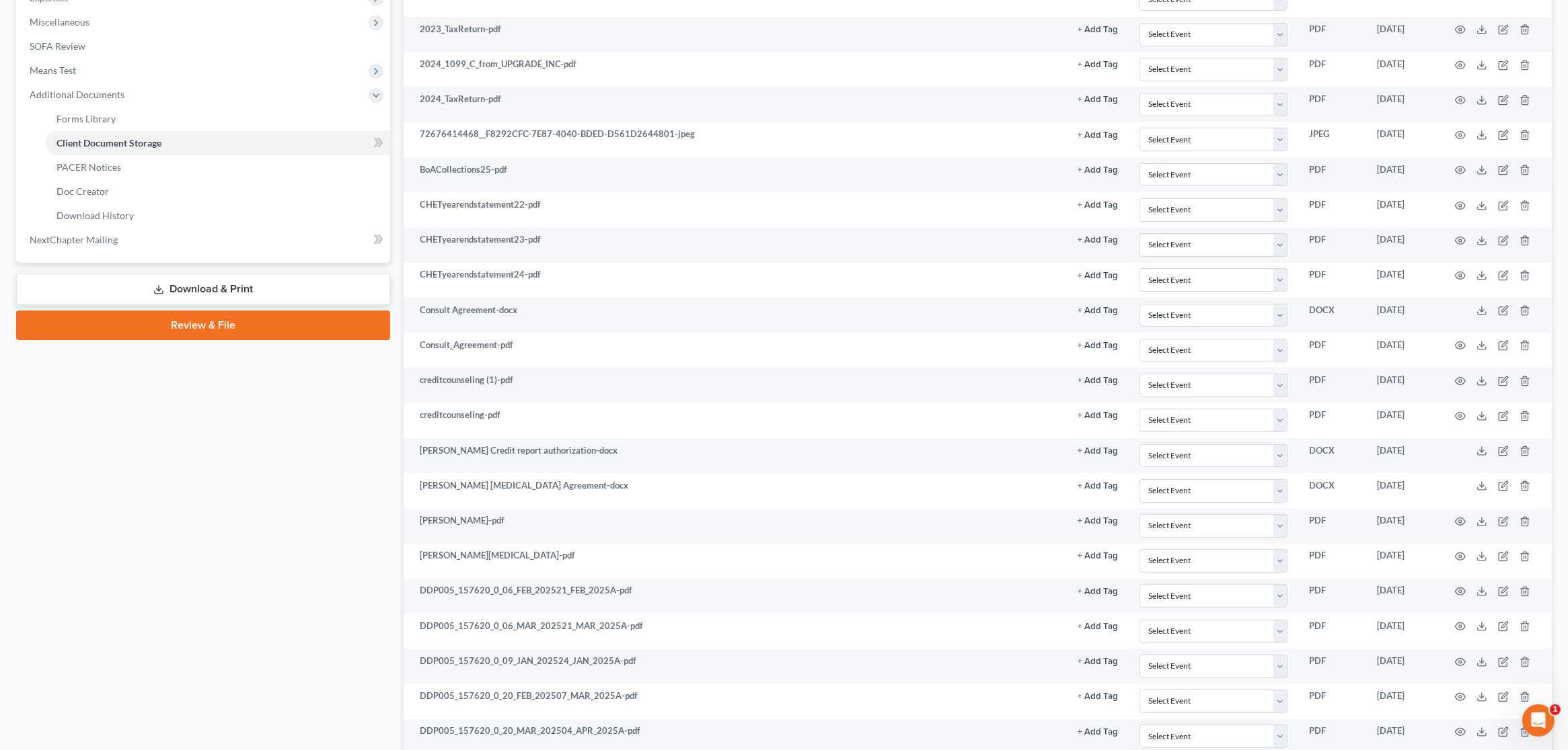
scroll to position [0, 0]
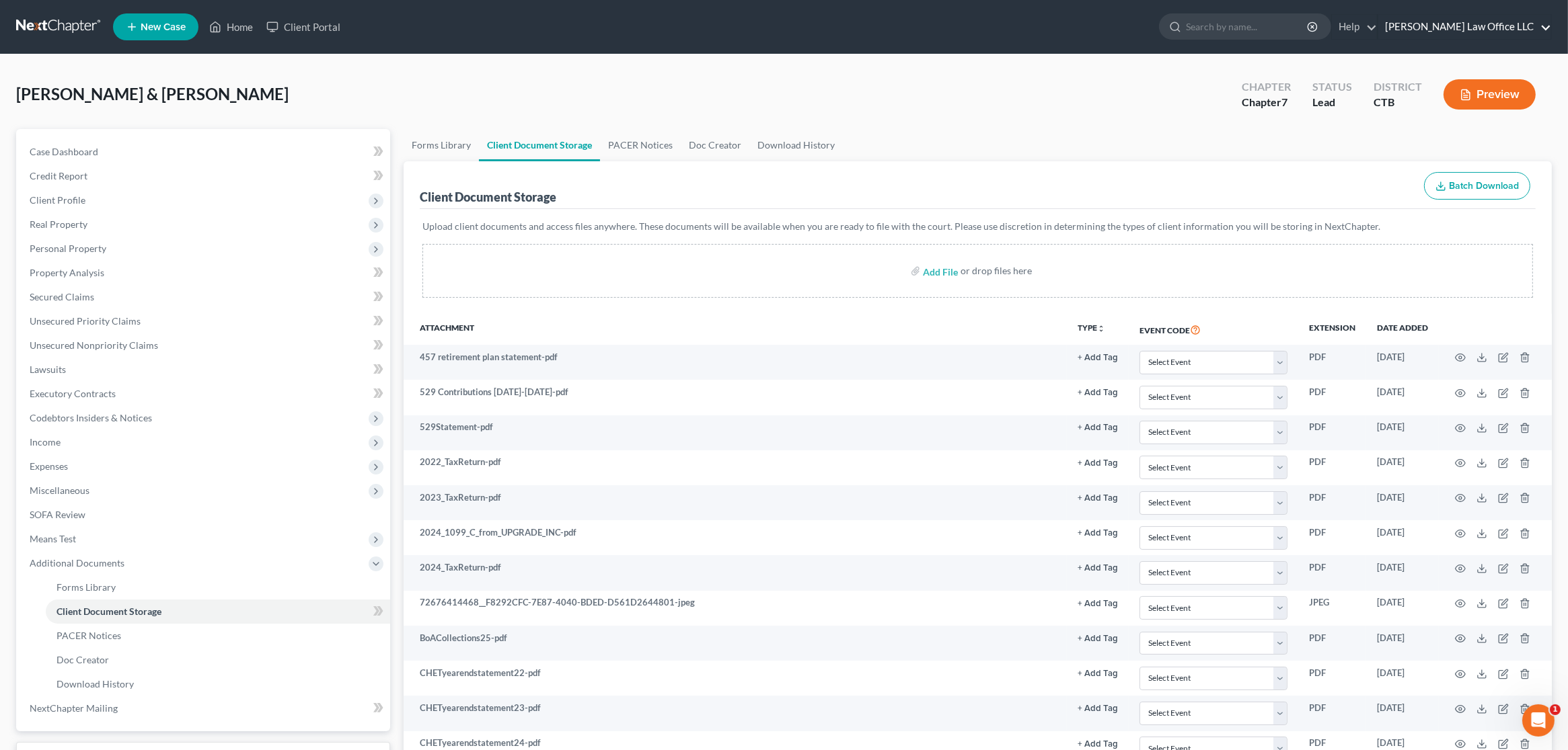
click at [1463, 19] on link "[PERSON_NAME] Law Office LLC" at bounding box center [1464, 27] width 173 height 24
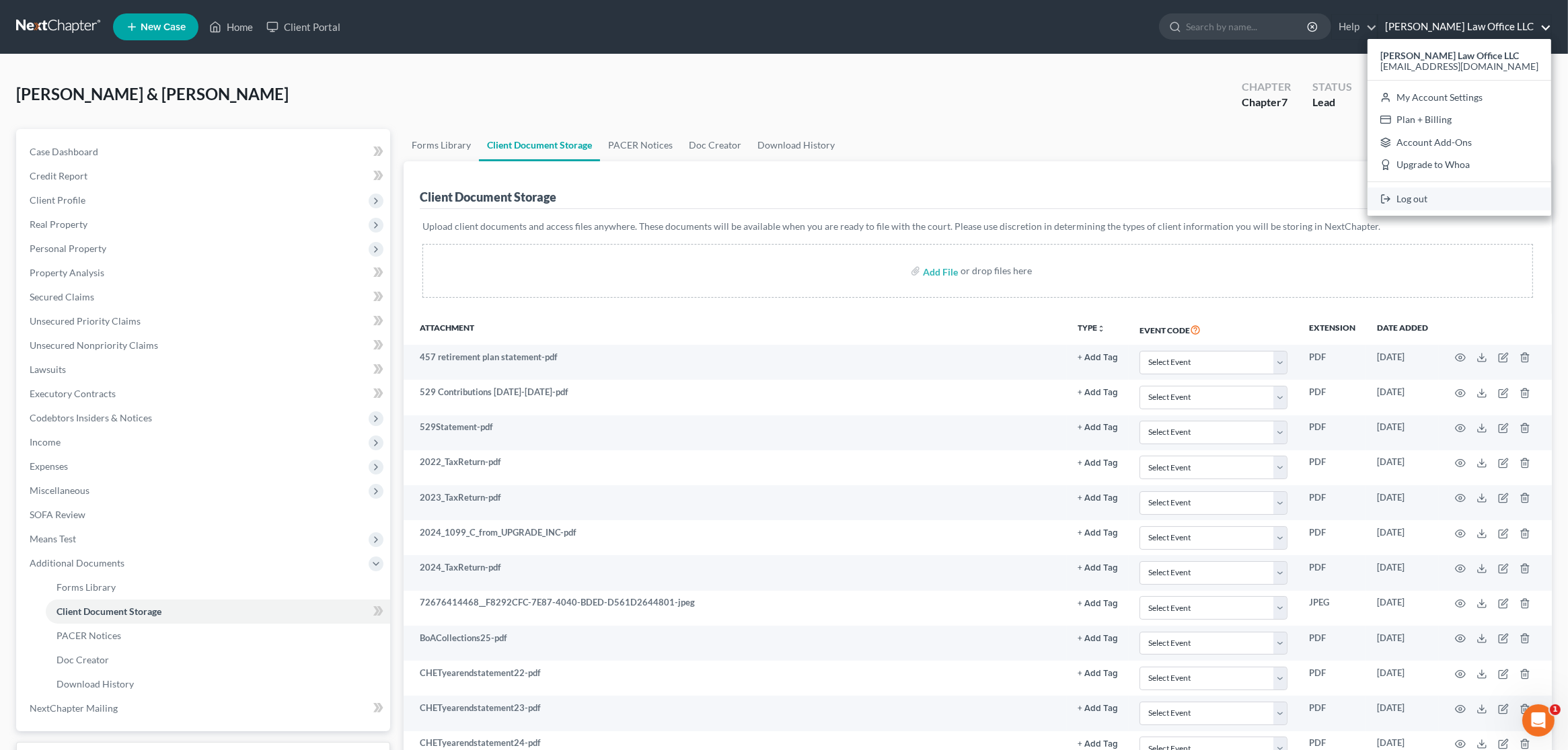
click at [1444, 197] on link "Log out" at bounding box center [1459, 198] width 184 height 23
